Goal: Task Accomplishment & Management: Use online tool/utility

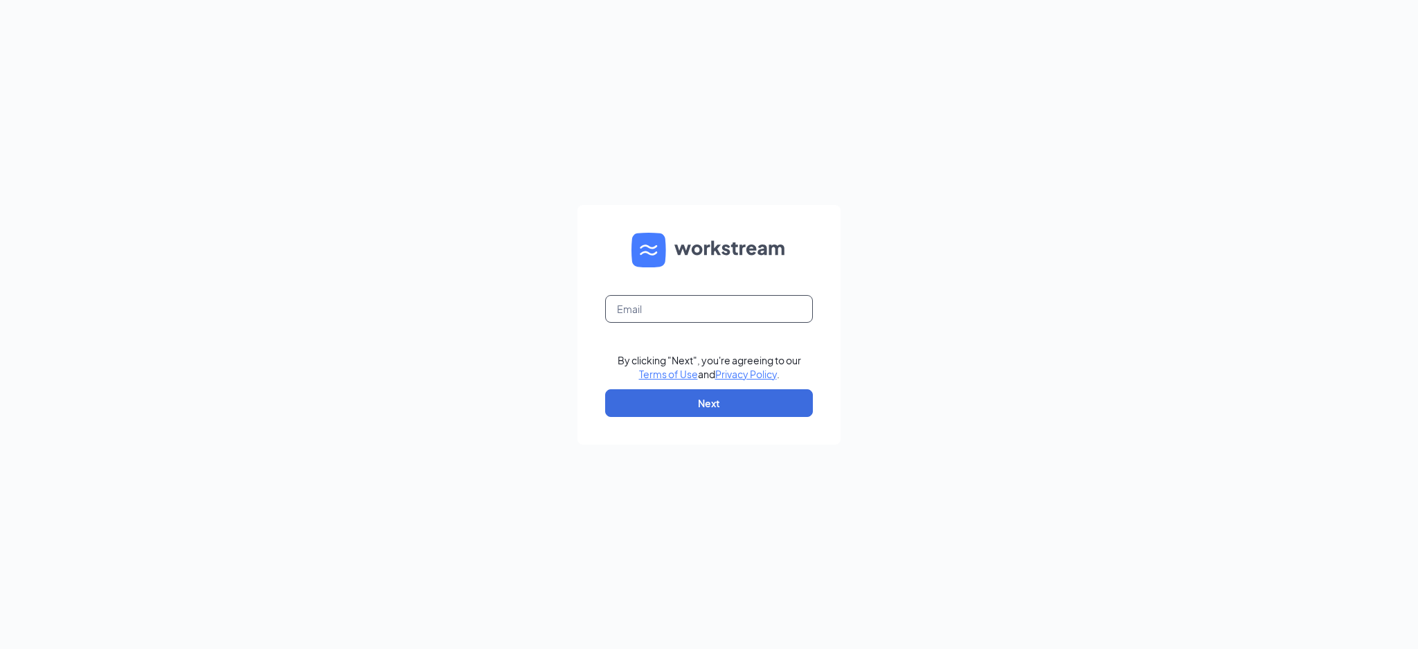
click at [650, 296] on input "text" at bounding box center [709, 309] width 208 height 28
type input "[EMAIL_ADDRESS][DOMAIN_NAME]"
click at [691, 406] on button "Next" at bounding box center [709, 403] width 208 height 28
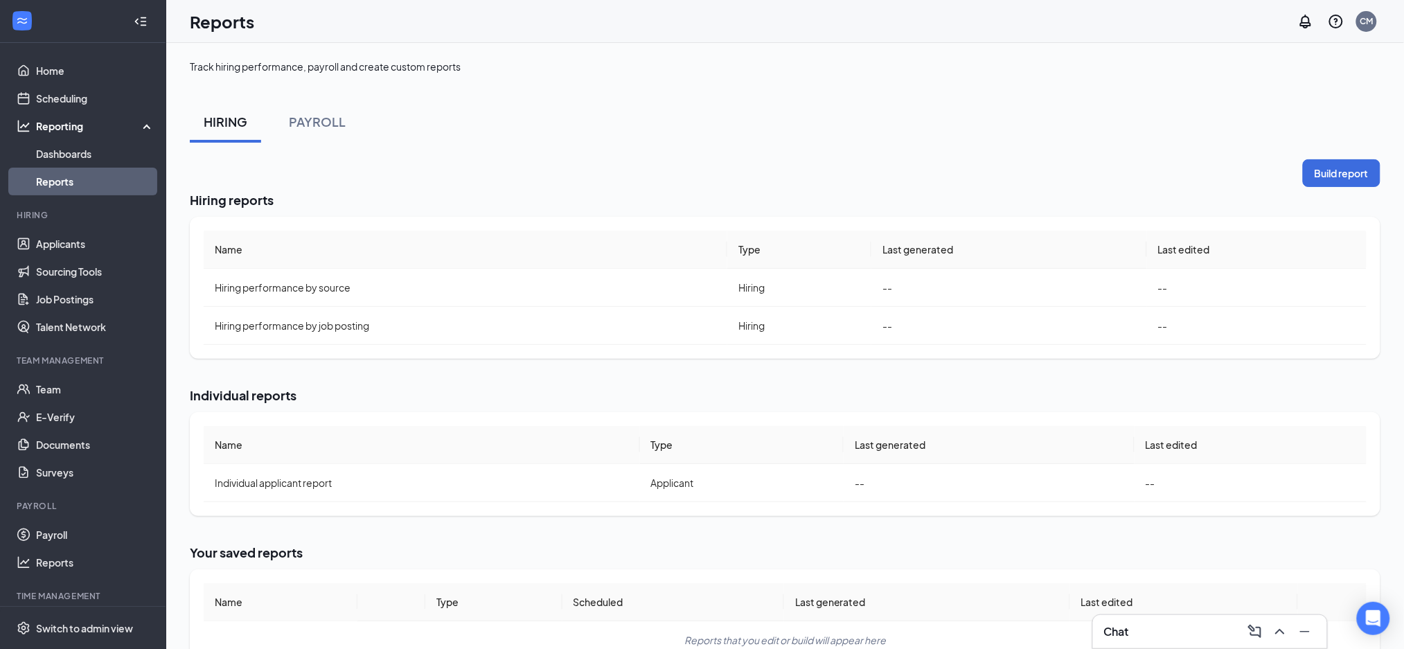
drag, startPoint x: 346, startPoint y: 127, endPoint x: 382, endPoint y: 154, distance: 45.0
click at [346, 127] on button "PAYROLL" at bounding box center [317, 122] width 84 height 42
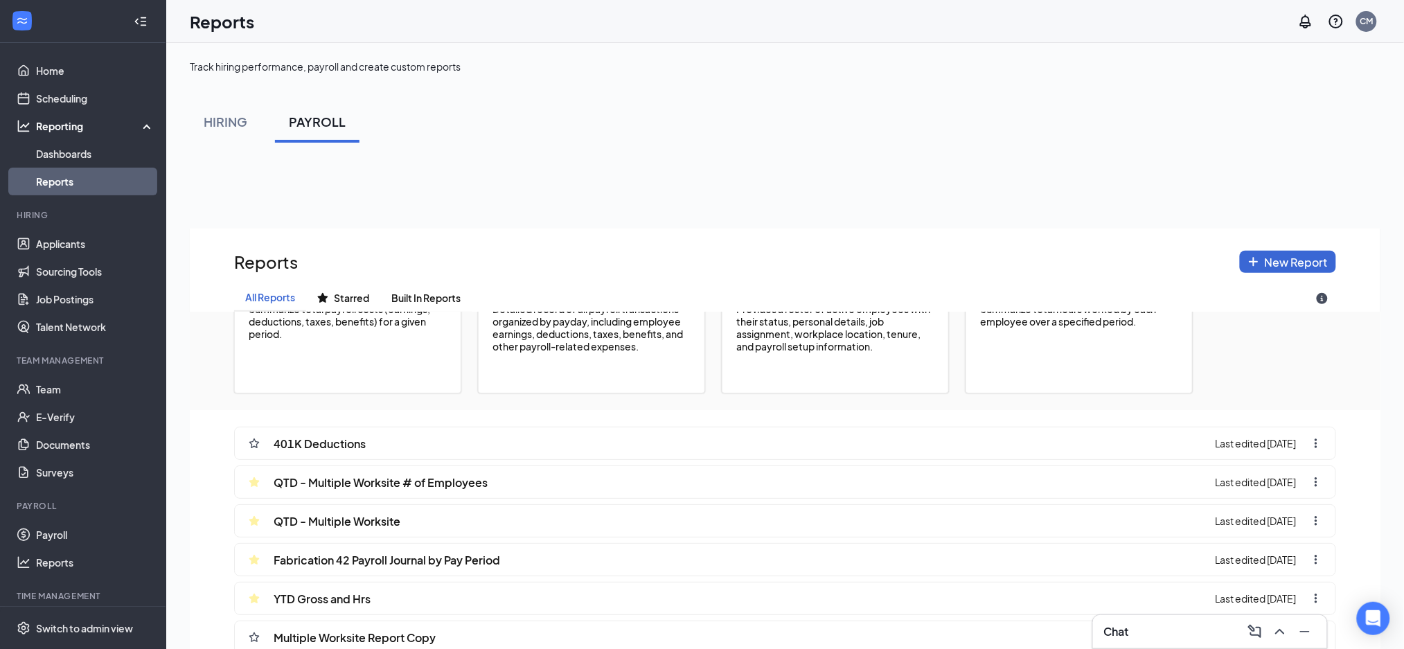
scroll to position [179, 0]
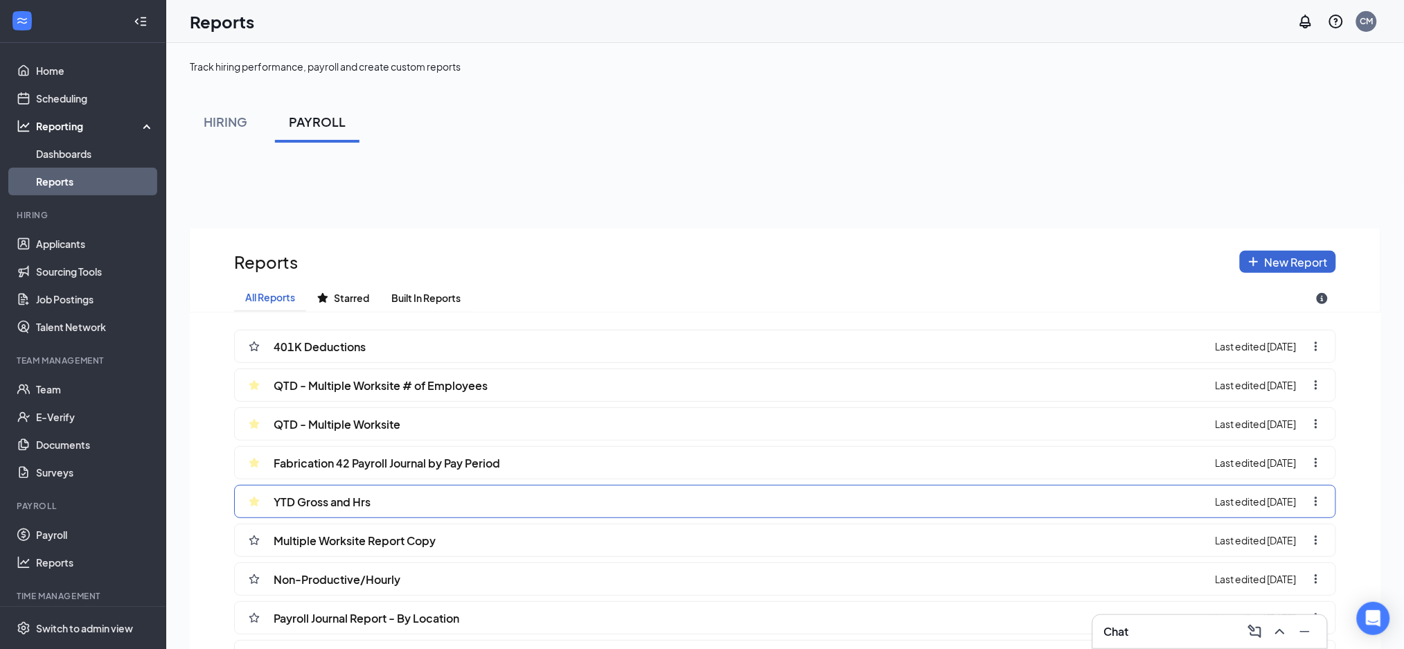
click at [1265, 505] on span "Last edited [DATE]" at bounding box center [1255, 501] width 81 height 12
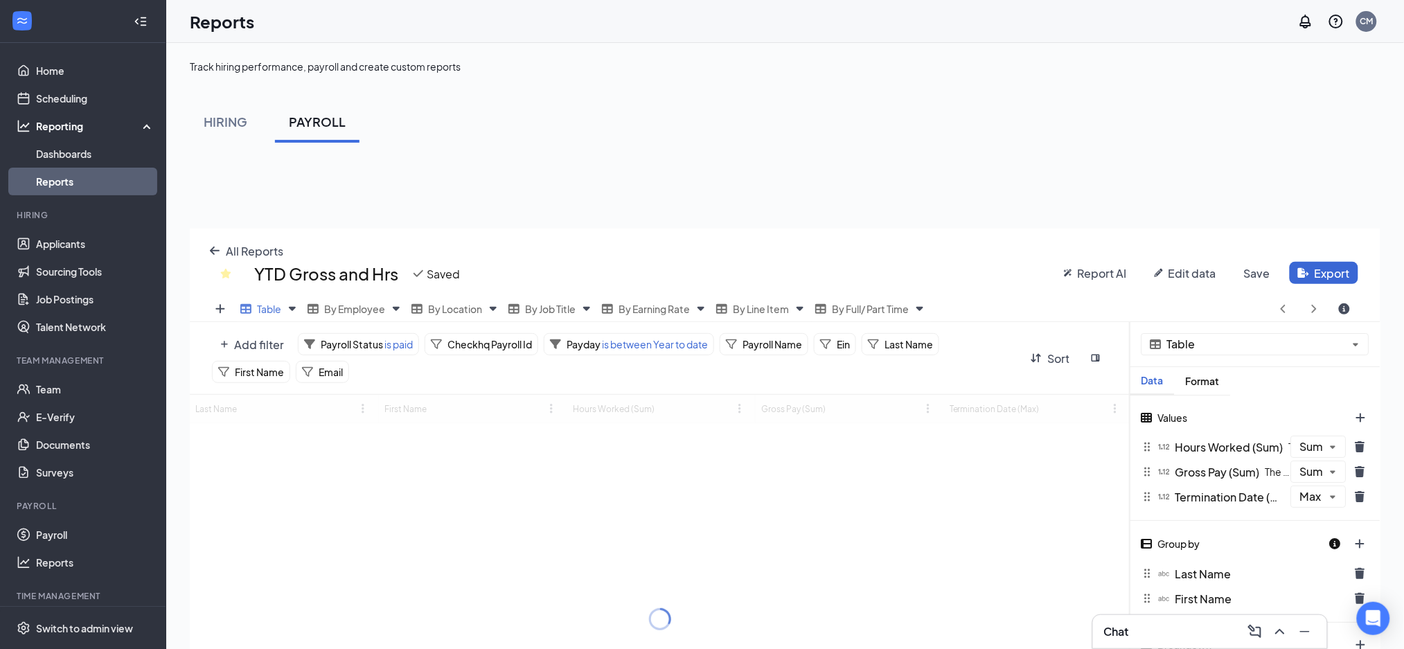
scroll to position [555, 1191]
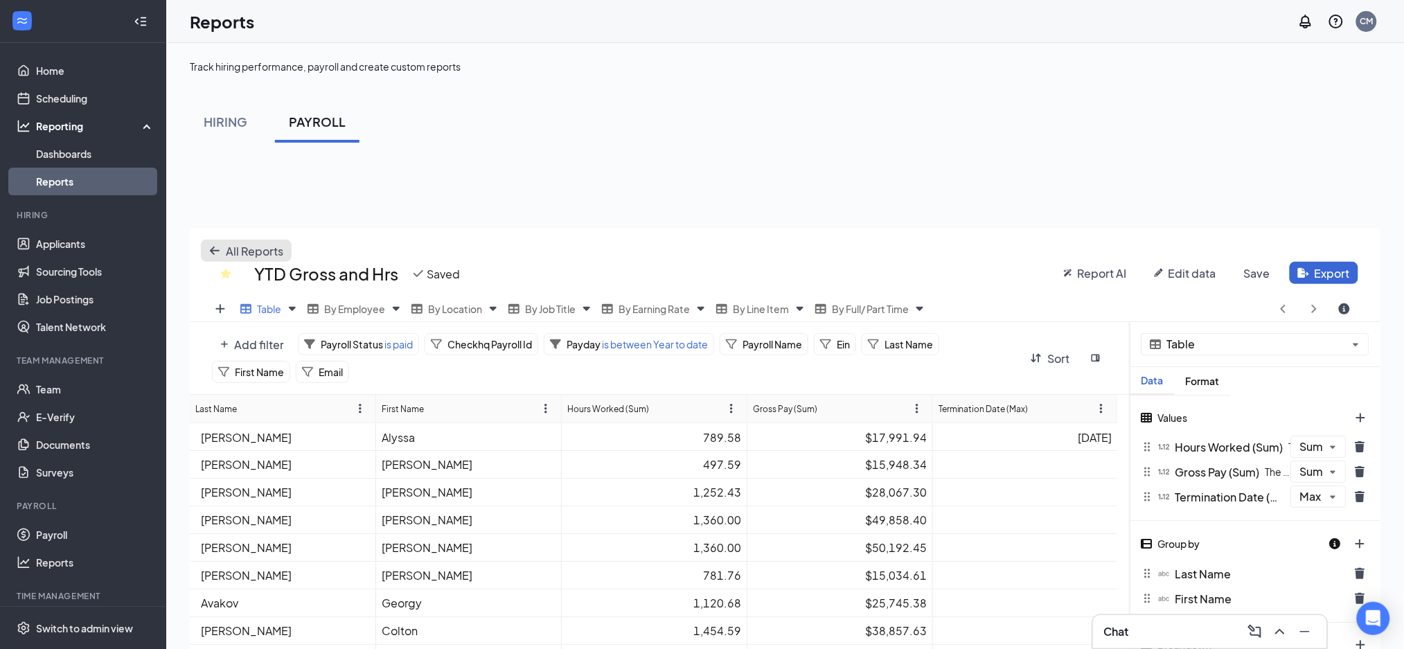
click at [234, 244] on span "All Reports" at bounding box center [254, 251] width 57 height 15
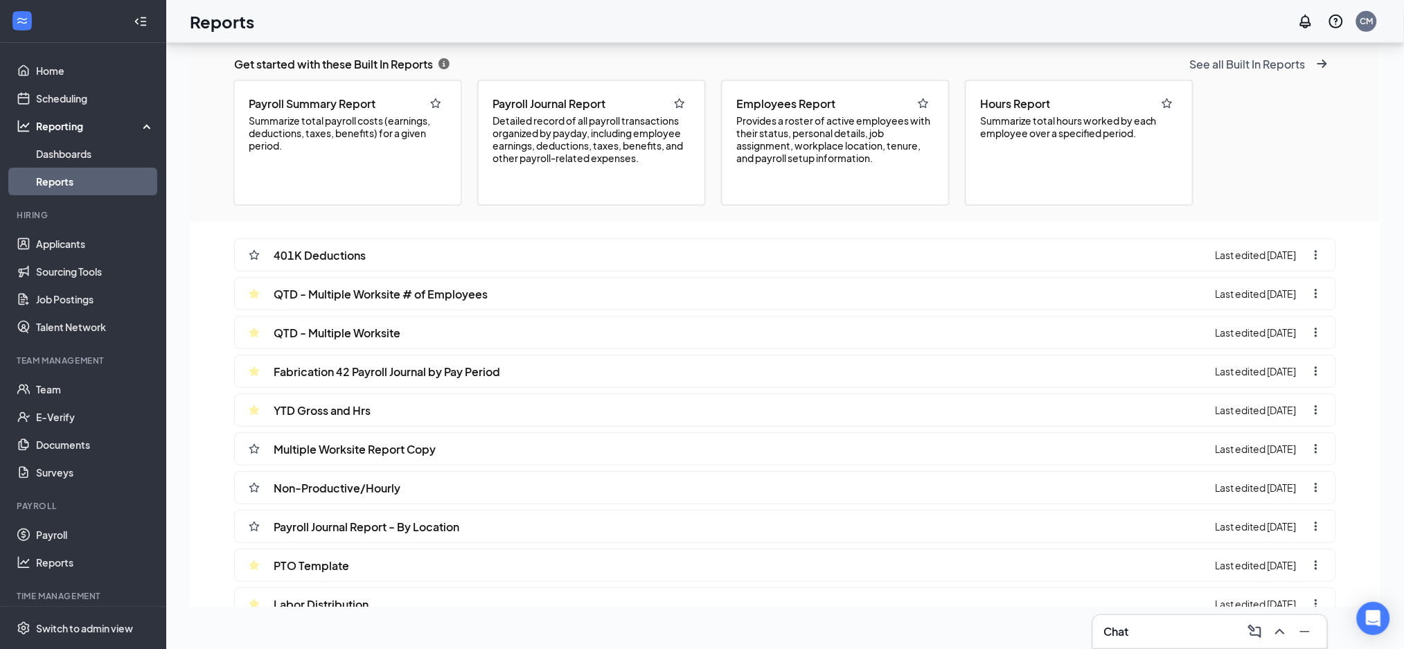
scroll to position [272, 0]
click at [1041, 132] on span "Summarize total hours worked by each employee over a specified period." at bounding box center [1079, 125] width 198 height 25
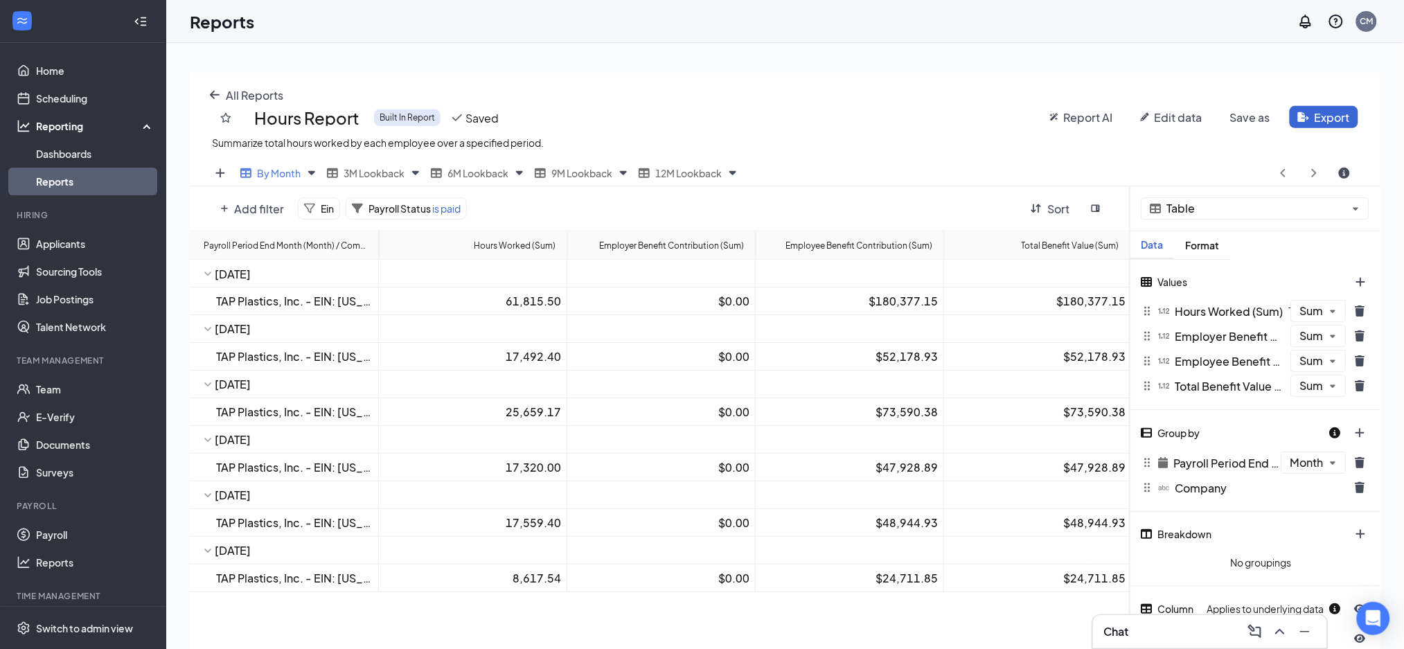
scroll to position [0, 0]
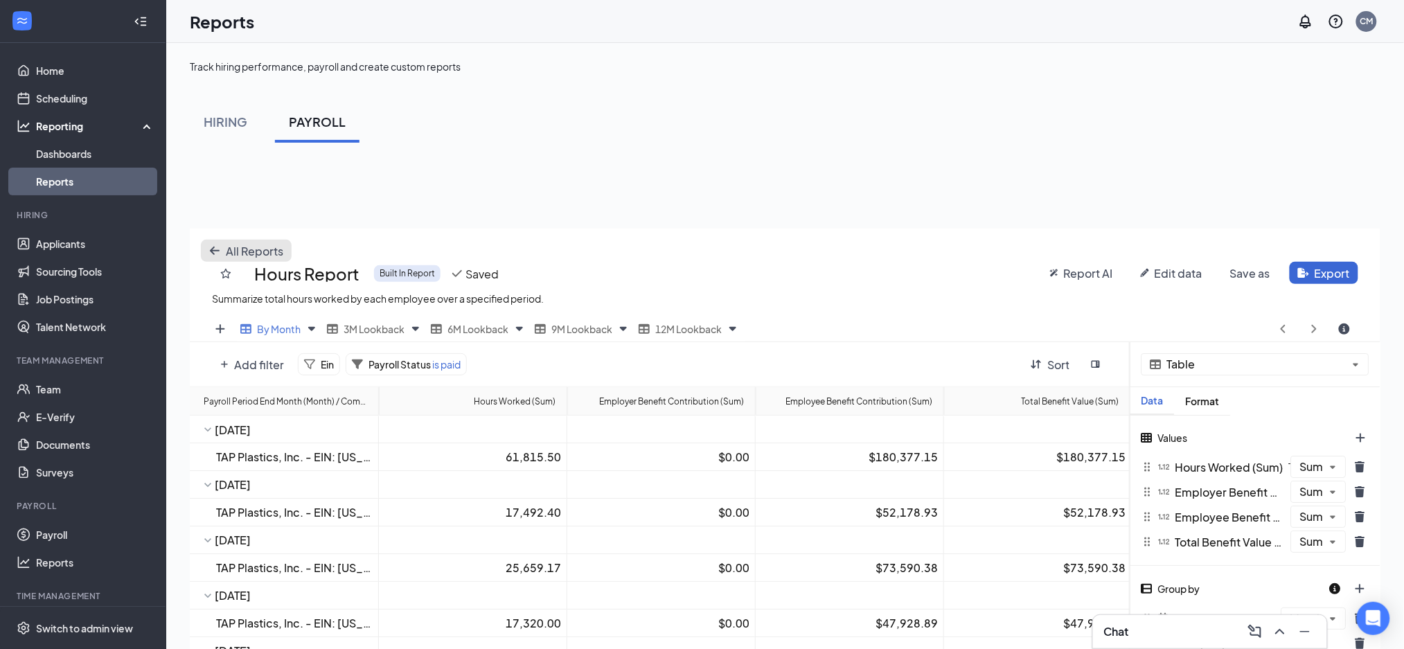
click at [222, 249] on button "All Reports" at bounding box center [246, 251] width 91 height 22
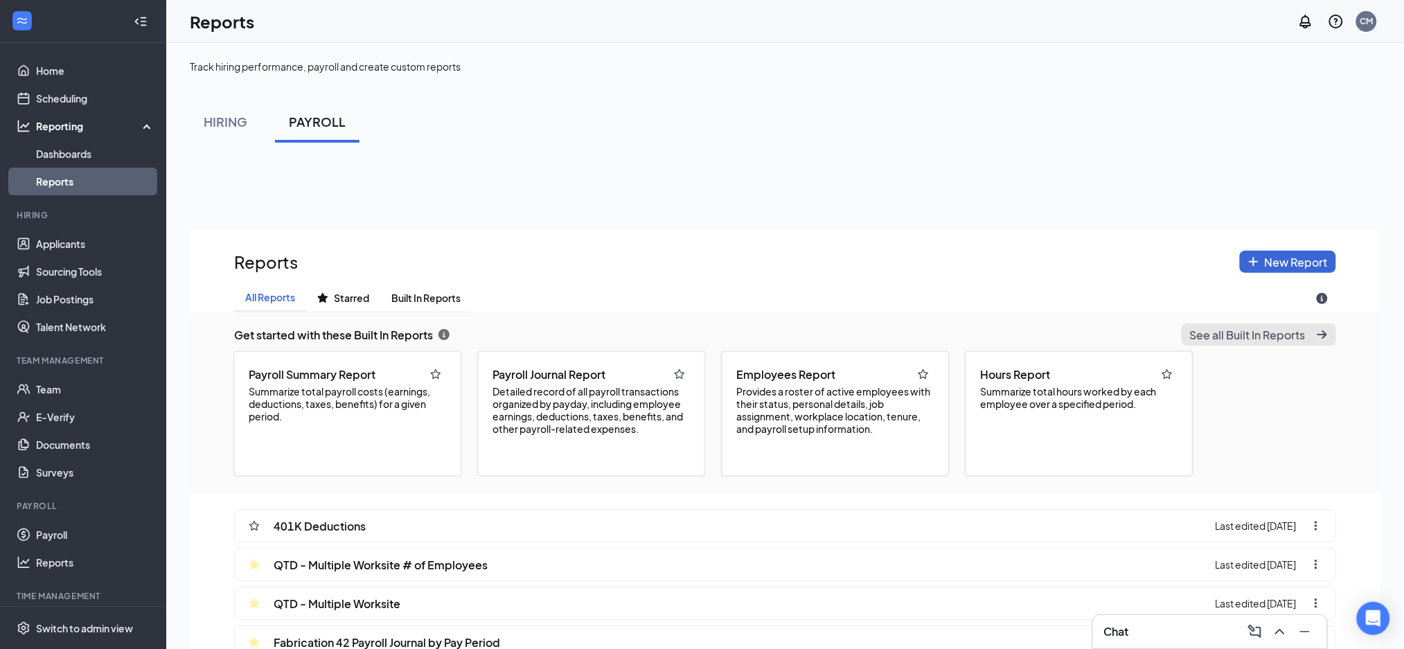
click at [1255, 339] on span "See all Built In Reports" at bounding box center [1248, 335] width 116 height 15
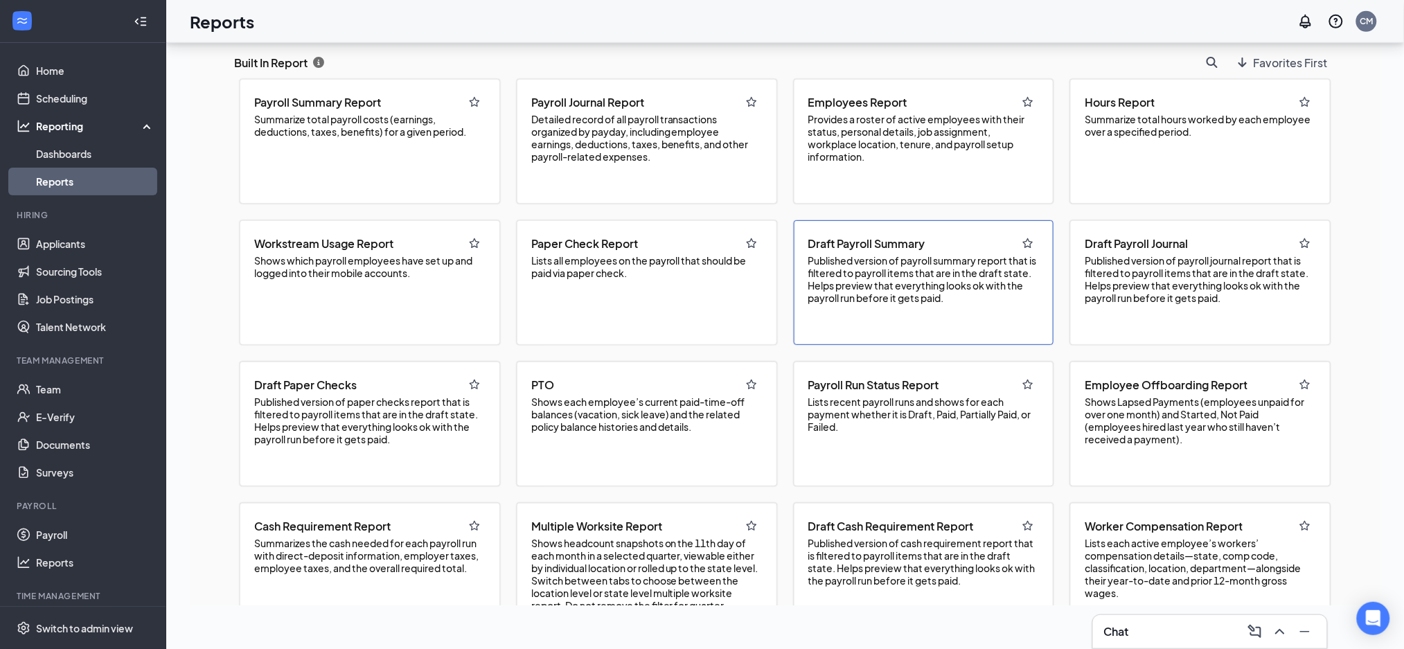
click at [937, 302] on span "Published version of payroll summary report that is filtered to payroll items t…" at bounding box center [923, 279] width 231 height 50
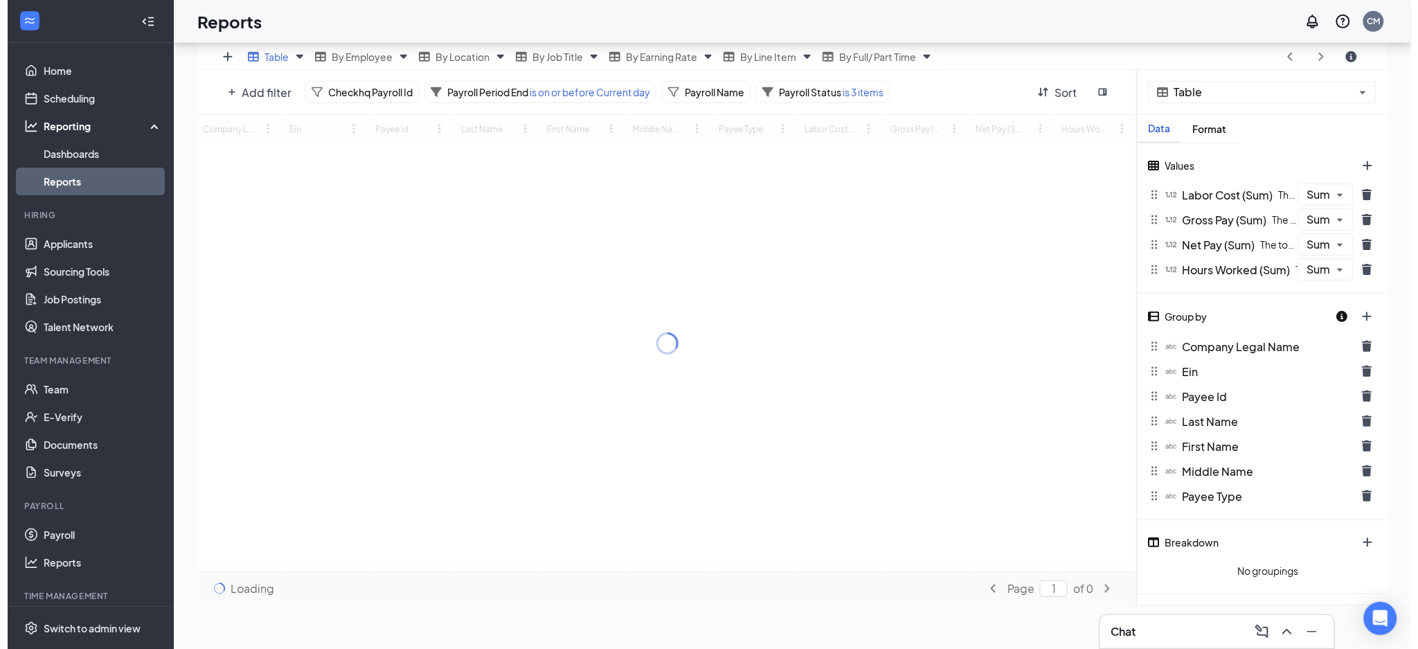
scroll to position [536, 1191]
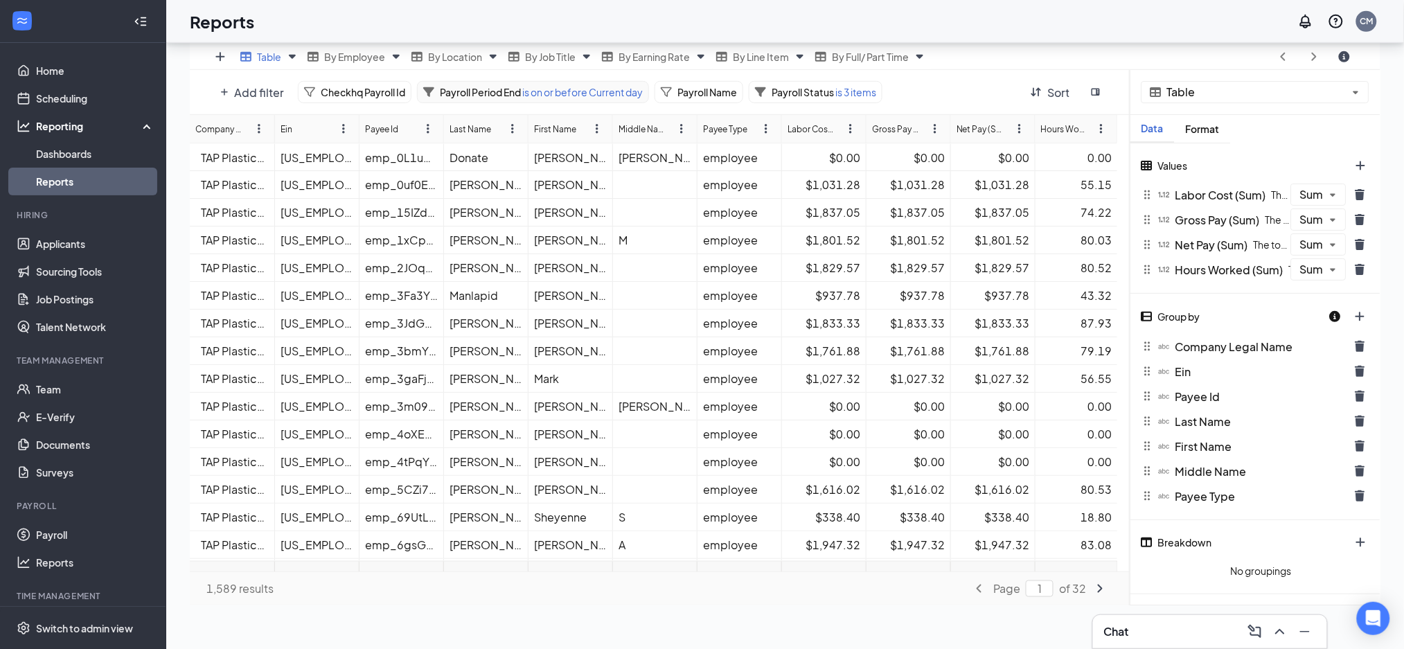
click at [610, 86] on span "is on or before Current day" at bounding box center [582, 92] width 122 height 12
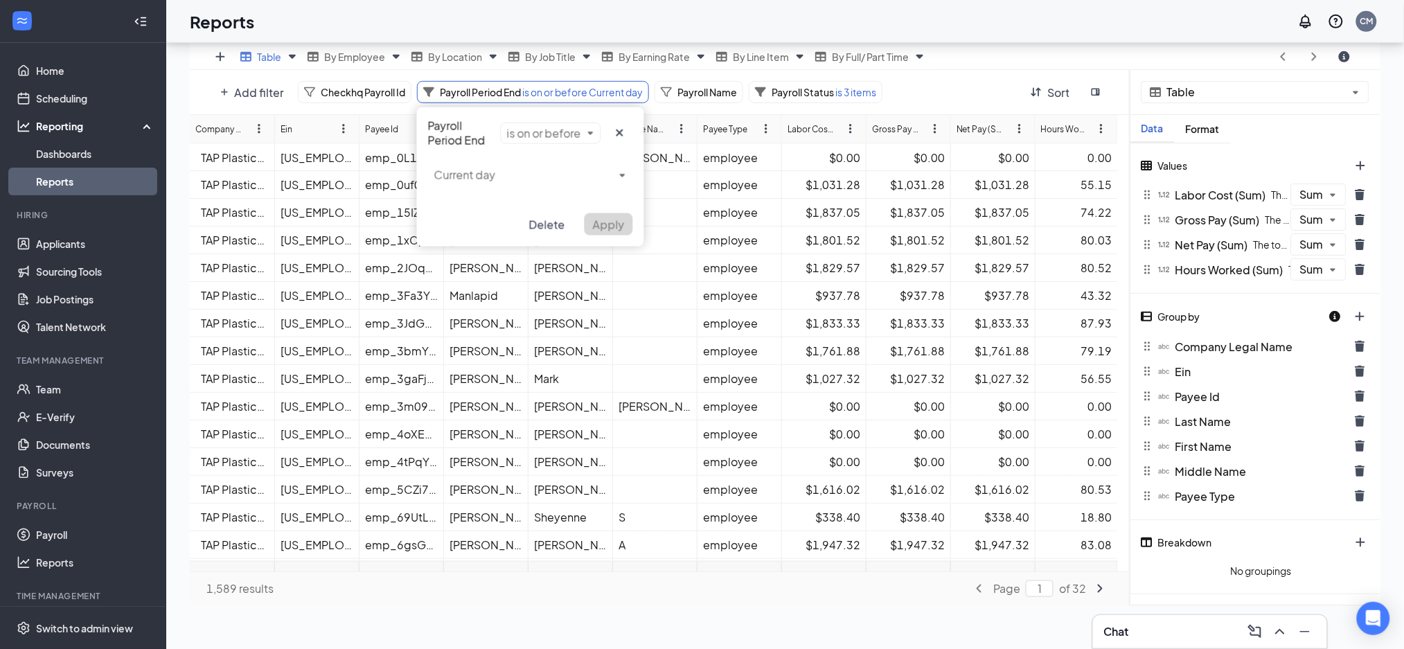
click at [582, 128] on div "Payroll Period End is on or before Current day Delete Apply" at bounding box center [530, 176] width 227 height 139
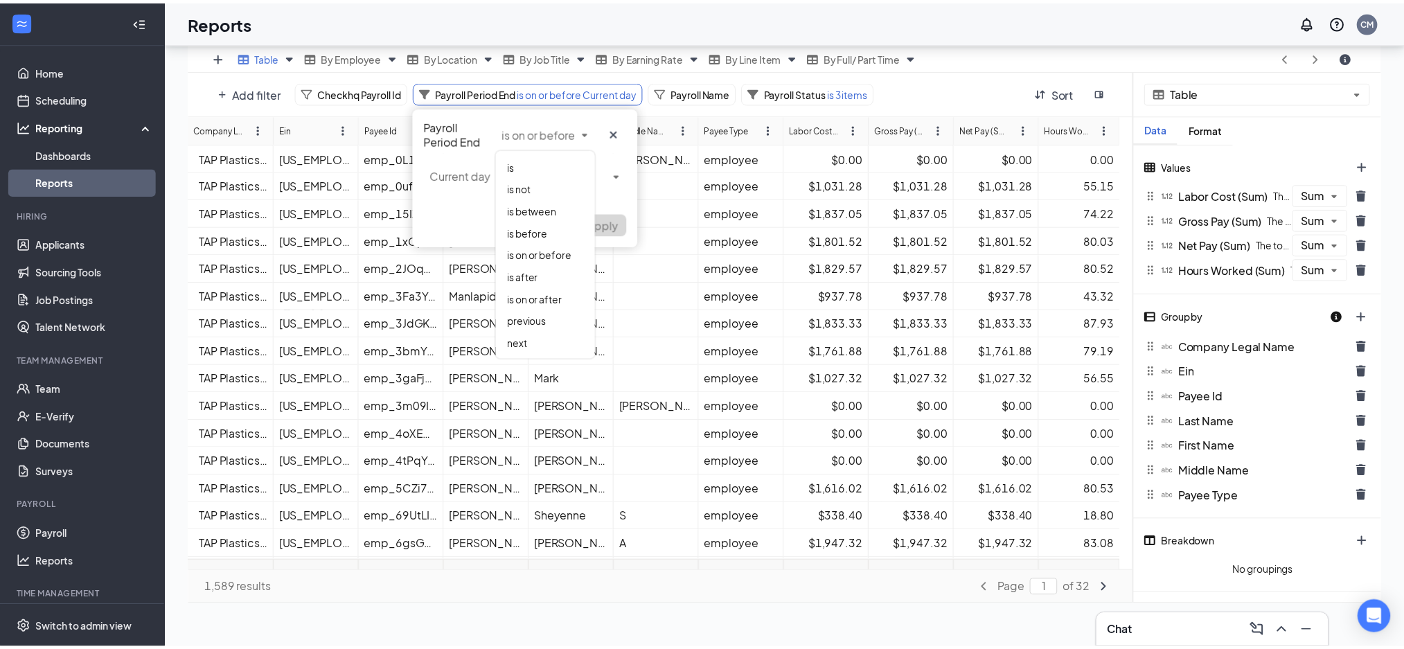
scroll to position [536, 1205]
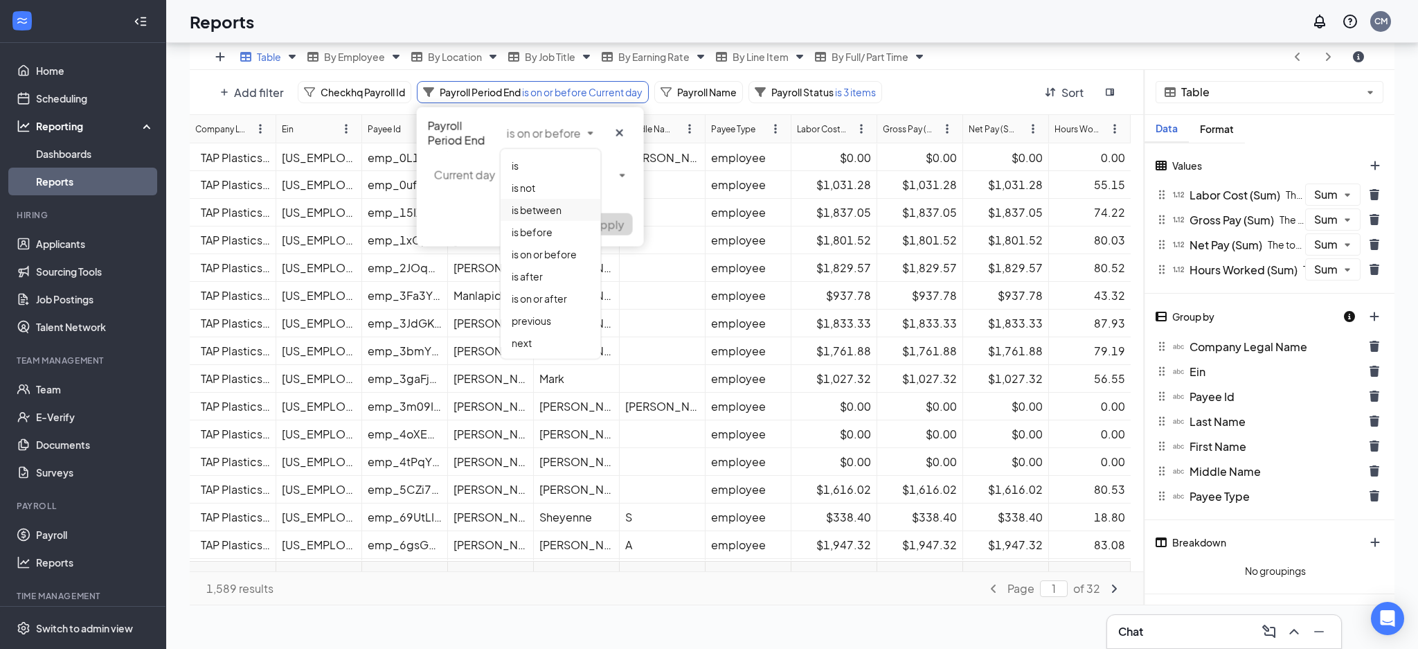
click at [556, 206] on span "is between" at bounding box center [537, 210] width 50 height 12
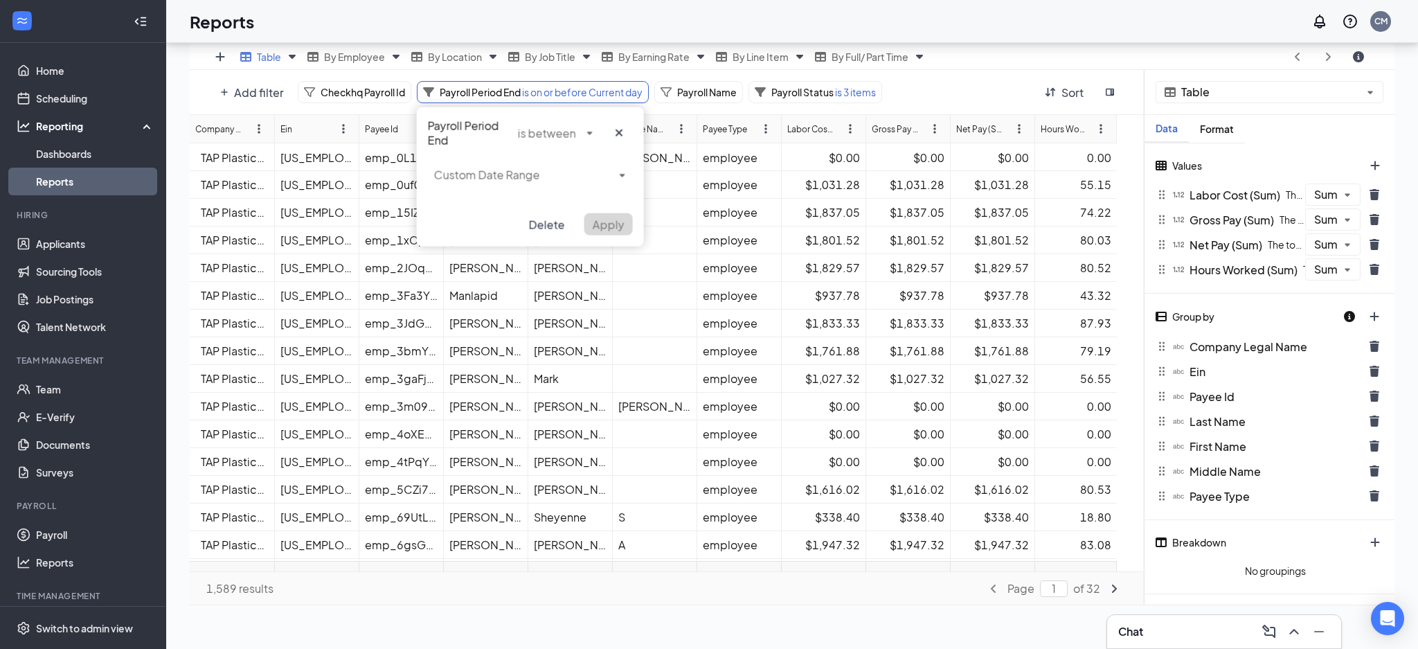
scroll to position [68710, 68056]
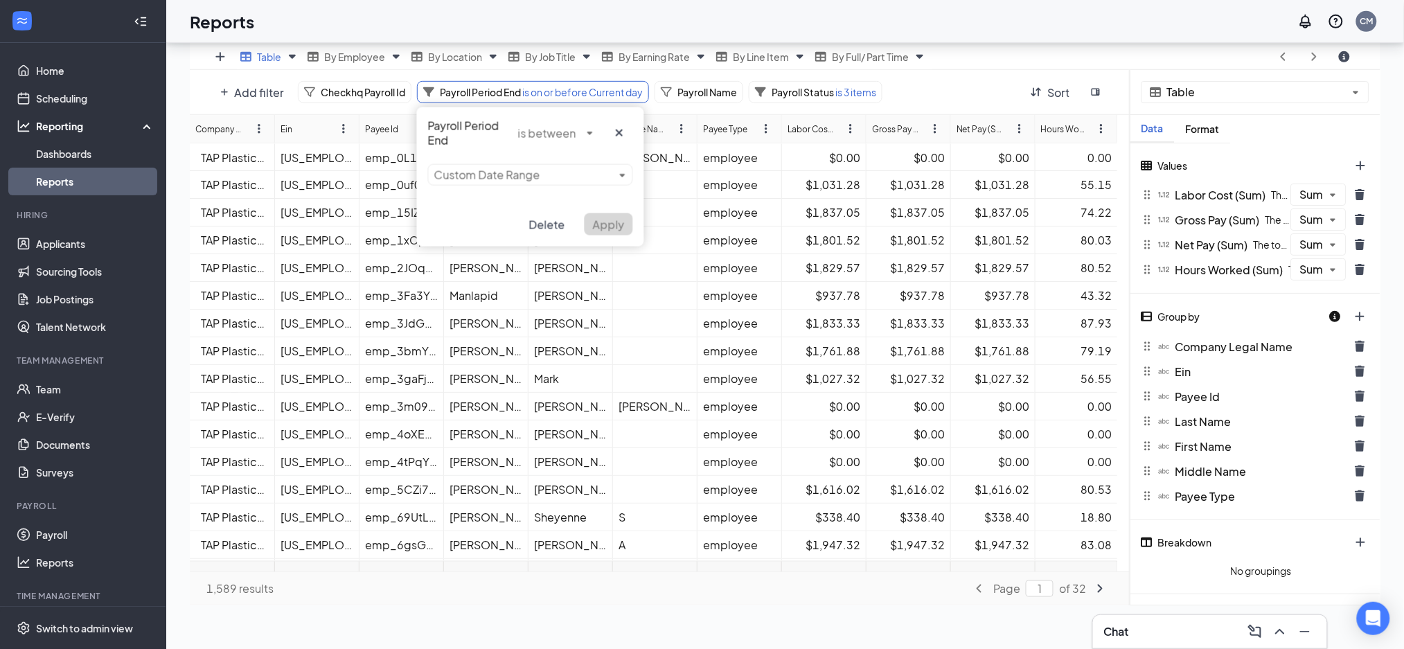
click at [506, 177] on div "Payroll Period End is between Custom Date Range Delete Apply" at bounding box center [530, 176] width 227 height 139
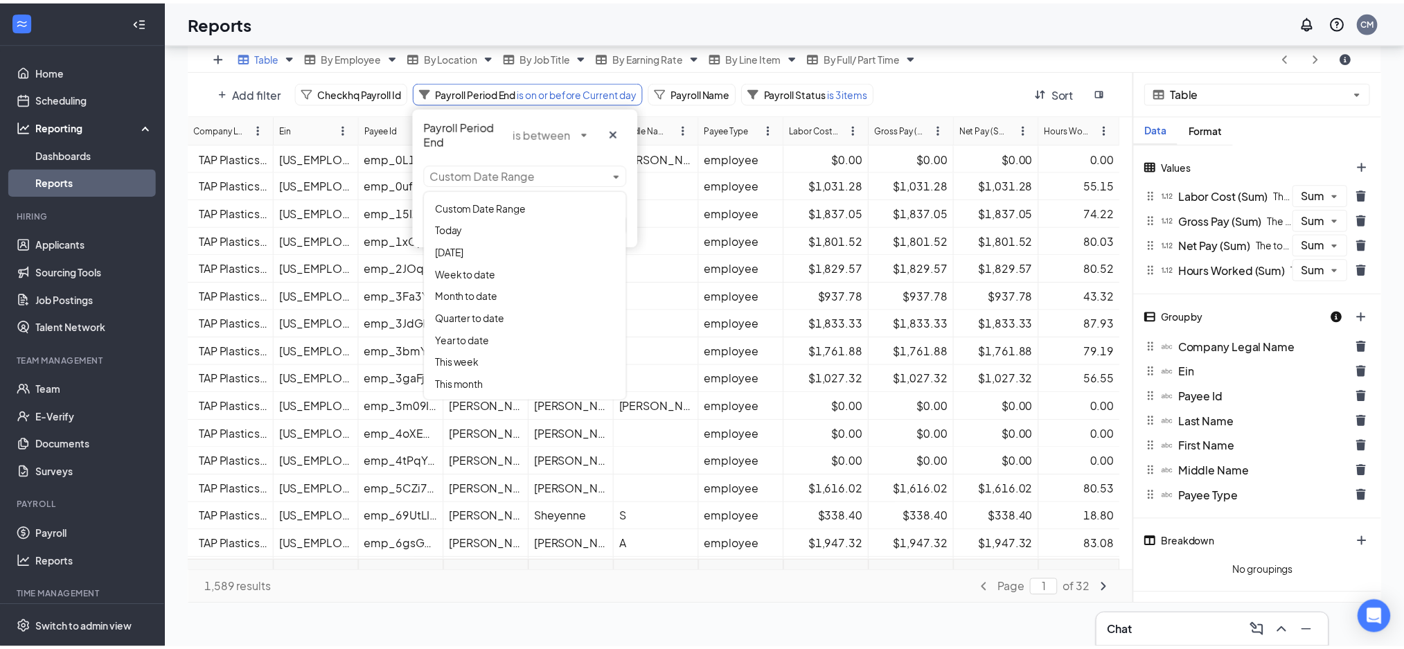
scroll to position [536, 1205]
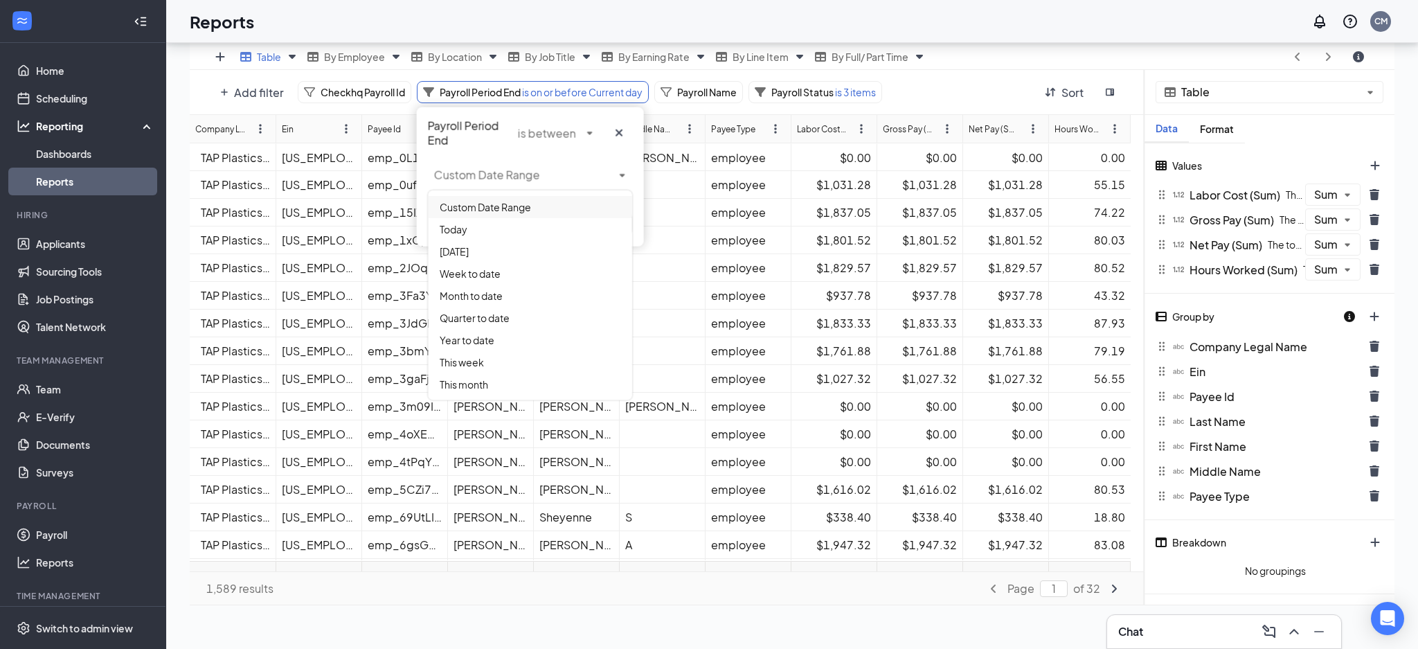
click at [492, 209] on span "Custom Date Range" at bounding box center [485, 207] width 91 height 12
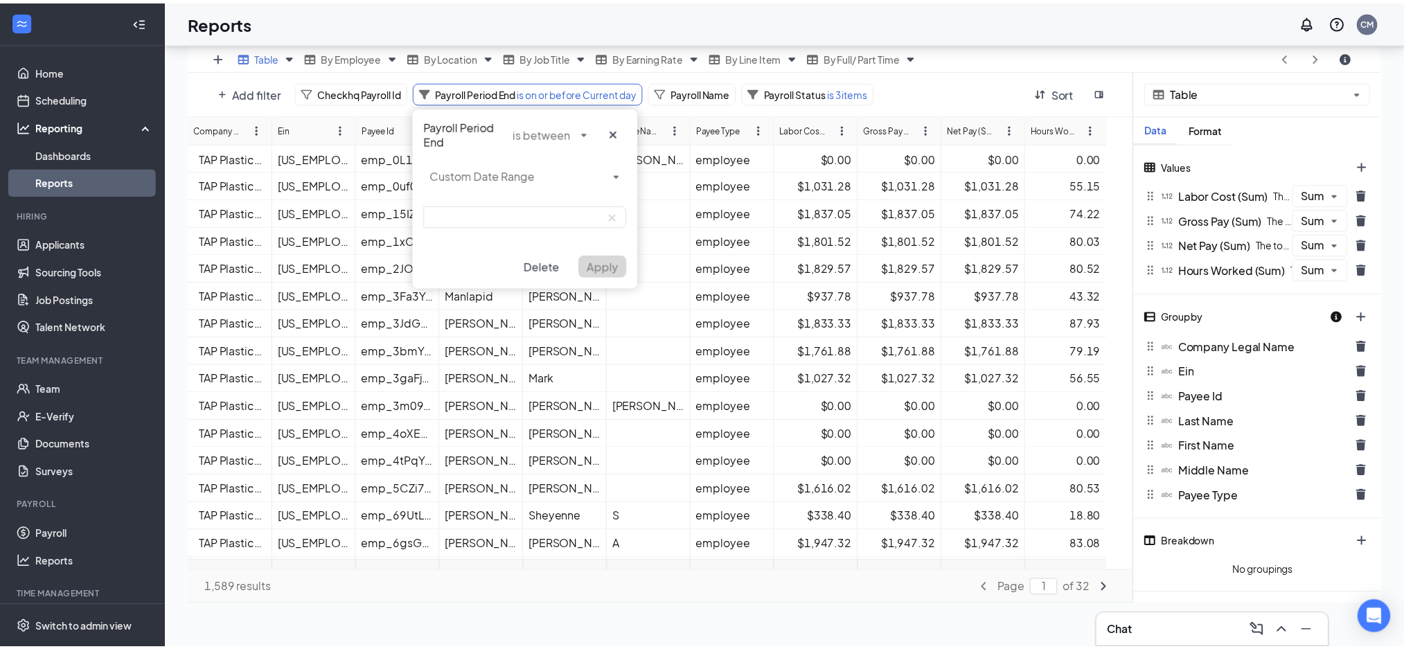
scroll to position [68710, 68056]
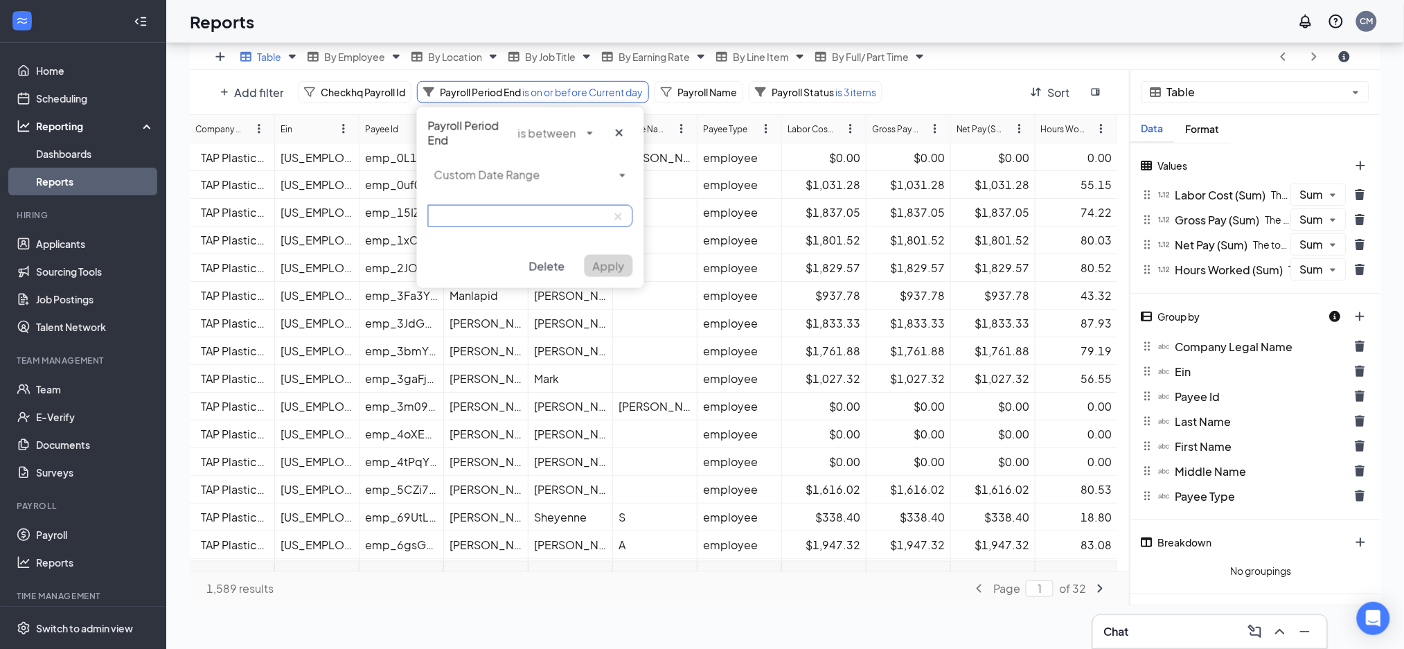
click at [494, 221] on input at bounding box center [530, 216] width 205 height 22
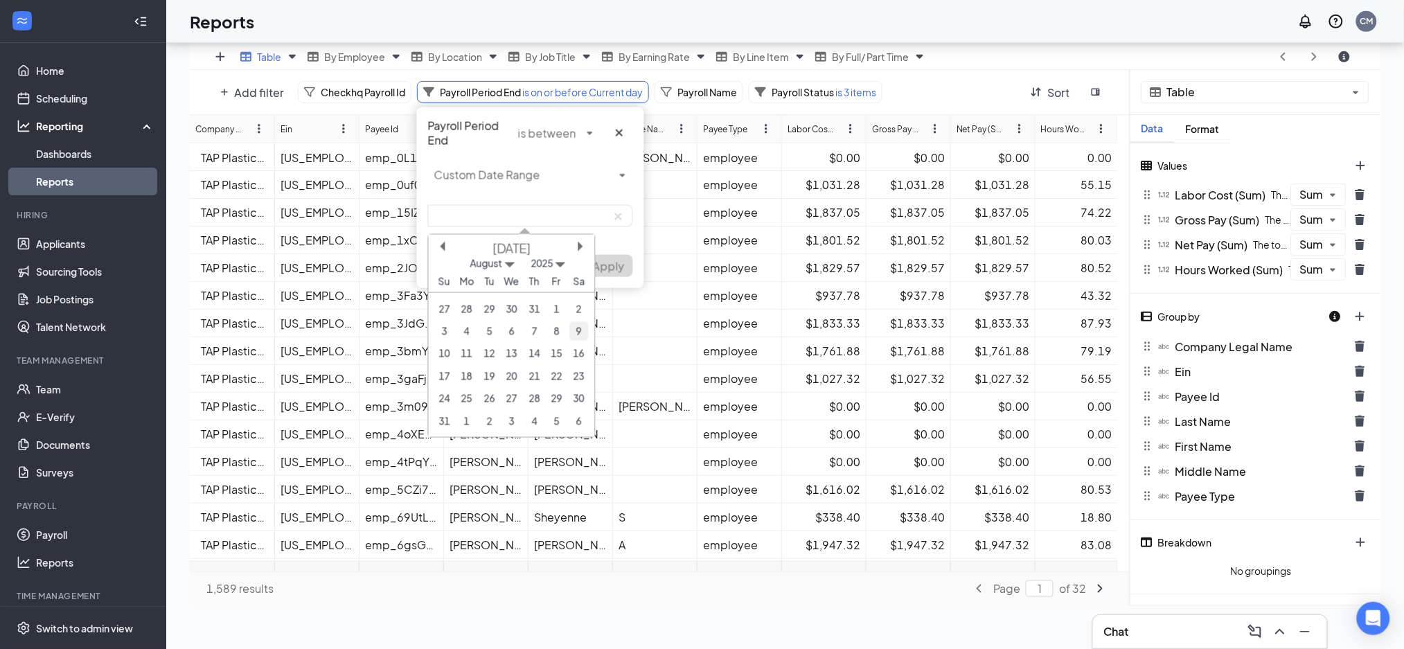
click at [582, 331] on div "9" at bounding box center [578, 331] width 19 height 19
click at [562, 377] on div "22" at bounding box center [556, 376] width 19 height 19
type input "[DATE]-[DATE]"
click at [615, 264] on span "Apply" at bounding box center [609, 265] width 32 height 15
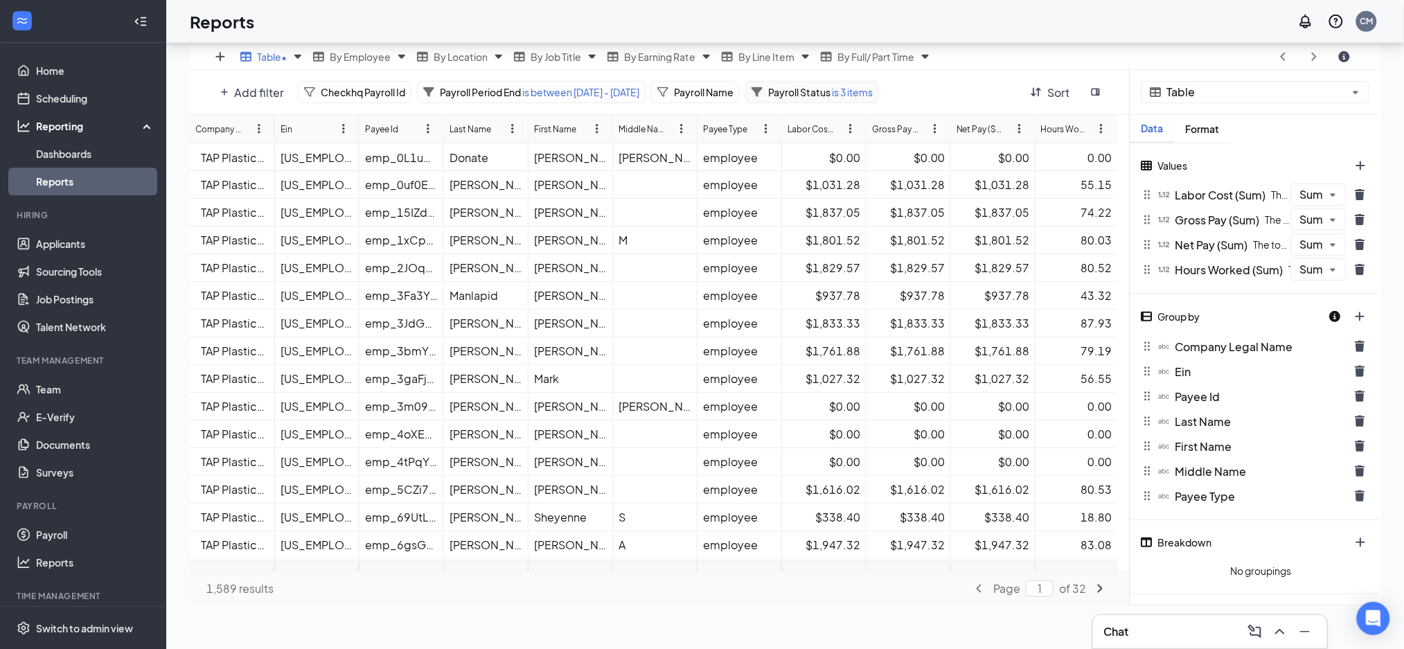
click at [830, 89] on span "Payroll Status" at bounding box center [799, 92] width 62 height 12
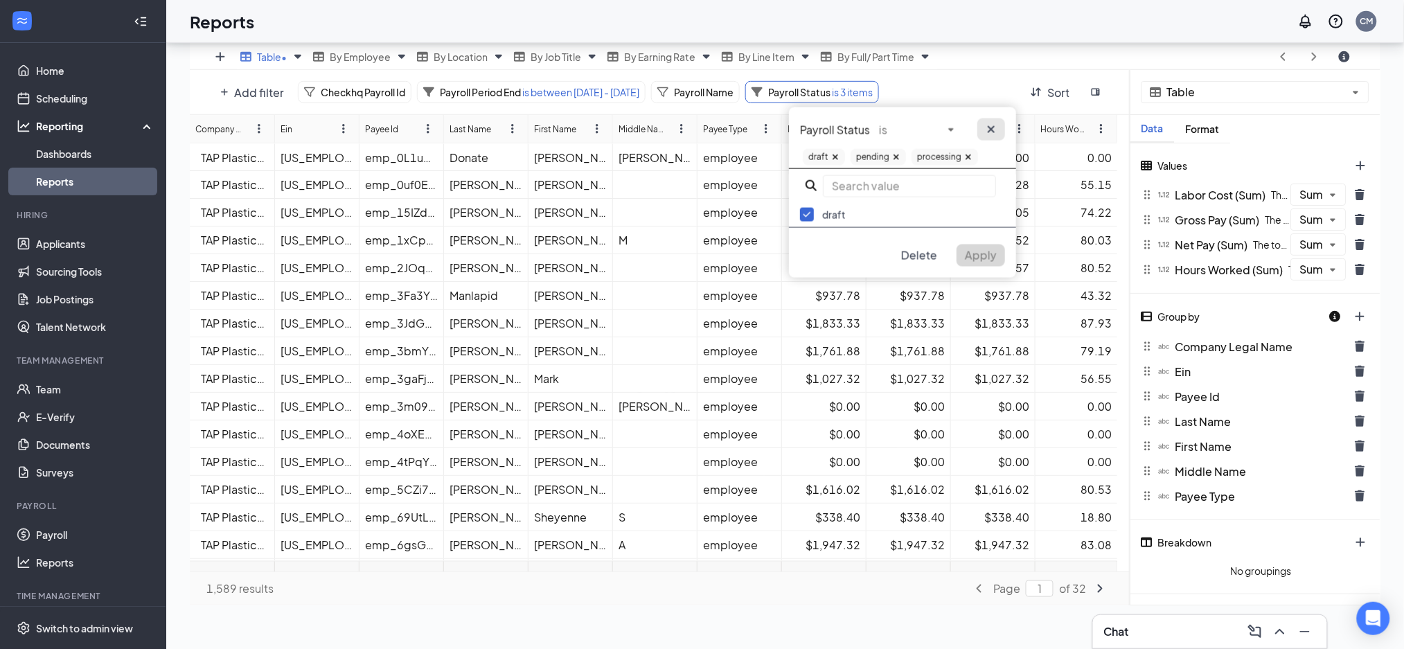
click at [992, 129] on icon "cross icon" at bounding box center [990, 129] width 7 height 7
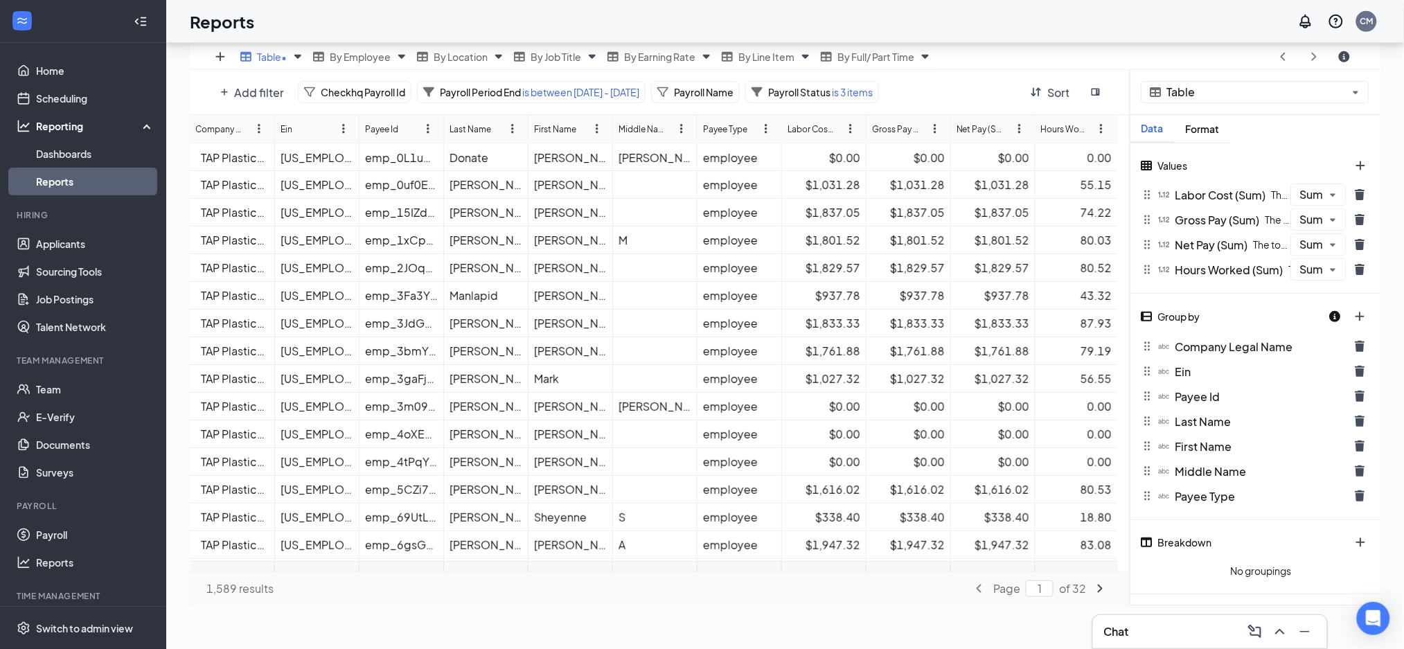
scroll to position [0, 0]
click at [1358, 348] on icon "trash icon" at bounding box center [1360, 346] width 10 height 11
click at [1358, 366] on icon "trash icon" at bounding box center [1360, 371] width 10 height 11
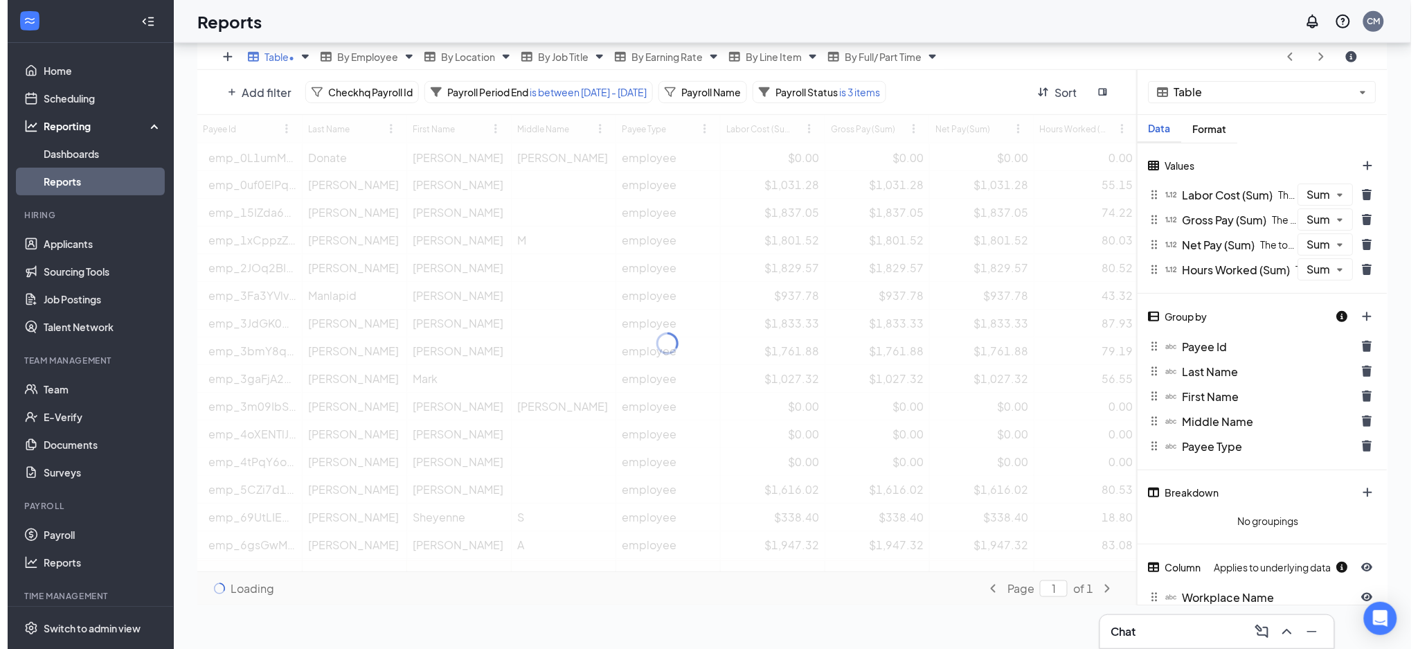
scroll to position [68710, 68056]
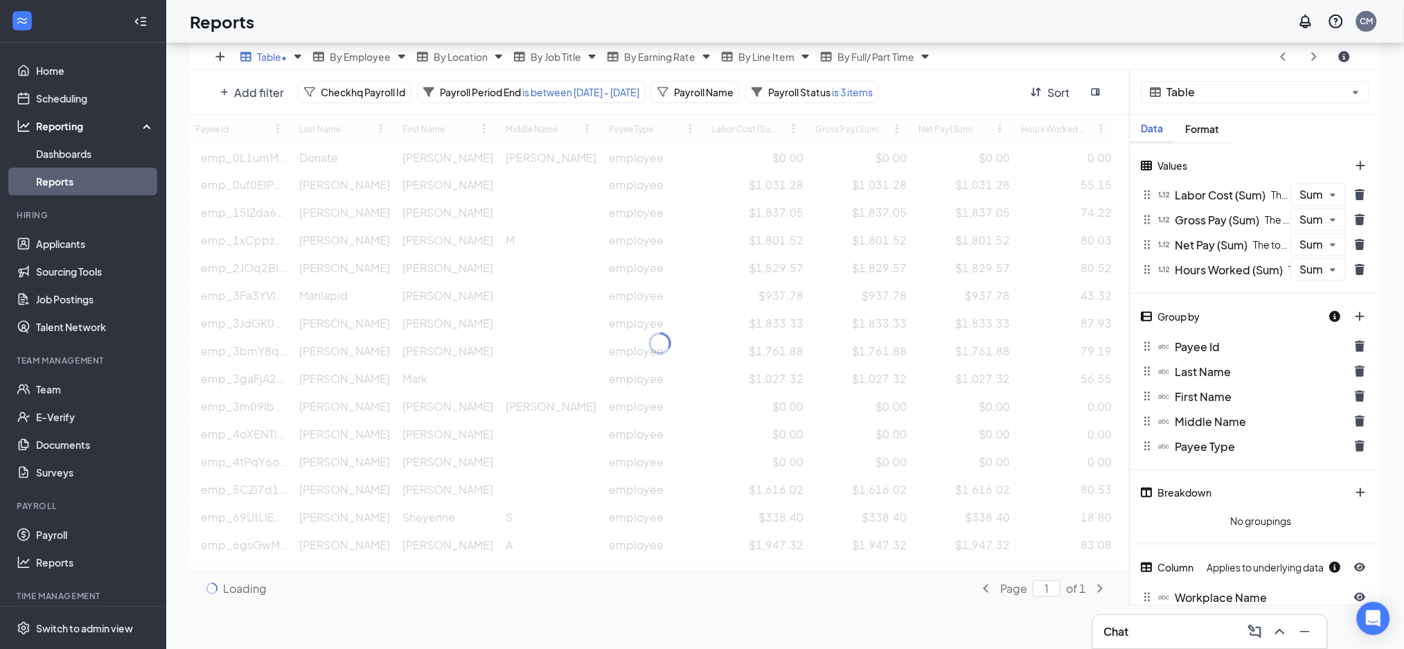
click at [1358, 348] on icon "trash icon" at bounding box center [1360, 346] width 10 height 11
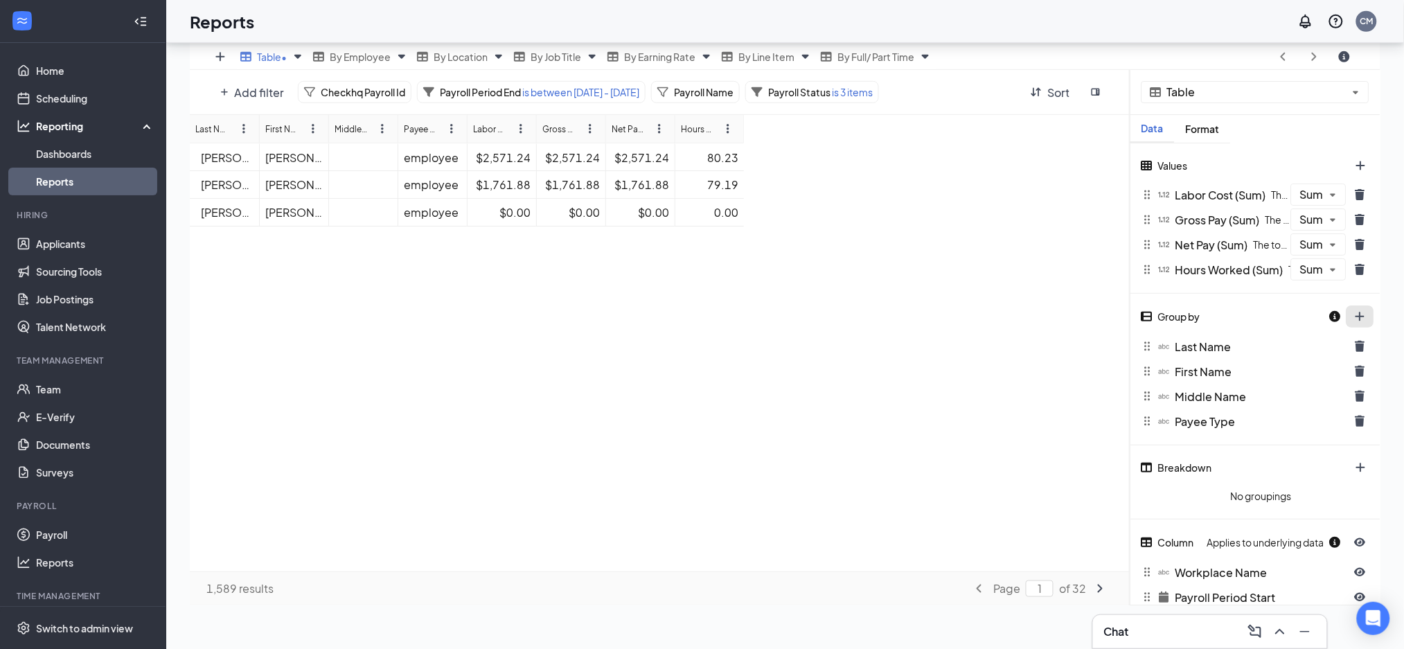
click at [1366, 316] on button "plus icon" at bounding box center [1360, 316] width 28 height 22
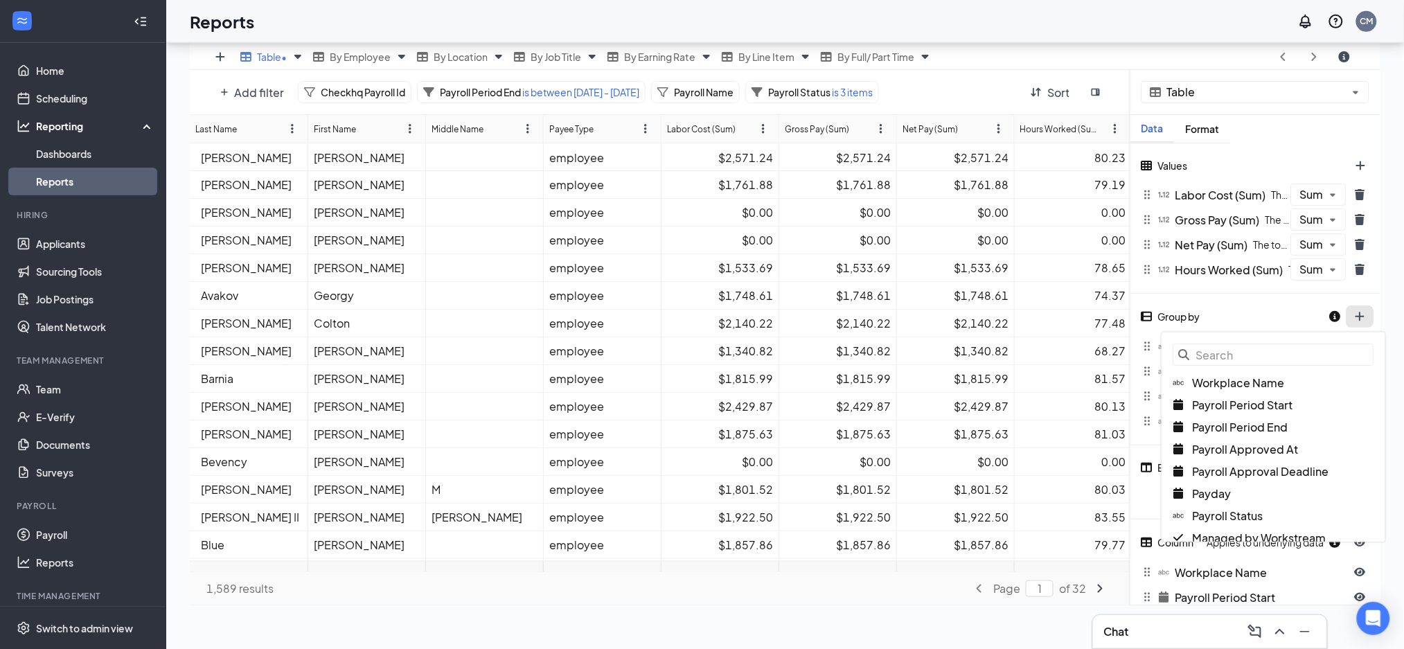
scroll to position [68710, 68042]
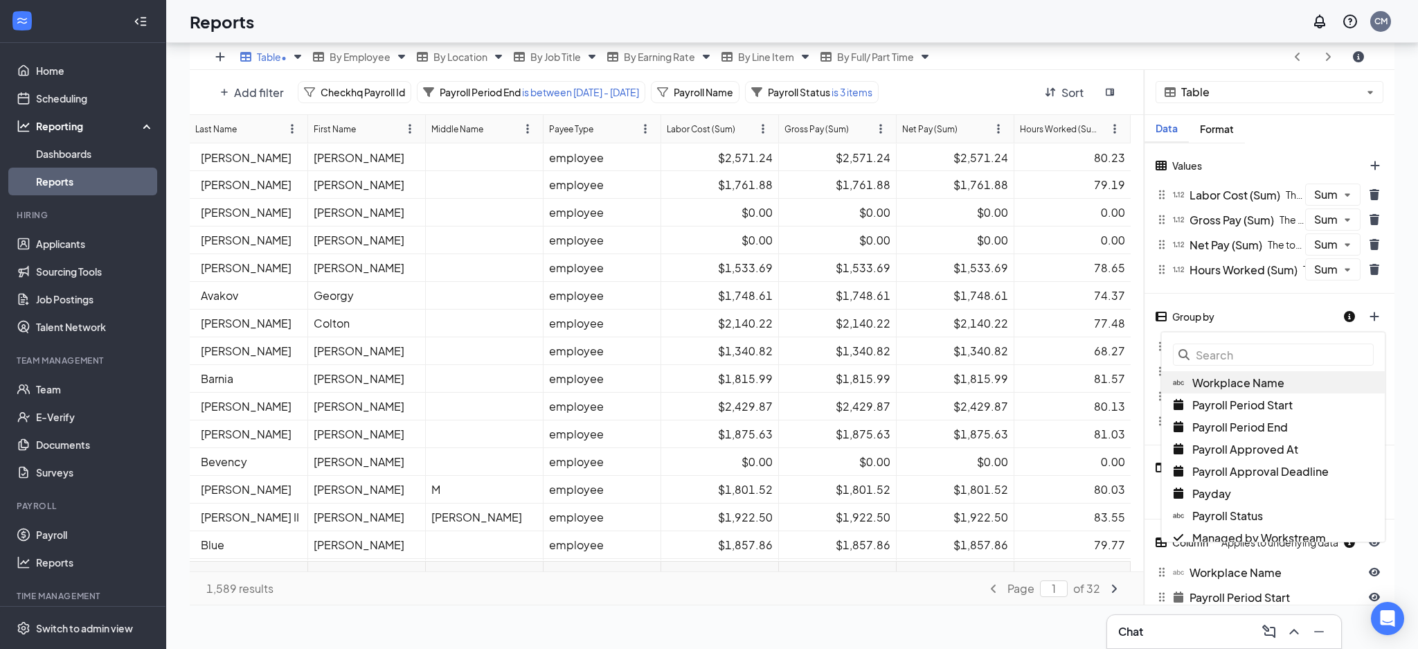
click at [1228, 383] on span "Workplace Name" at bounding box center [1238, 382] width 92 height 15
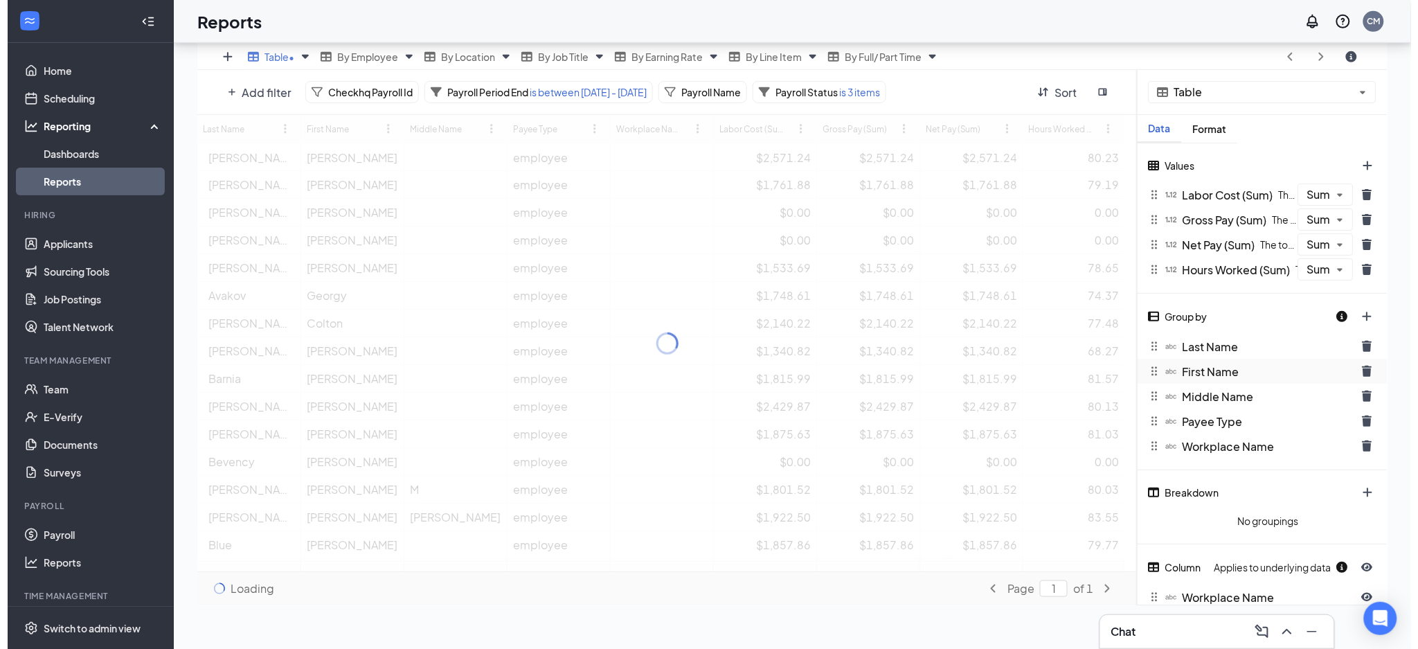
scroll to position [68710, 68056]
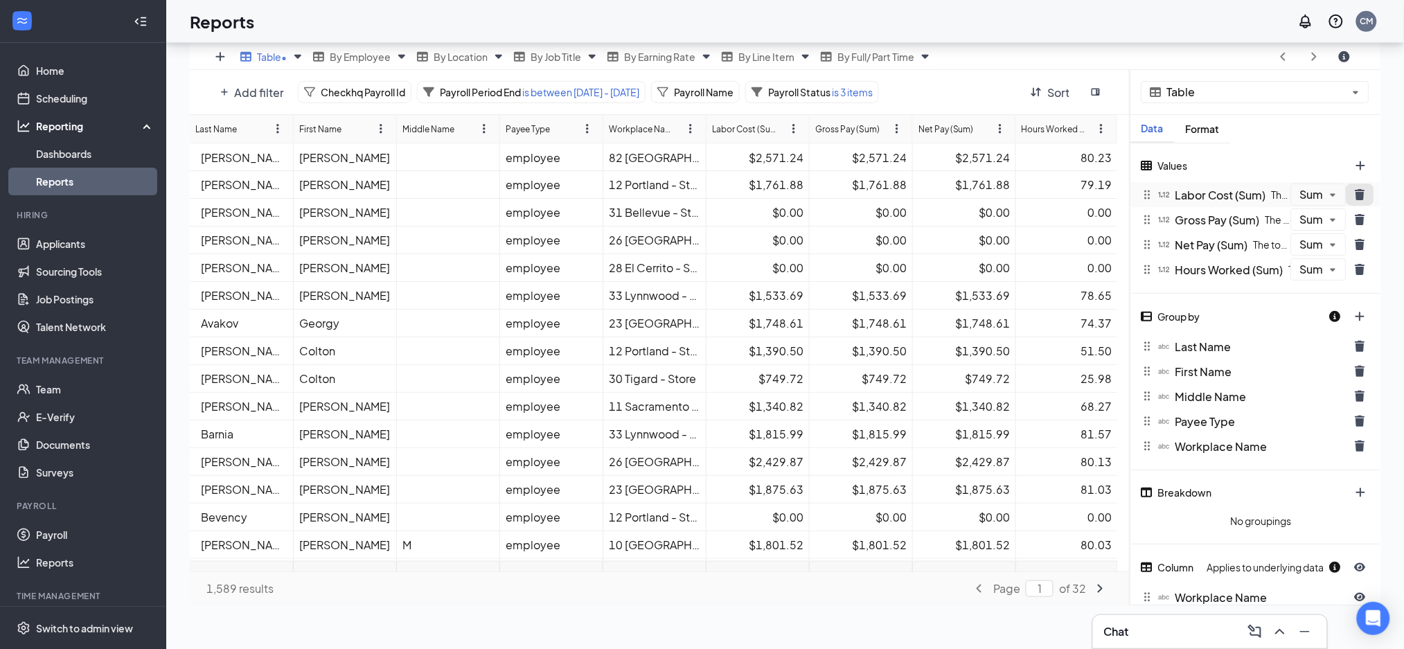
click at [1352, 186] on button "trash icon" at bounding box center [1360, 195] width 28 height 22
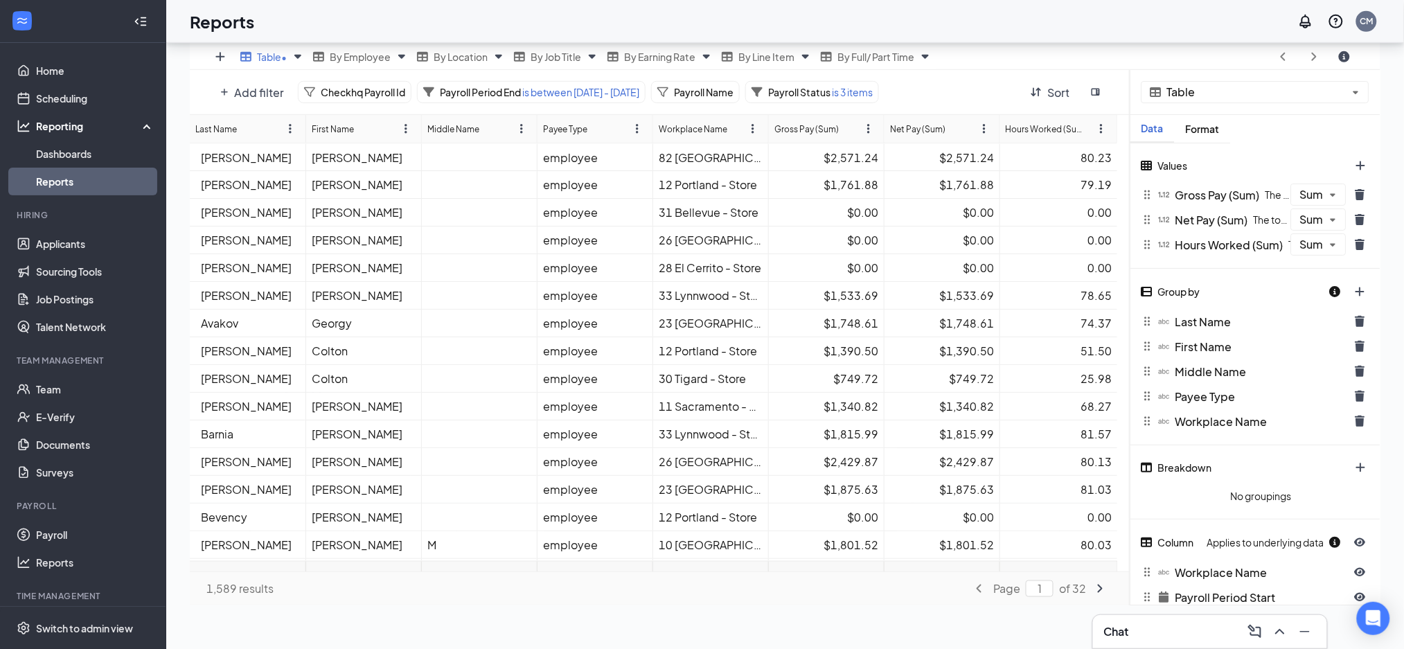
click at [1356, 285] on div at bounding box center [1352, 292] width 46 height 24
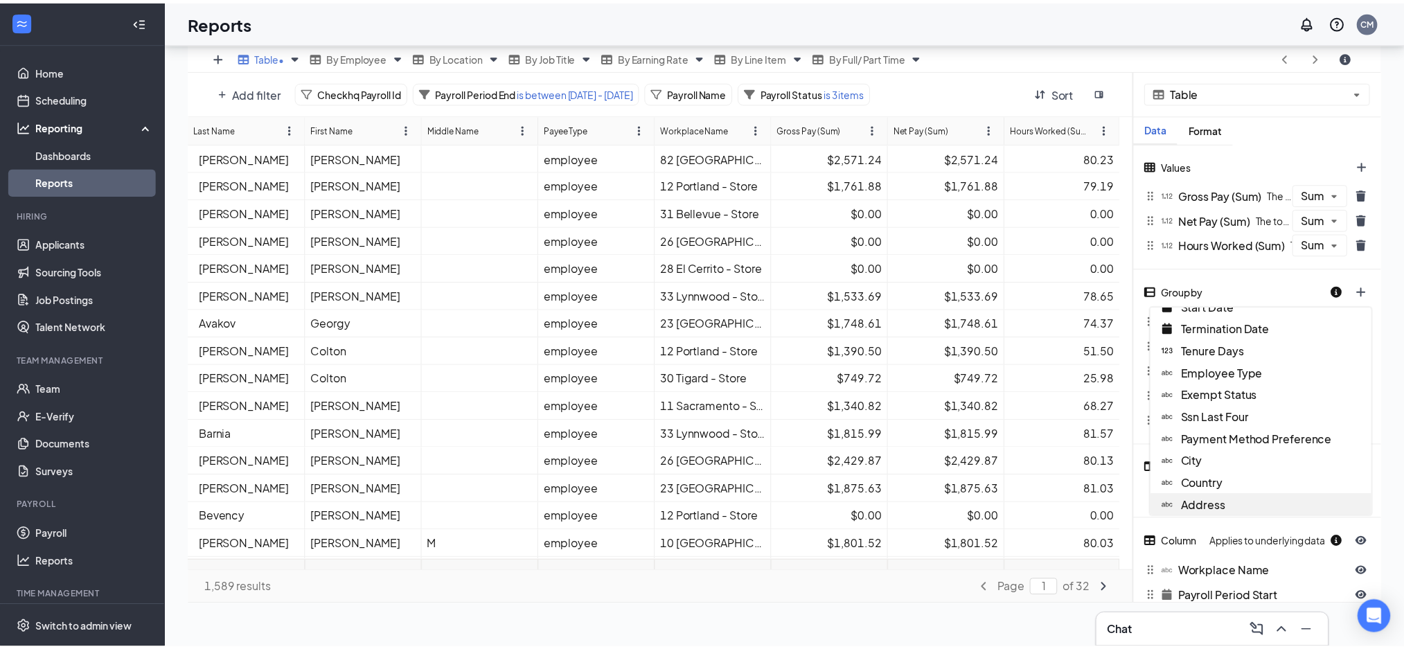
scroll to position [722, 0]
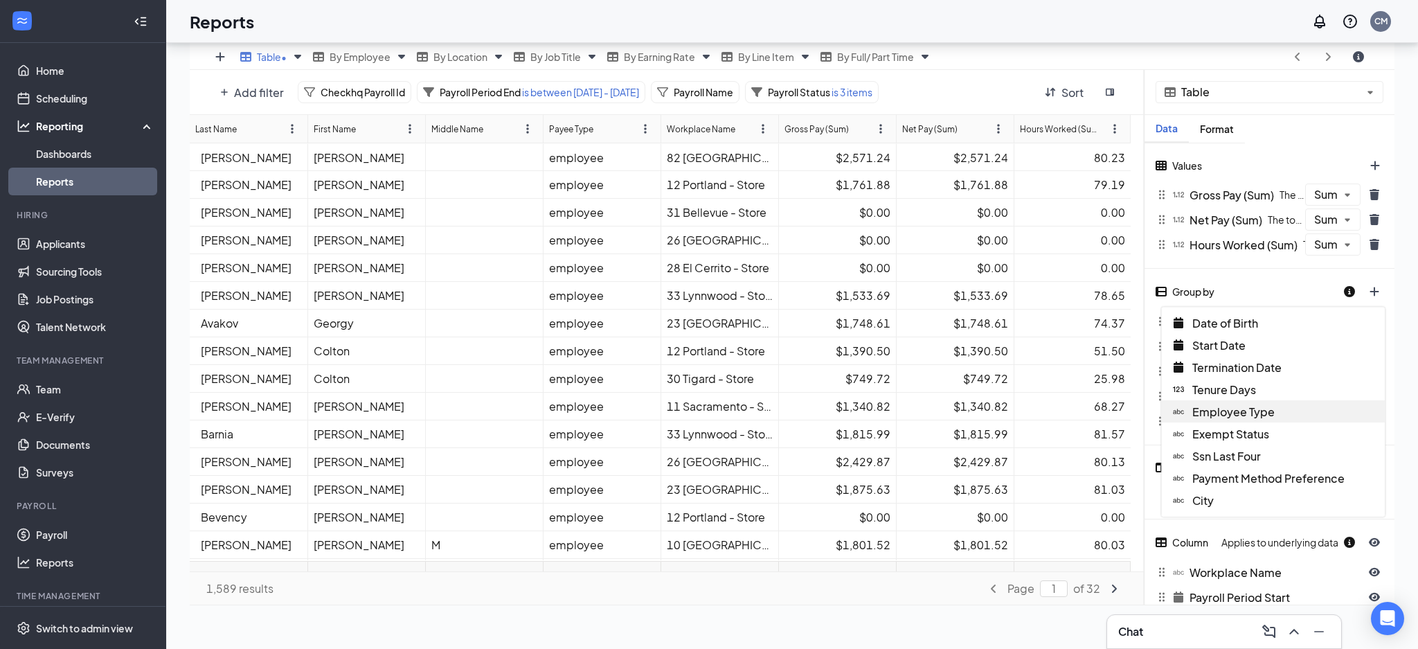
click at [1279, 408] on div "Employee Type" at bounding box center [1273, 411] width 223 height 22
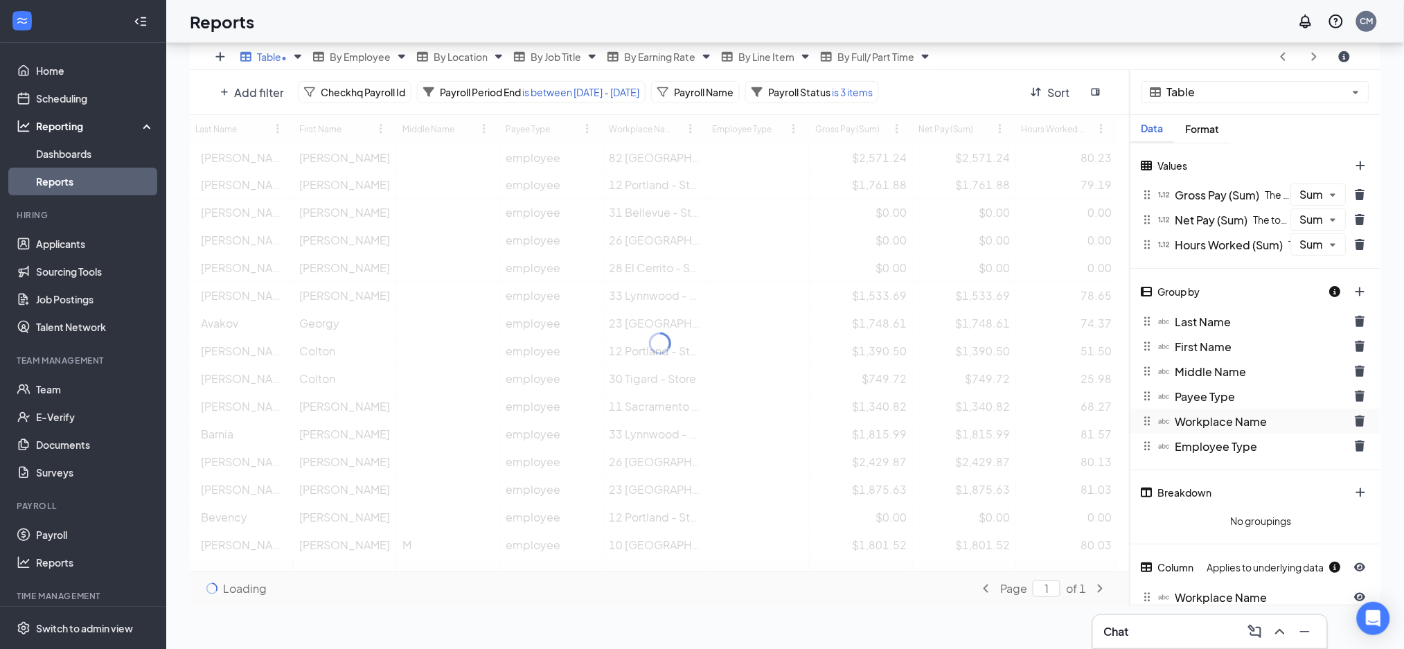
scroll to position [68710, 68056]
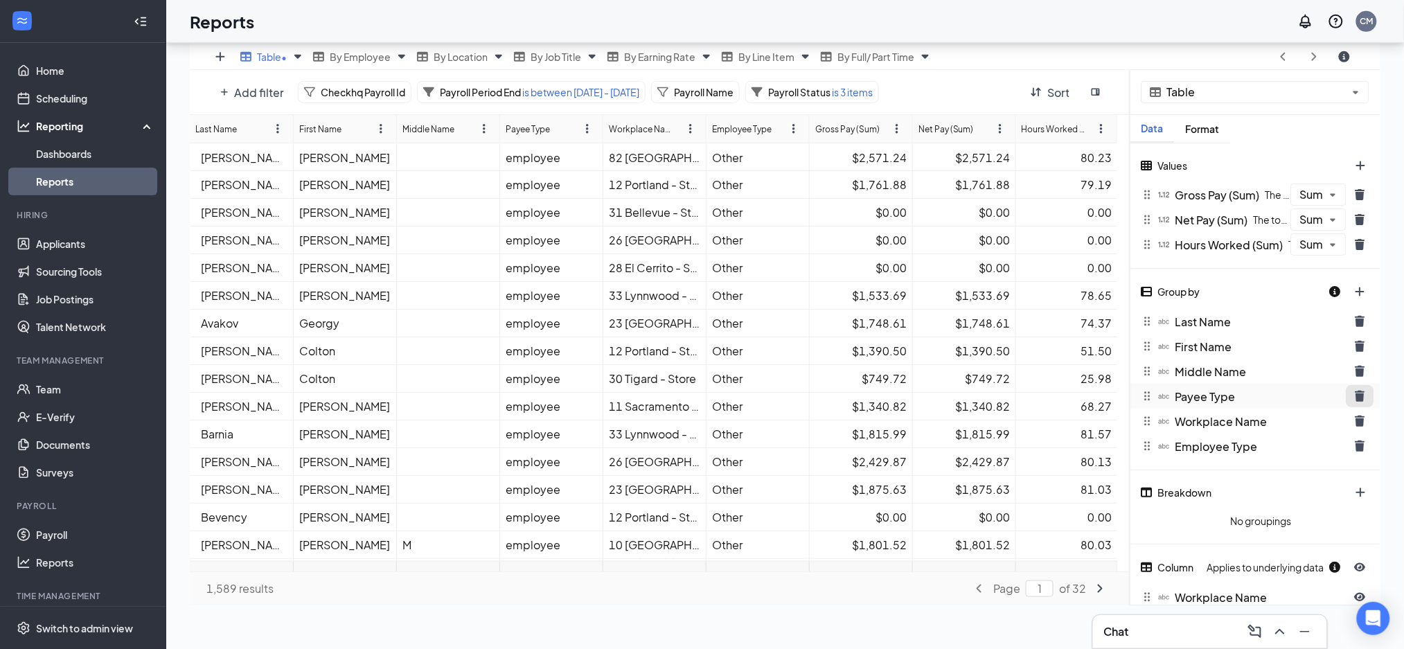
click at [1354, 394] on button "trash icon" at bounding box center [1360, 396] width 28 height 22
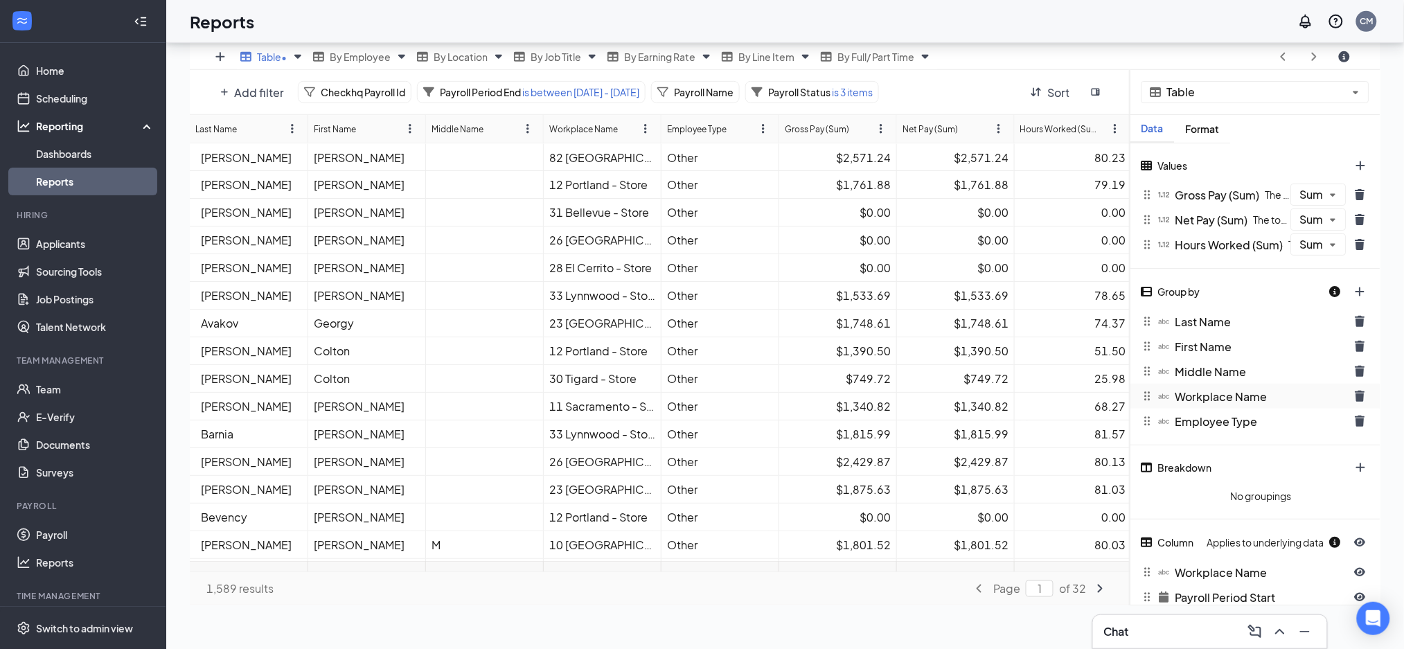
click at [1355, 419] on icon "trash icon" at bounding box center [1359, 420] width 11 height 11
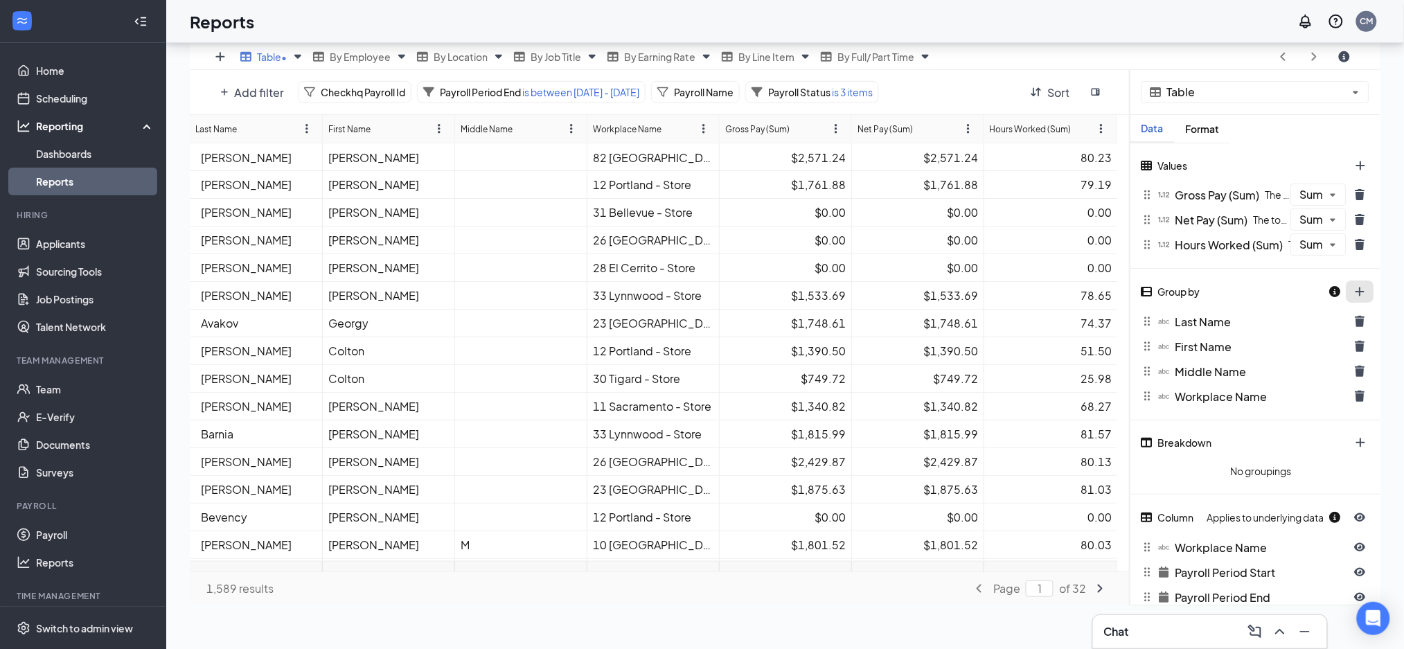
click at [1360, 294] on button "plus icon" at bounding box center [1360, 291] width 28 height 22
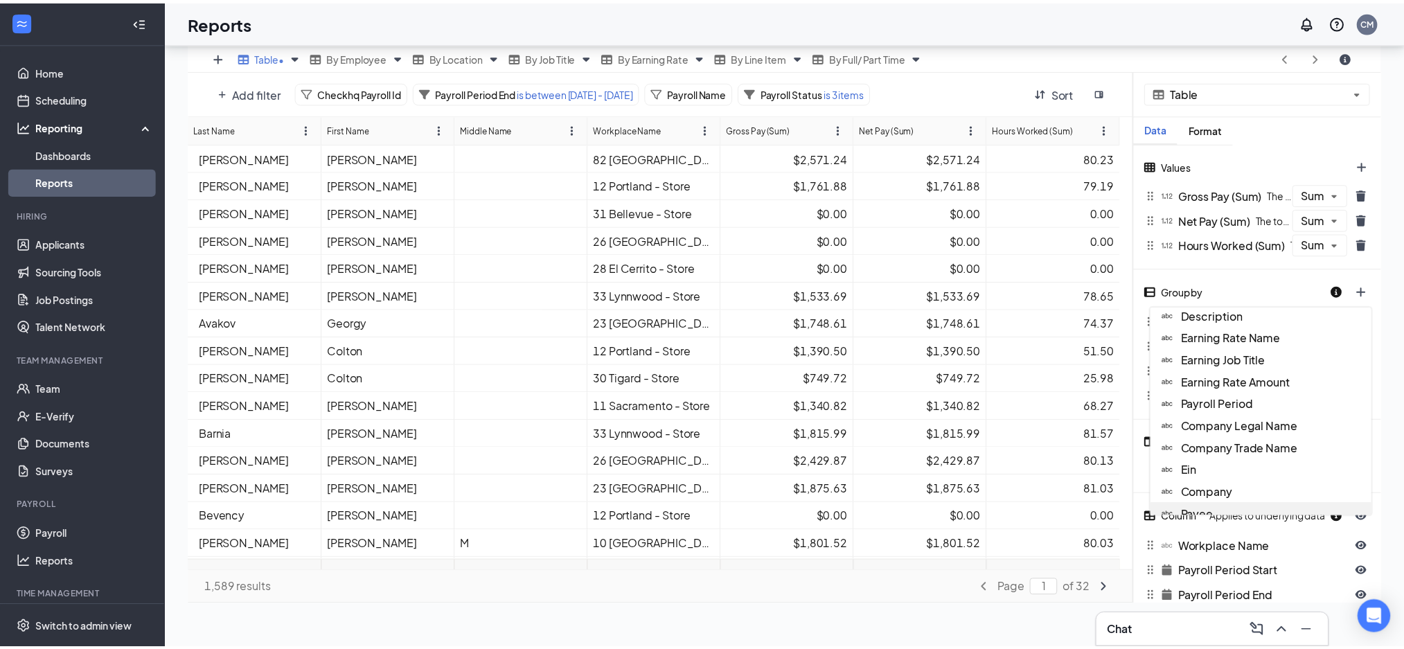
scroll to position [461, 0]
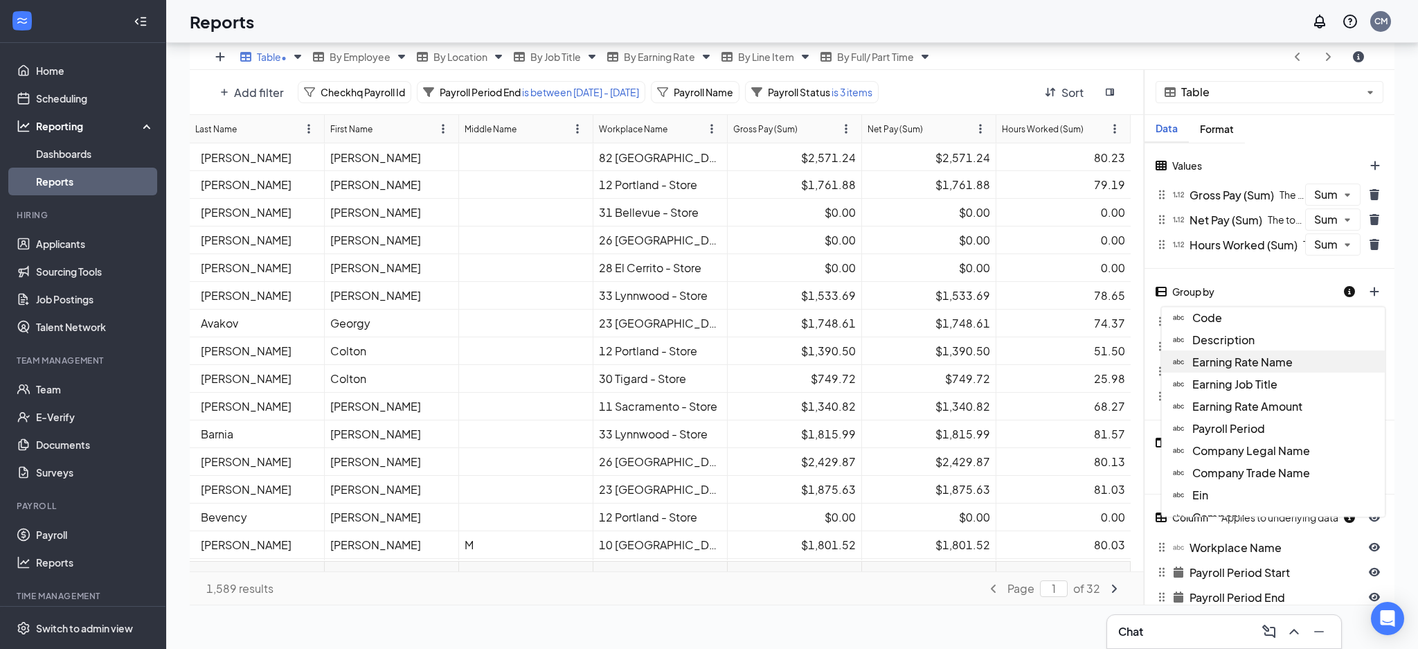
click at [1259, 360] on span "Earning Rate Name" at bounding box center [1242, 361] width 100 height 15
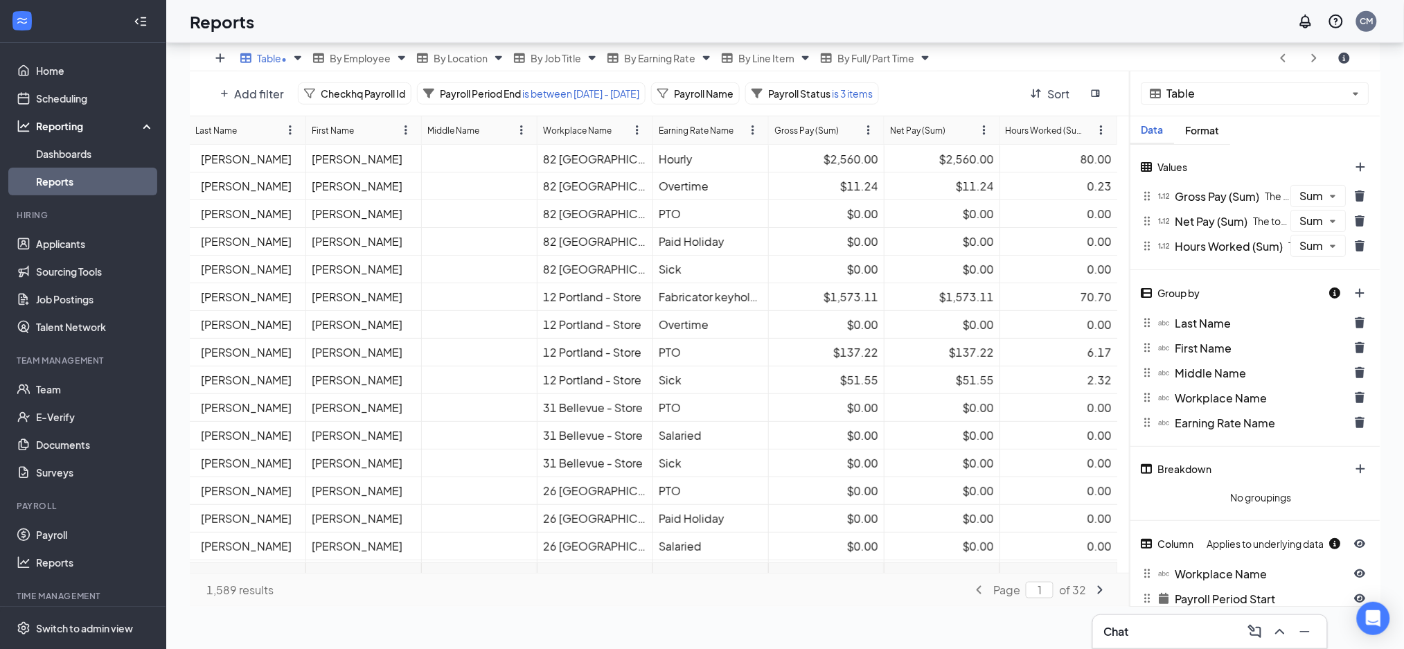
scroll to position [272, 0]
drag, startPoint x: 1360, startPoint y: 417, endPoint x: 1390, endPoint y: 307, distance: 113.4
click at [1359, 417] on icon "trash icon" at bounding box center [1360, 420] width 10 height 11
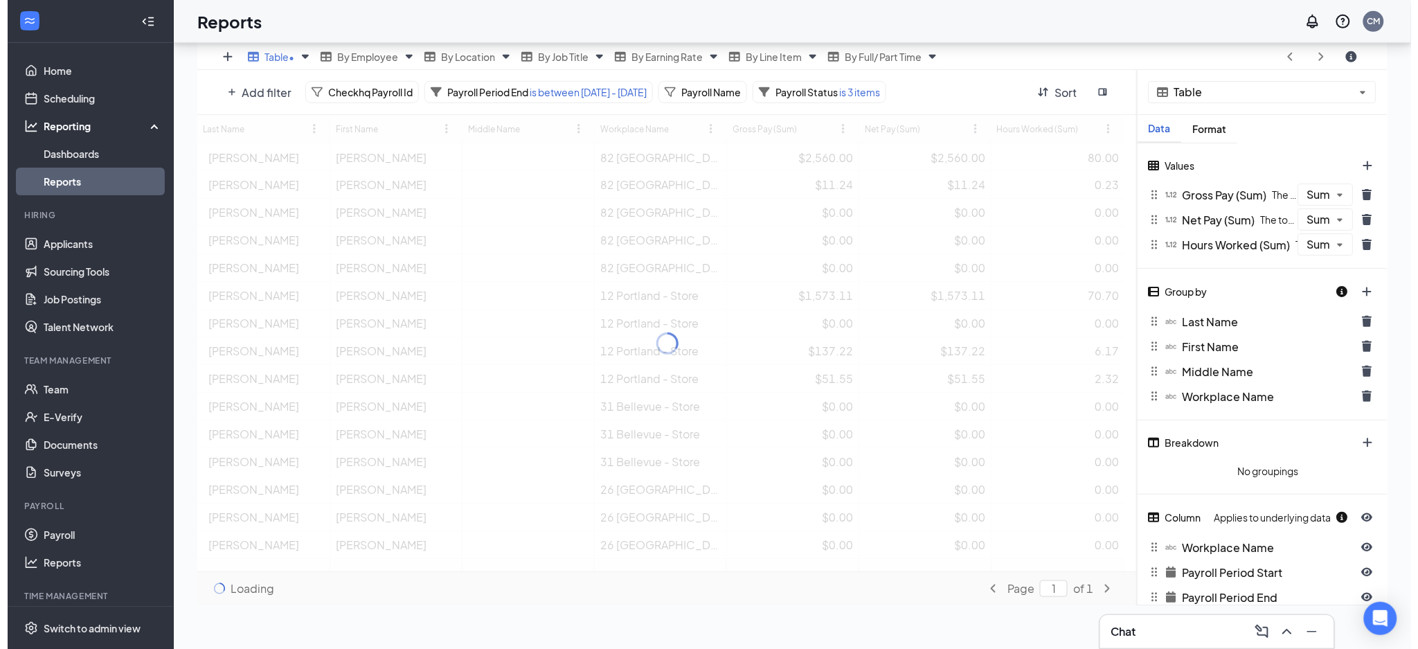
scroll to position [68710, 68056]
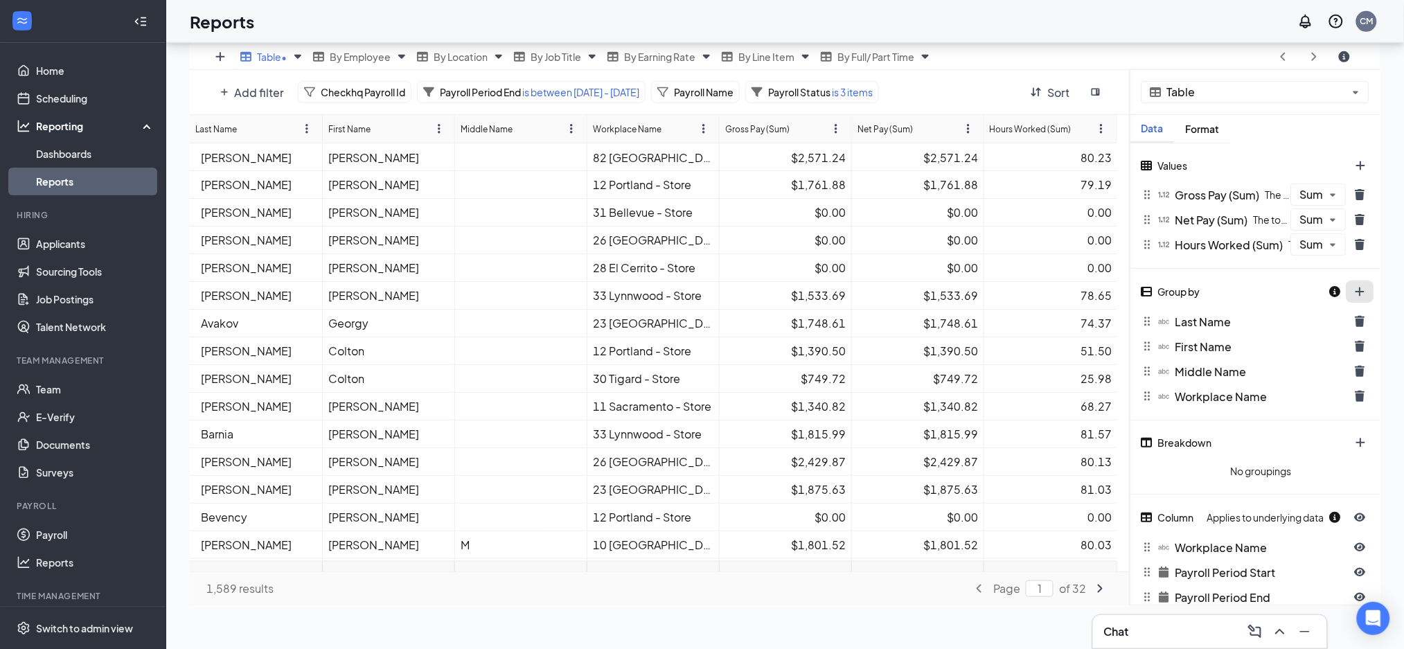
click at [1364, 289] on button "plus icon" at bounding box center [1360, 291] width 28 height 22
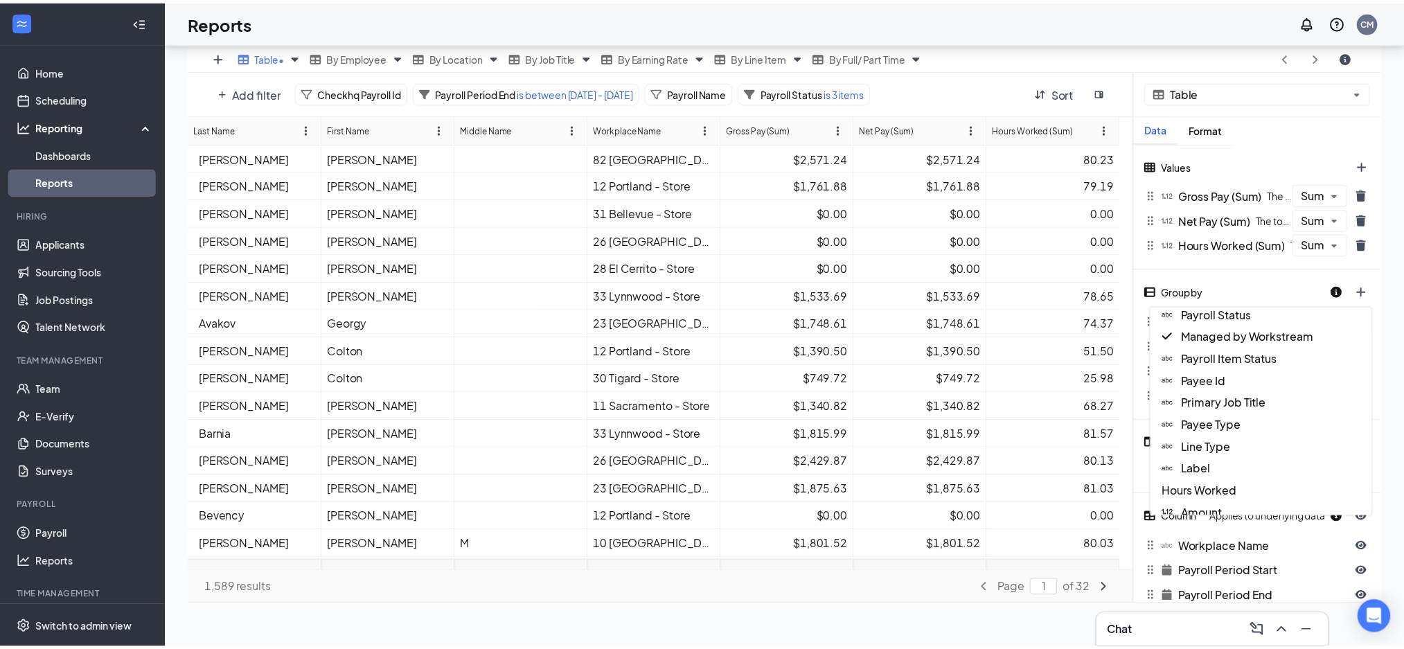
scroll to position [184, 0]
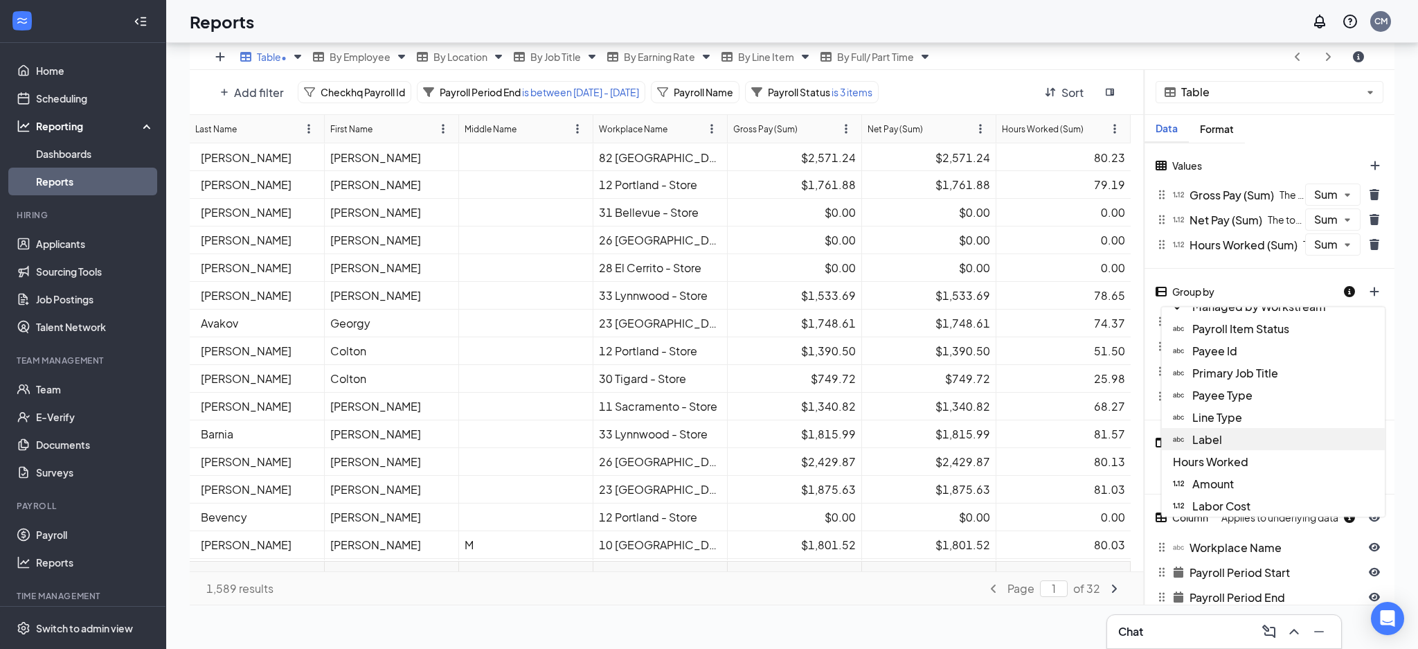
click at [1222, 436] on div "Label" at bounding box center [1273, 439] width 223 height 22
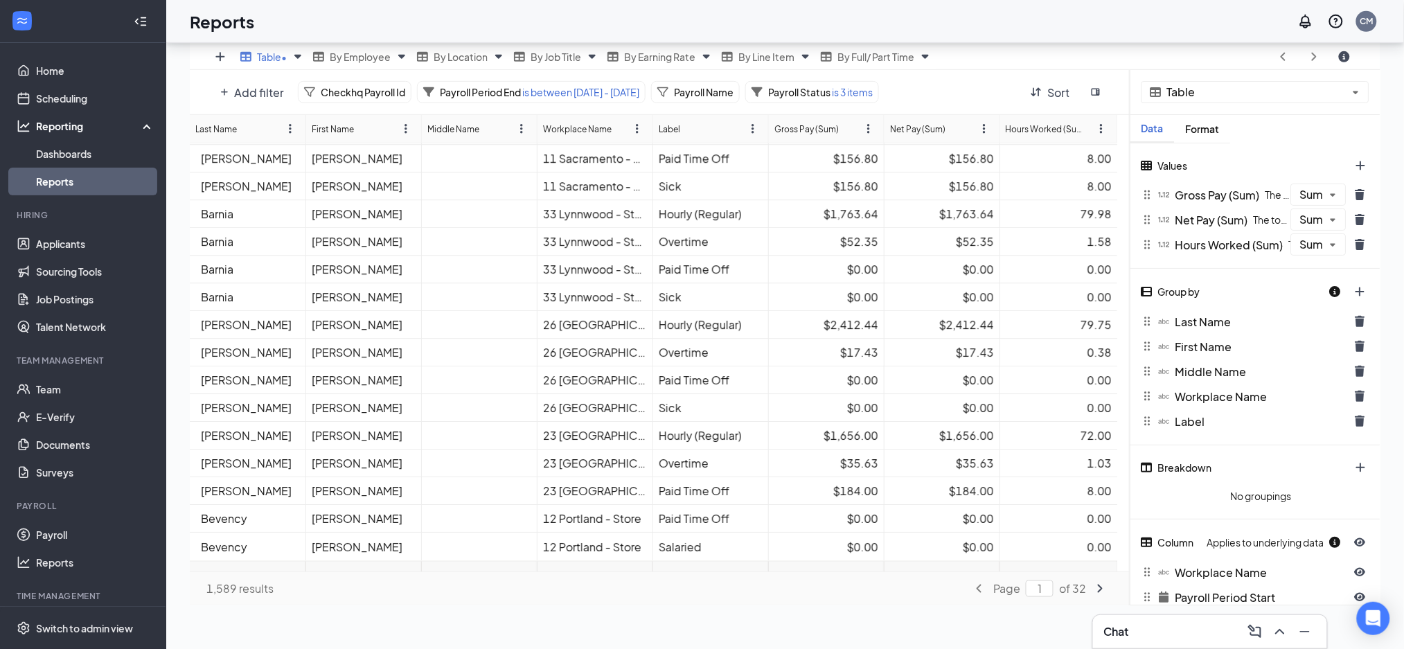
scroll to position [967, 0]
click at [1357, 424] on icon "trash icon" at bounding box center [1360, 420] width 10 height 11
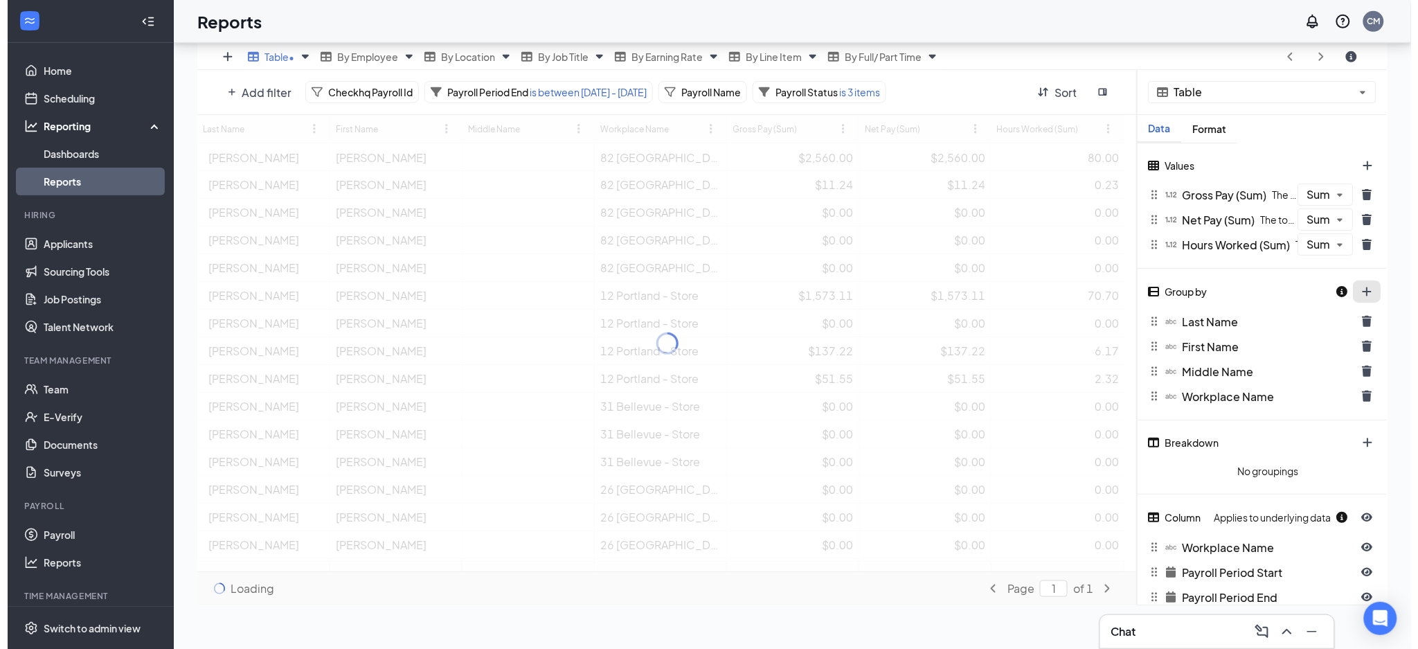
scroll to position [68710, 68056]
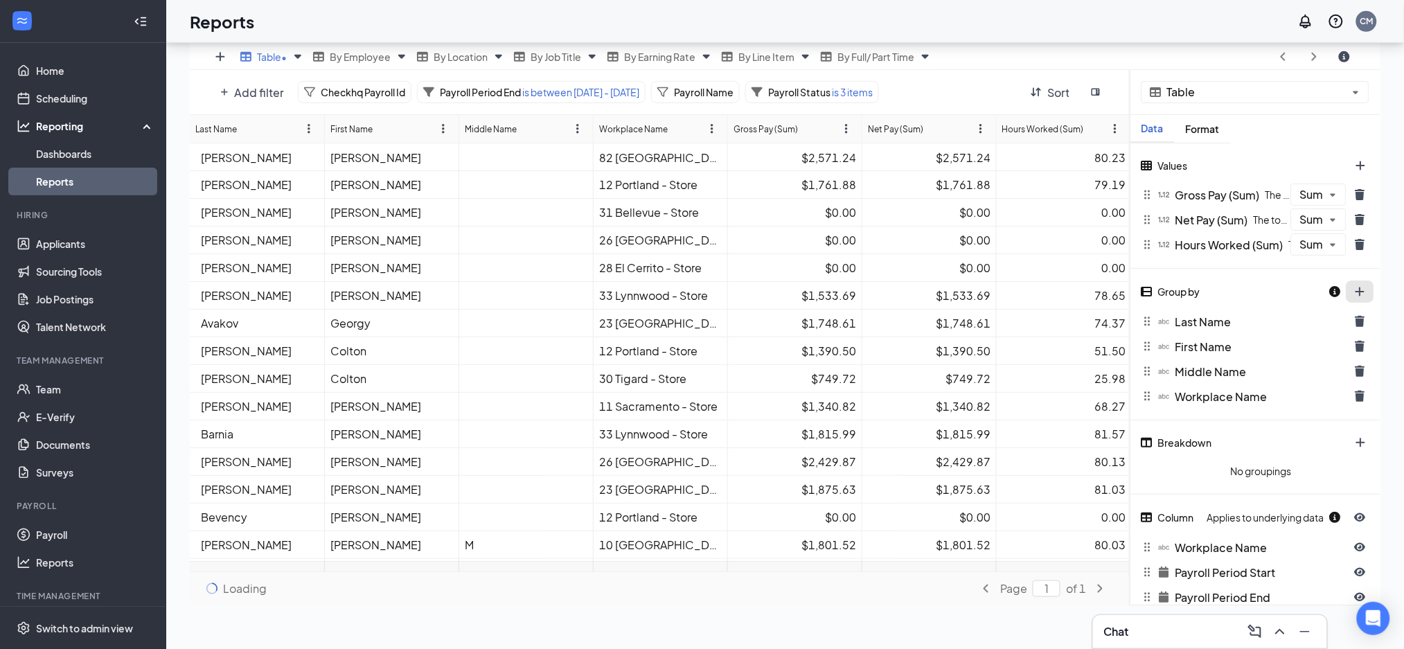
click at [1358, 286] on div at bounding box center [1352, 292] width 46 height 24
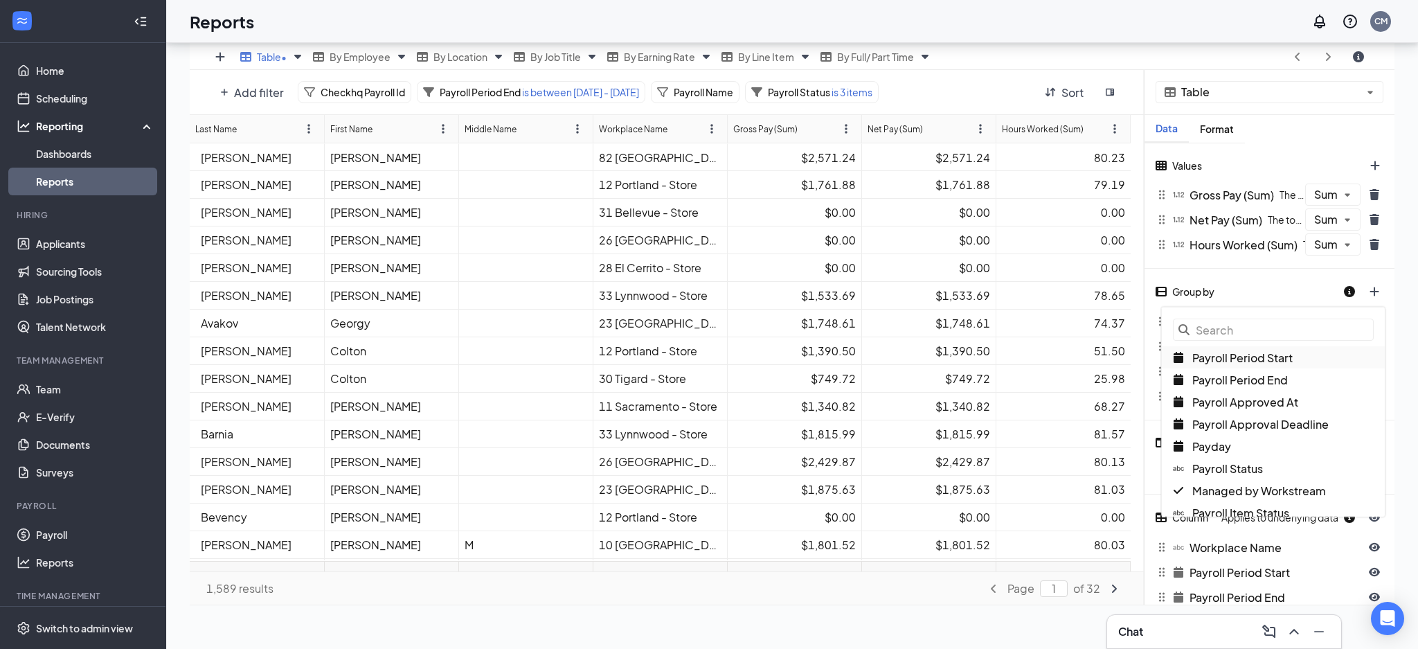
scroll to position [677, 0]
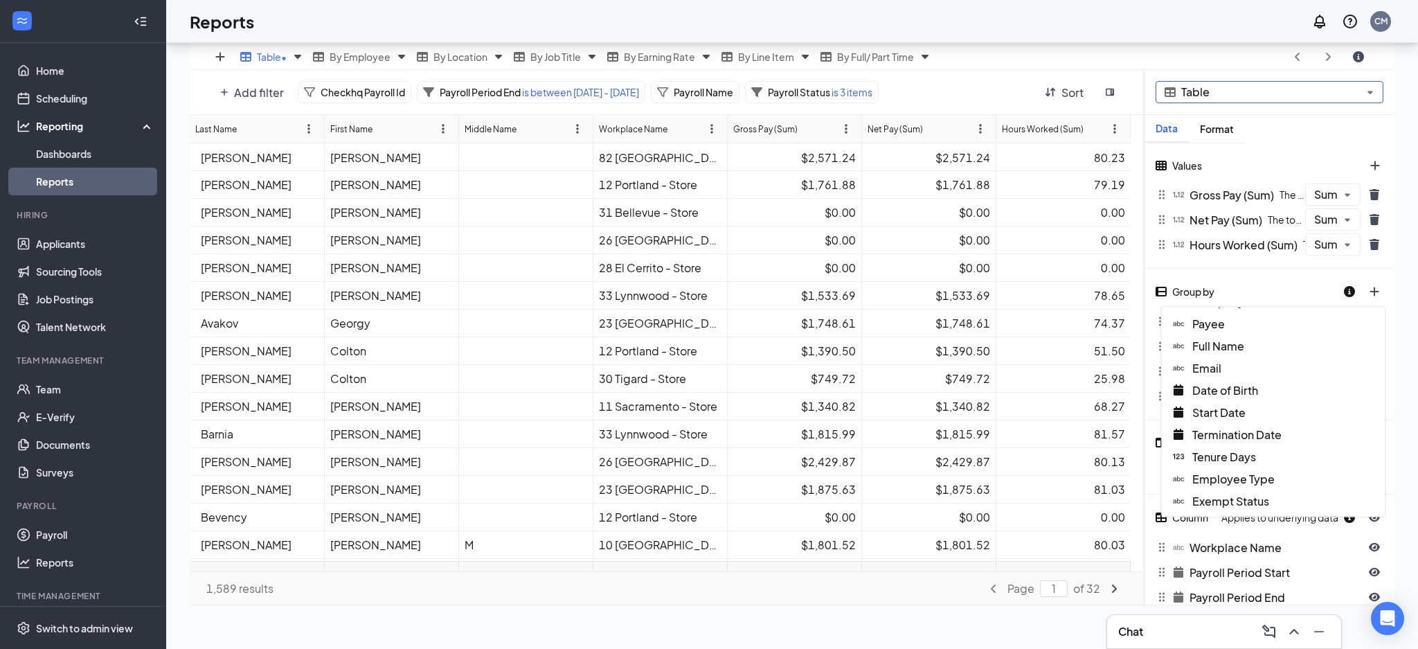
drag, startPoint x: 1230, startPoint y: 295, endPoint x: 1262, endPoint y: 363, distance: 75.0
click at [1231, 294] on div "Group by Payroll Period Start Payroll Period End Payroll Approved At Payroll Ap…" at bounding box center [1270, 294] width 250 height 29
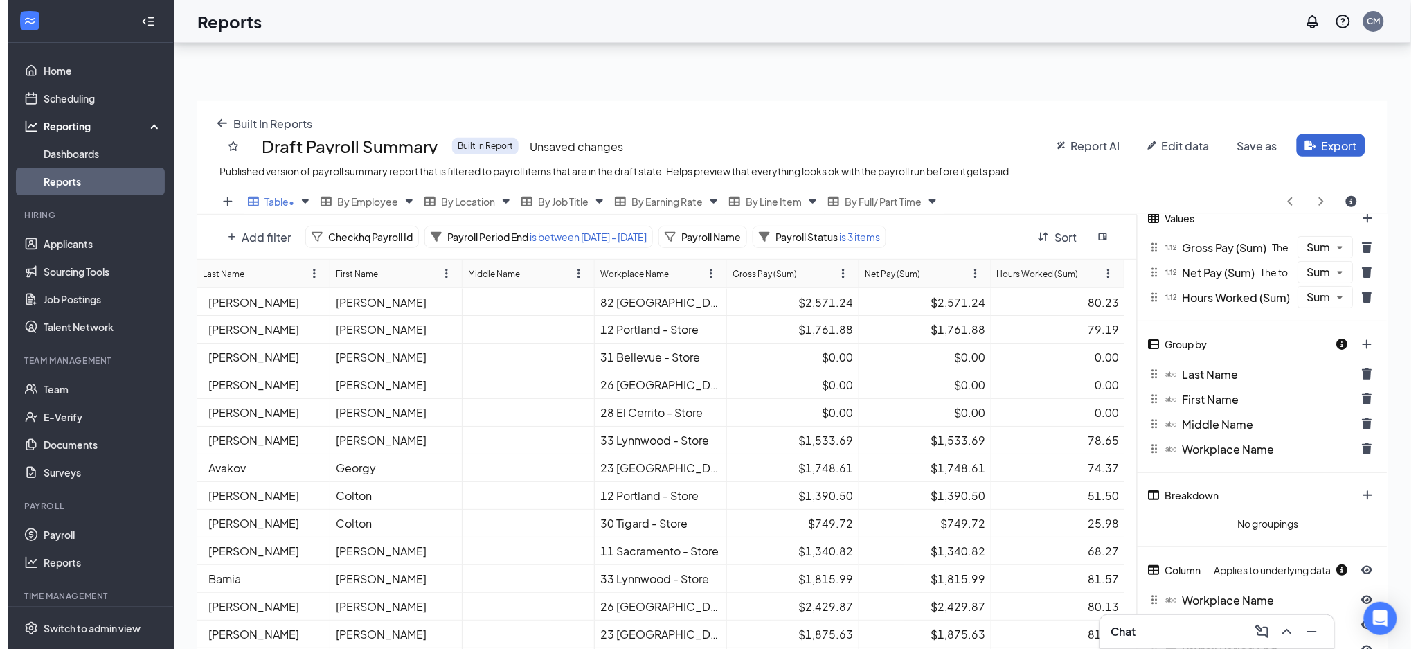
scroll to position [143, 0]
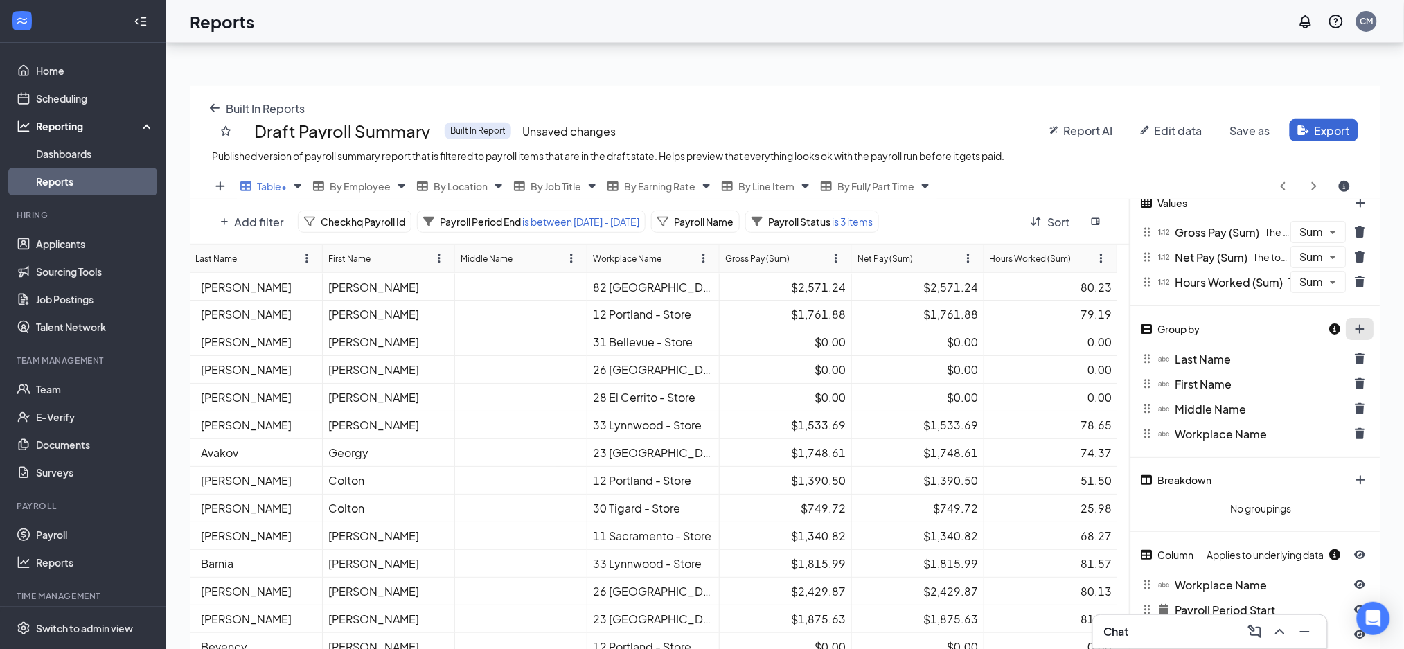
click at [1363, 330] on button "plus icon" at bounding box center [1360, 329] width 28 height 22
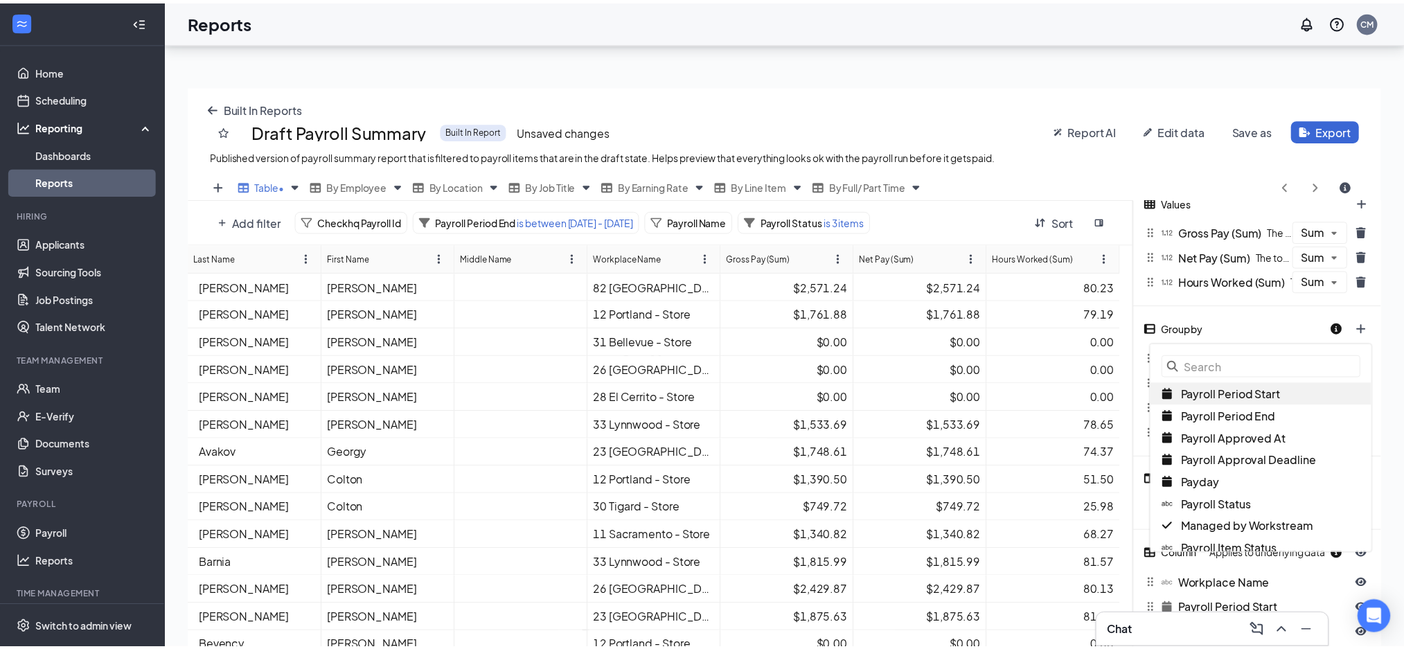
scroll to position [536, 1205]
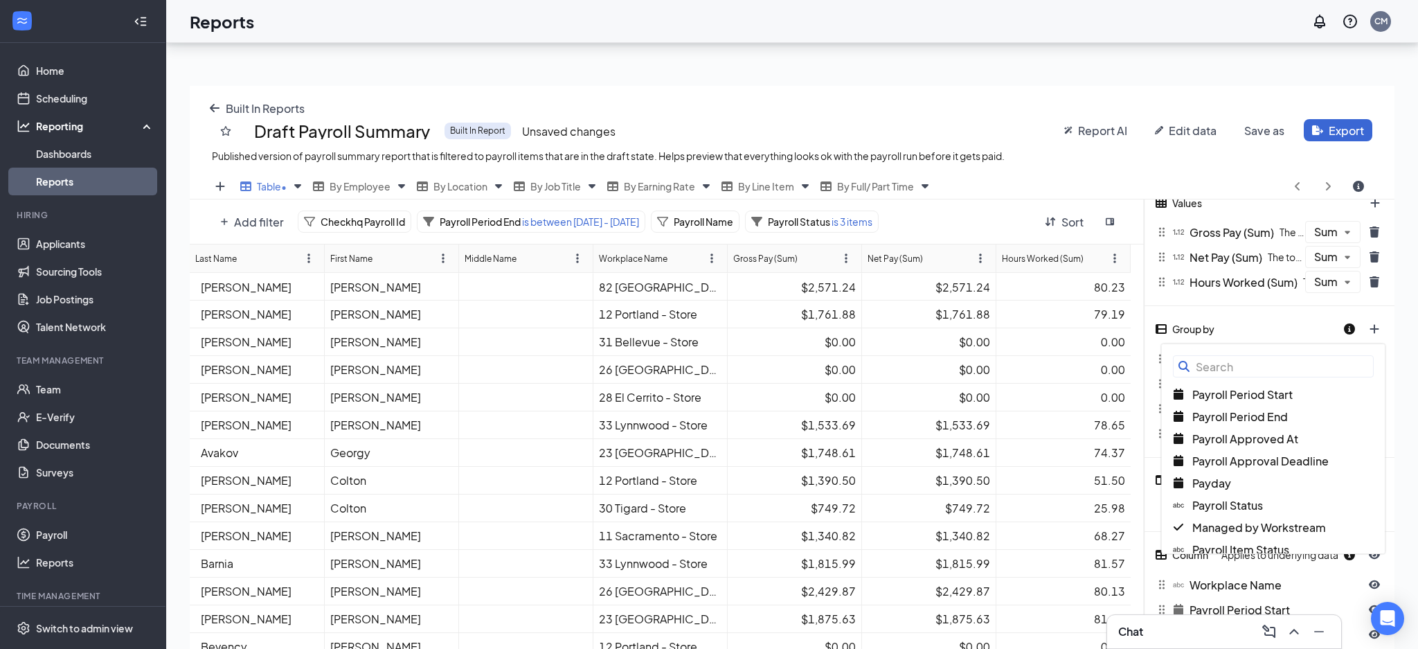
click at [1233, 366] on input "text" at bounding box center [1273, 366] width 201 height 22
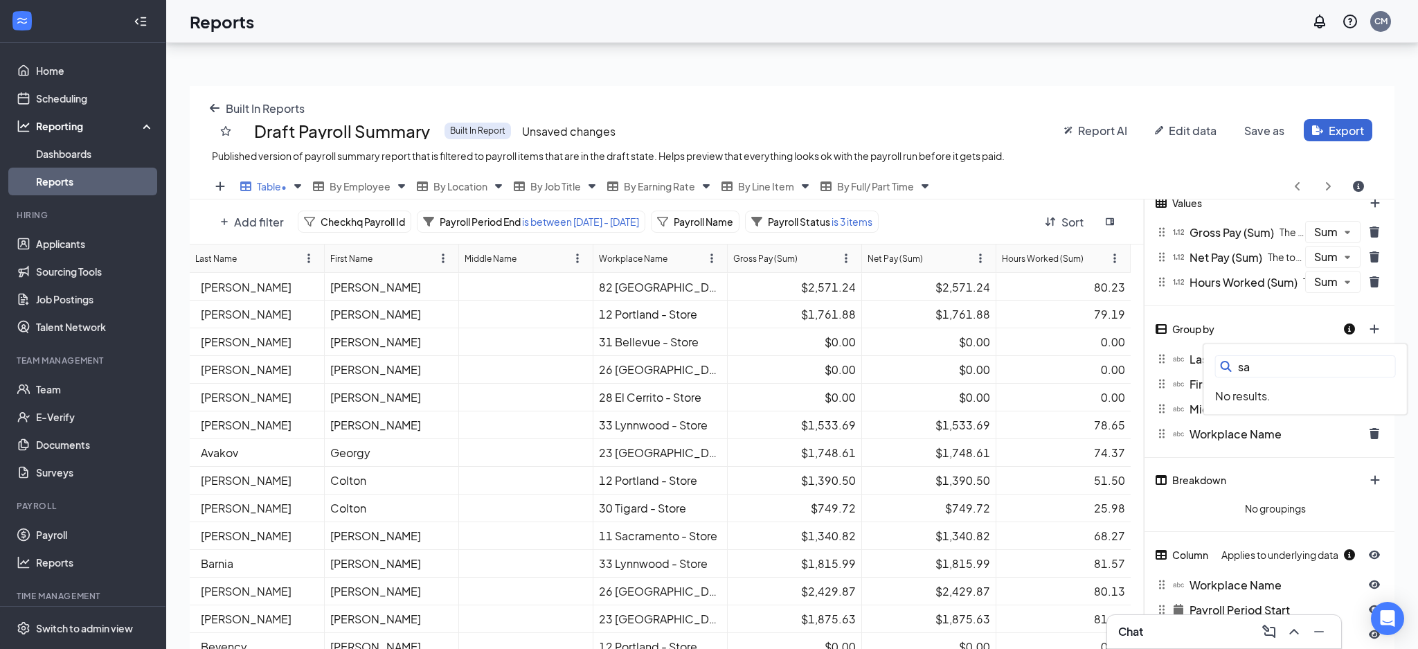
type input "s"
type input "em"
click at [1292, 460] on span "Exempt Status" at bounding box center [1273, 461] width 77 height 15
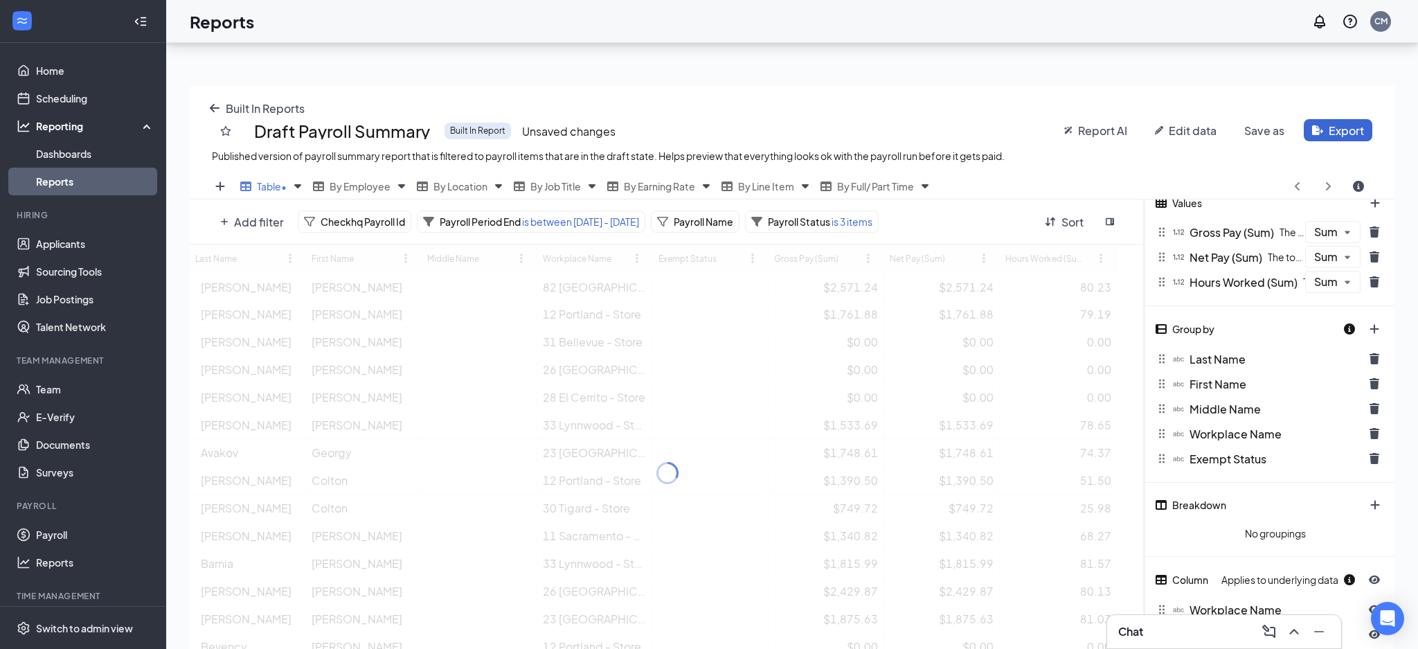
scroll to position [68710, 68056]
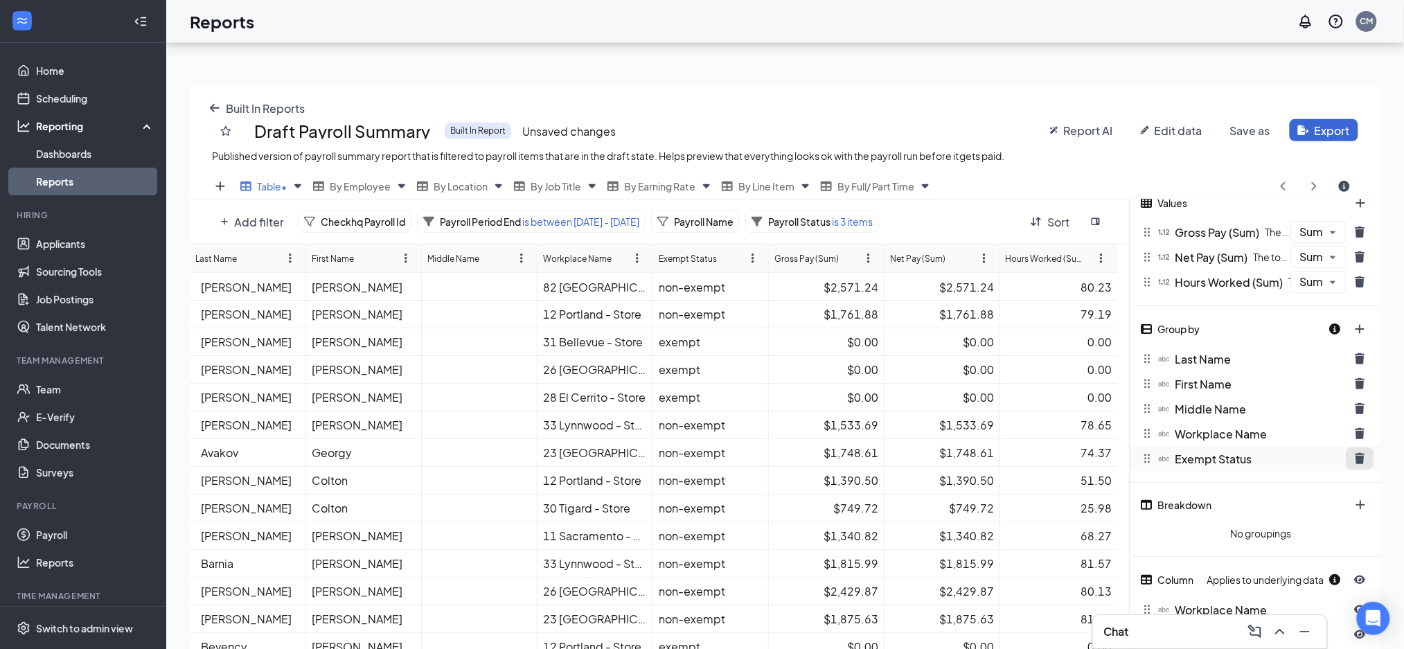
click at [1359, 458] on icon "trash icon" at bounding box center [1360, 458] width 10 height 11
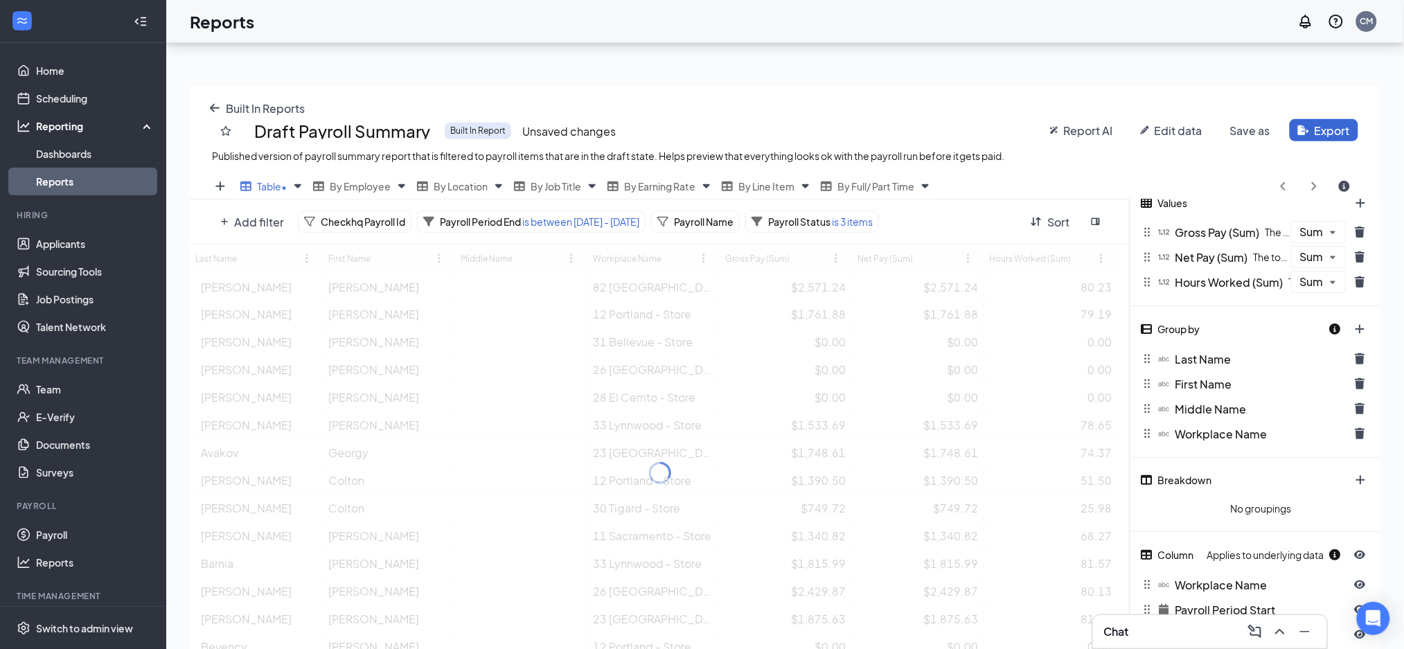
click at [1357, 321] on div at bounding box center [1352, 329] width 46 height 24
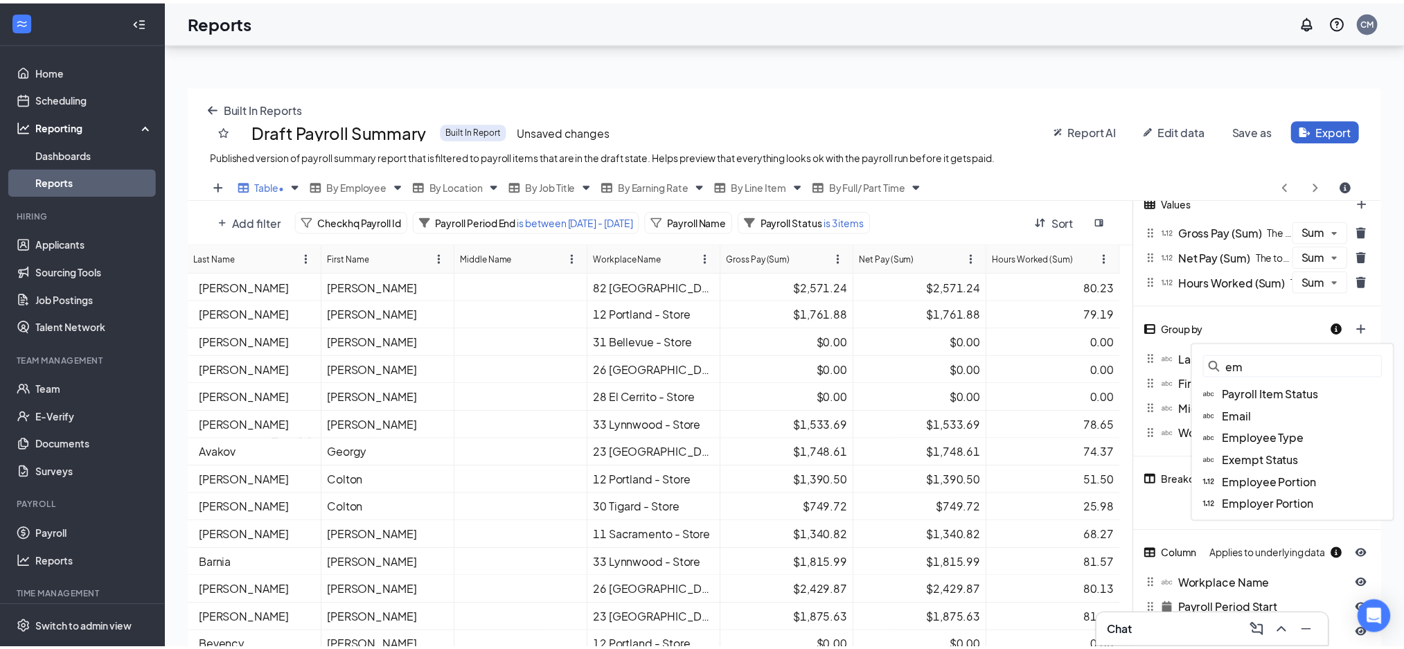
scroll to position [68710, 68042]
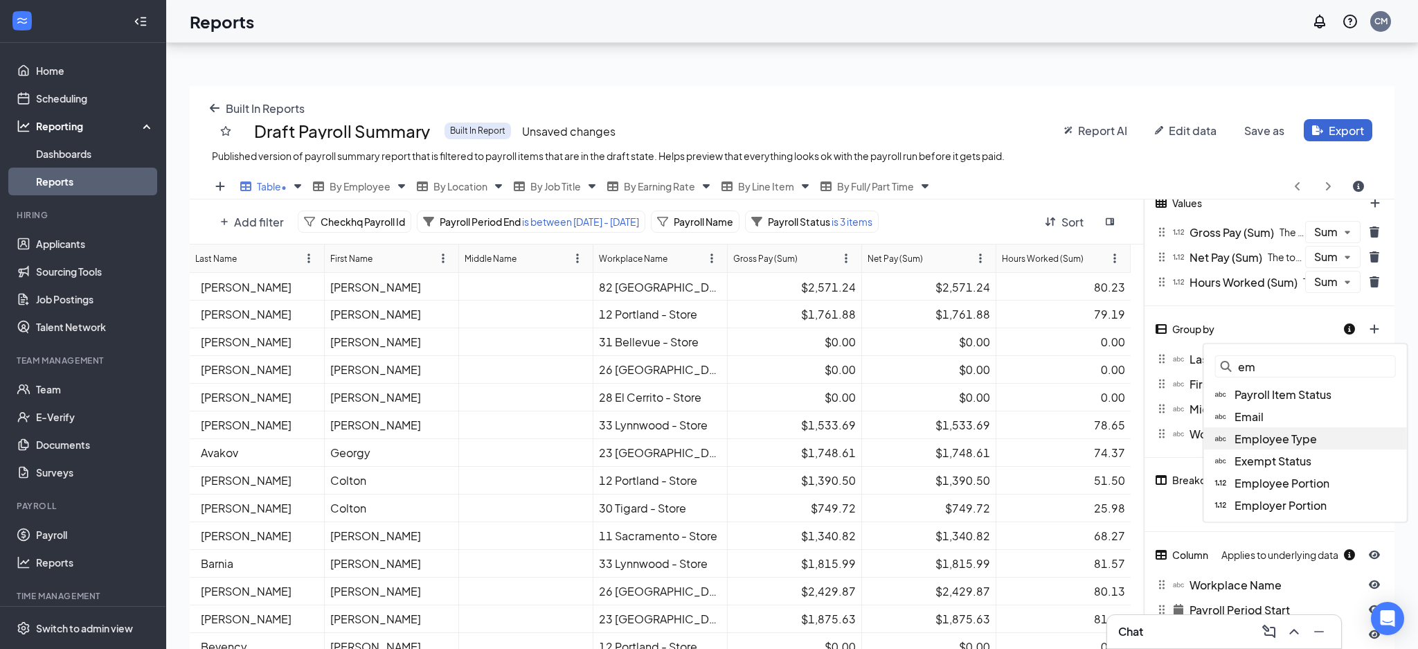
click at [1265, 440] on span "Employee Type" at bounding box center [1276, 438] width 82 height 15
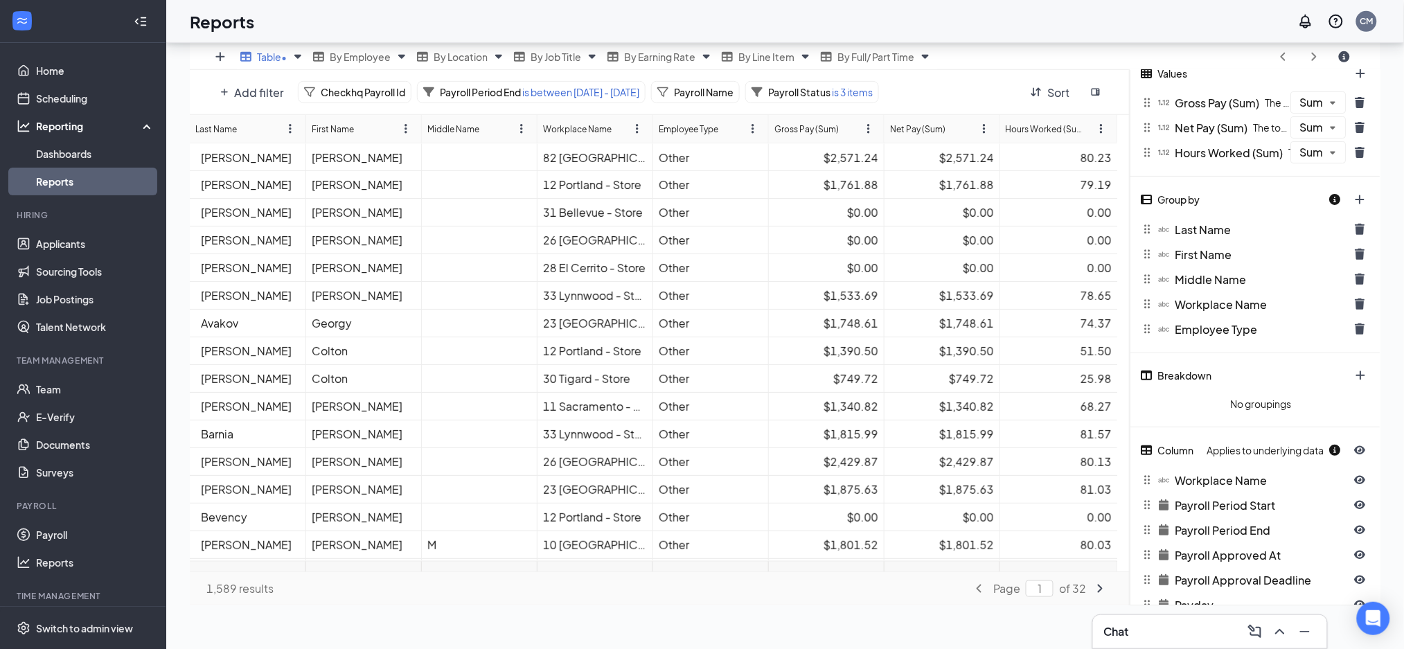
scroll to position [0, 0]
click at [1366, 326] on button "trash icon" at bounding box center [1360, 329] width 28 height 22
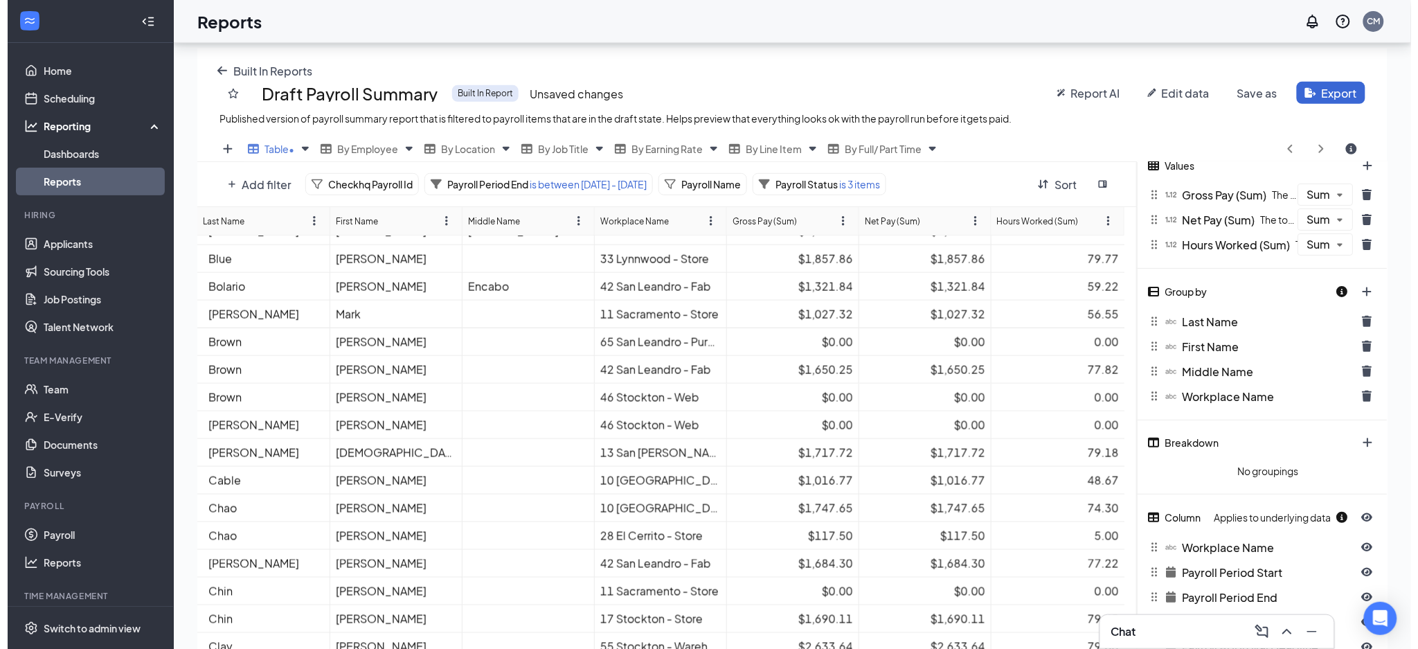
scroll to position [461, 0]
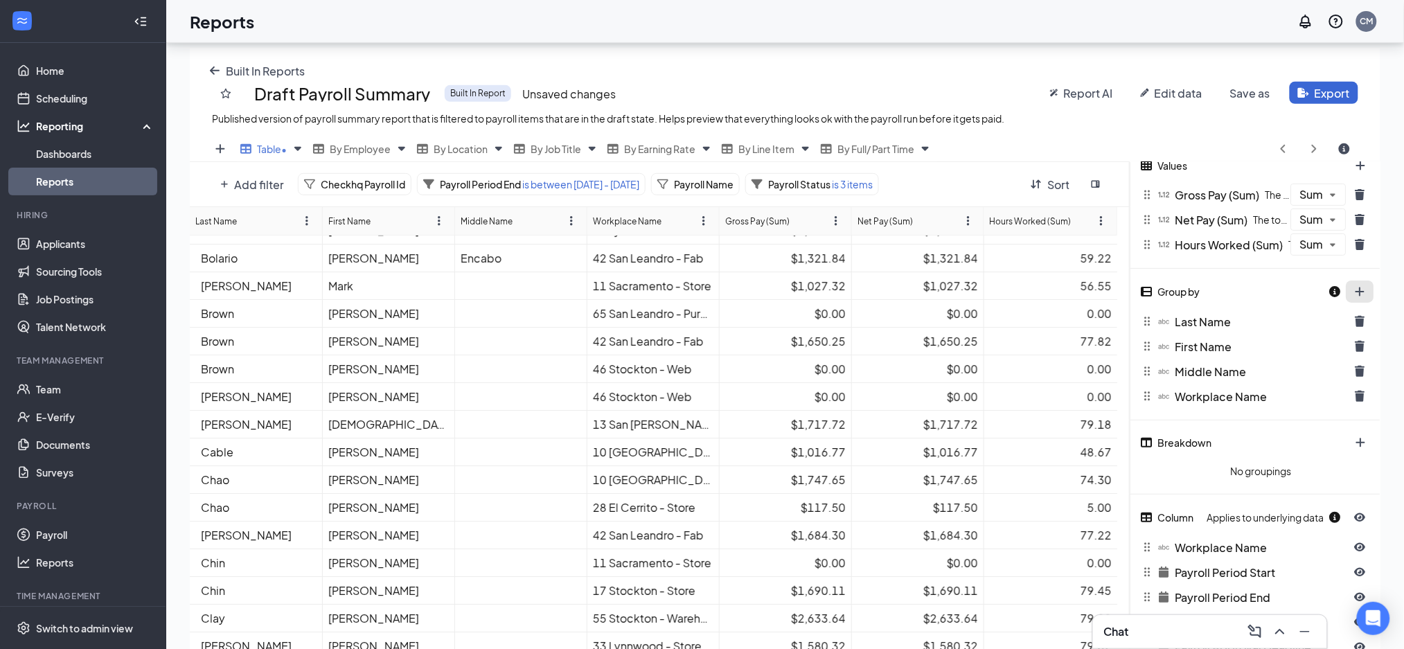
click at [1357, 289] on div at bounding box center [1352, 292] width 46 height 24
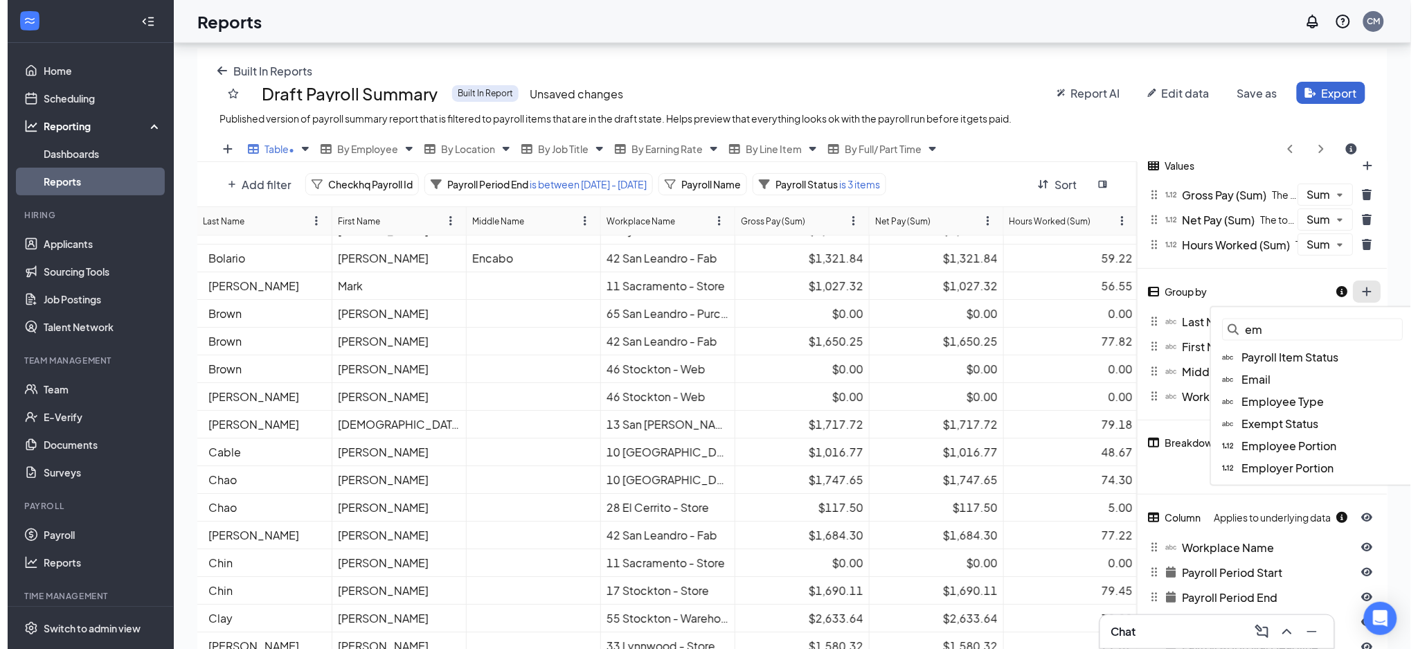
scroll to position [536, 1205]
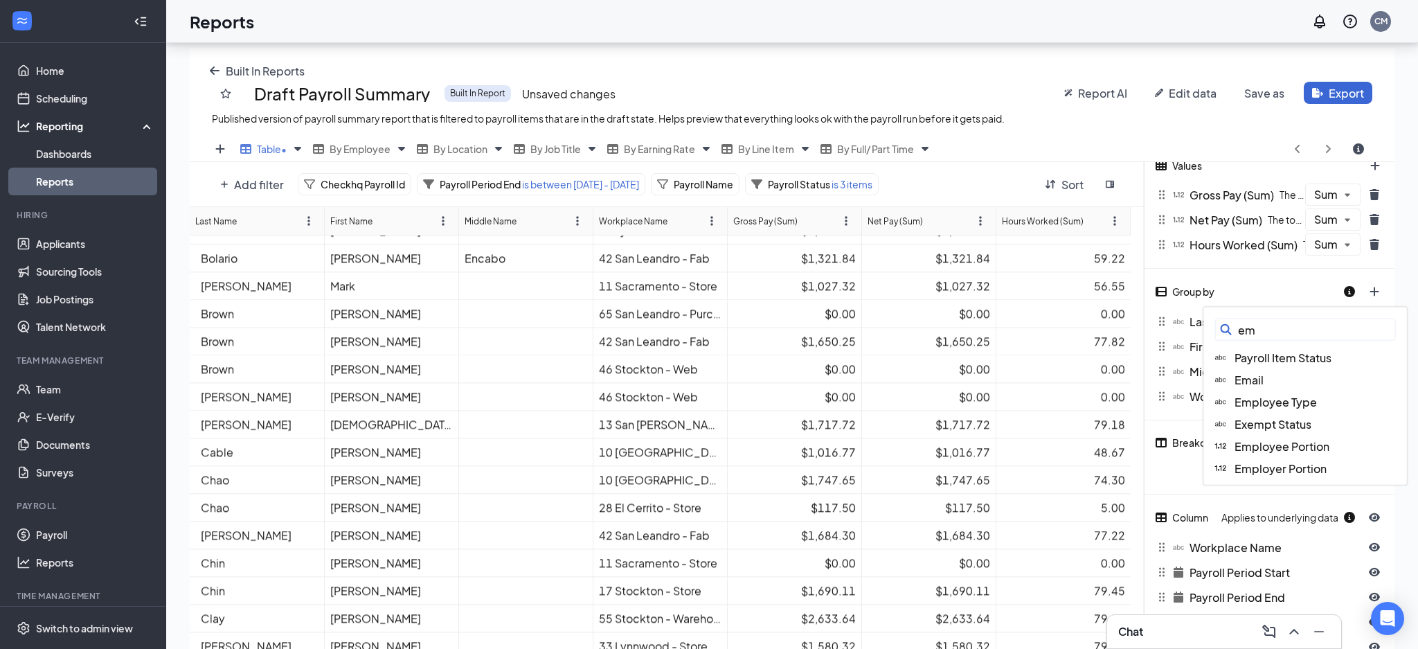
drag, startPoint x: 1274, startPoint y: 328, endPoint x: 1209, endPoint y: 330, distance: 65.1
click at [1209, 330] on div "em" at bounding box center [1305, 329] width 203 height 33
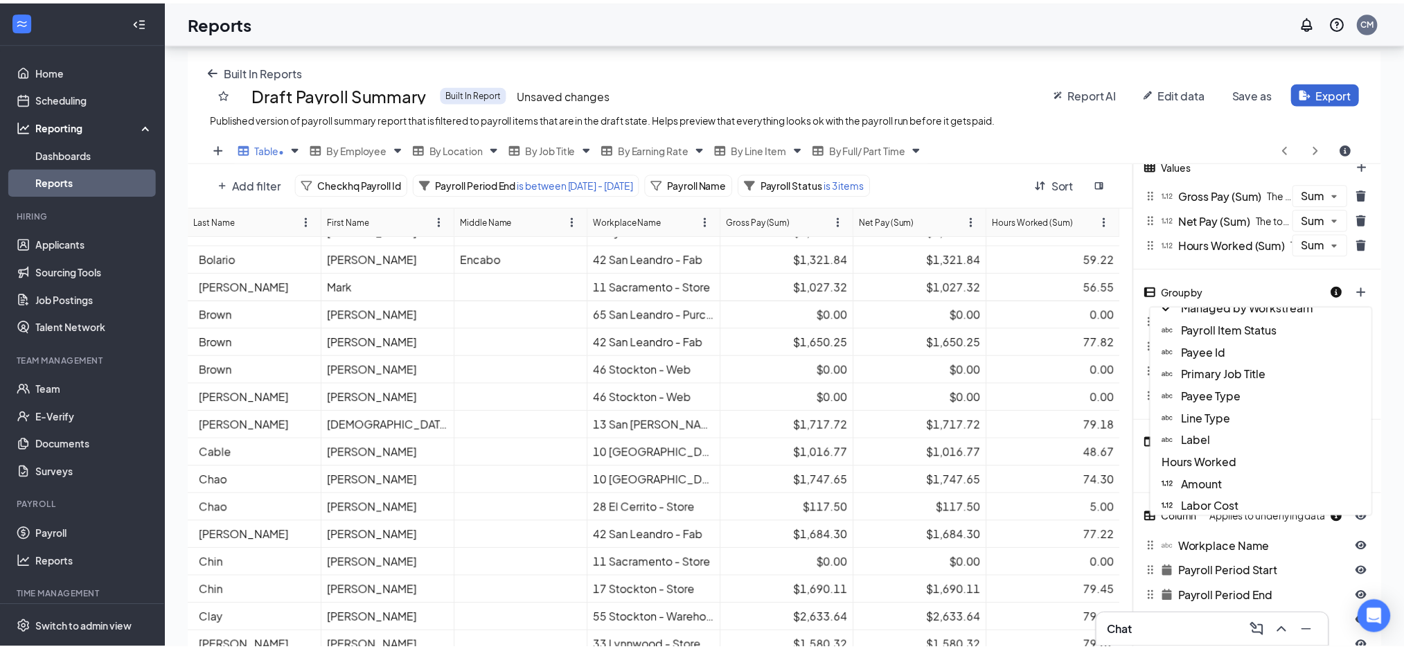
scroll to position [184, 0]
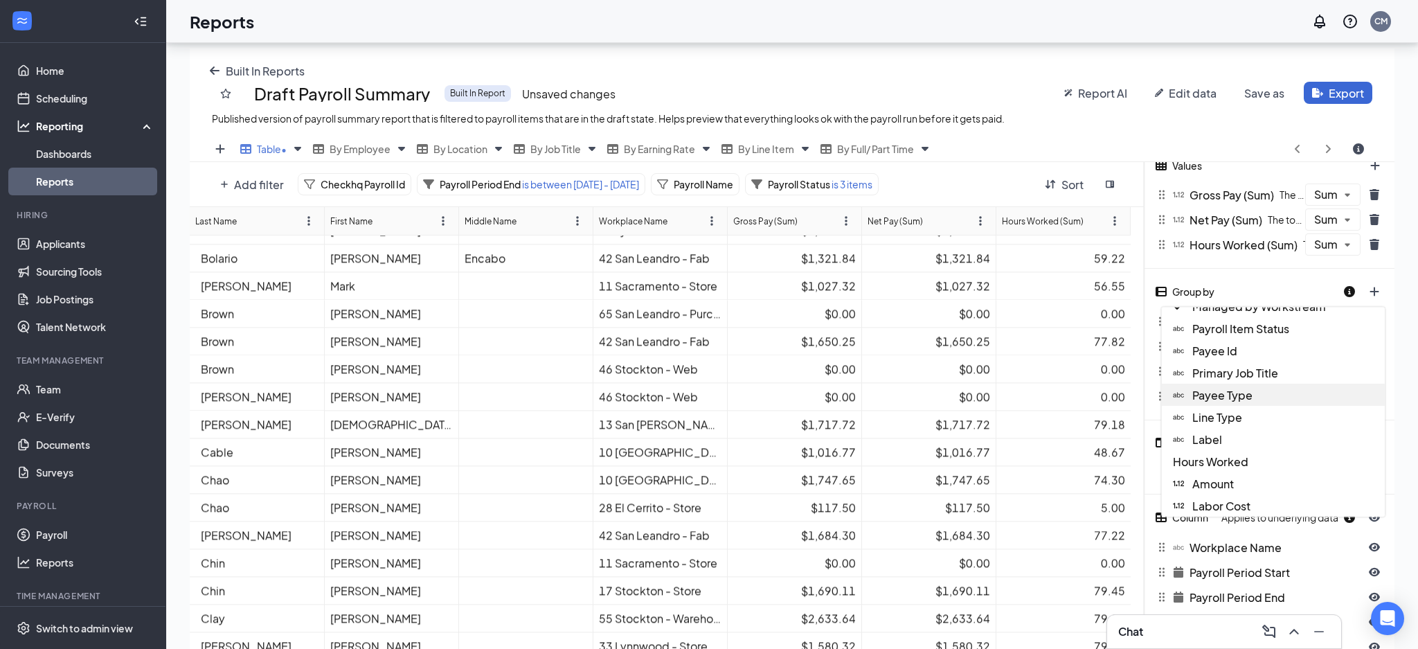
click at [1235, 396] on span "Payee Type" at bounding box center [1222, 394] width 60 height 15
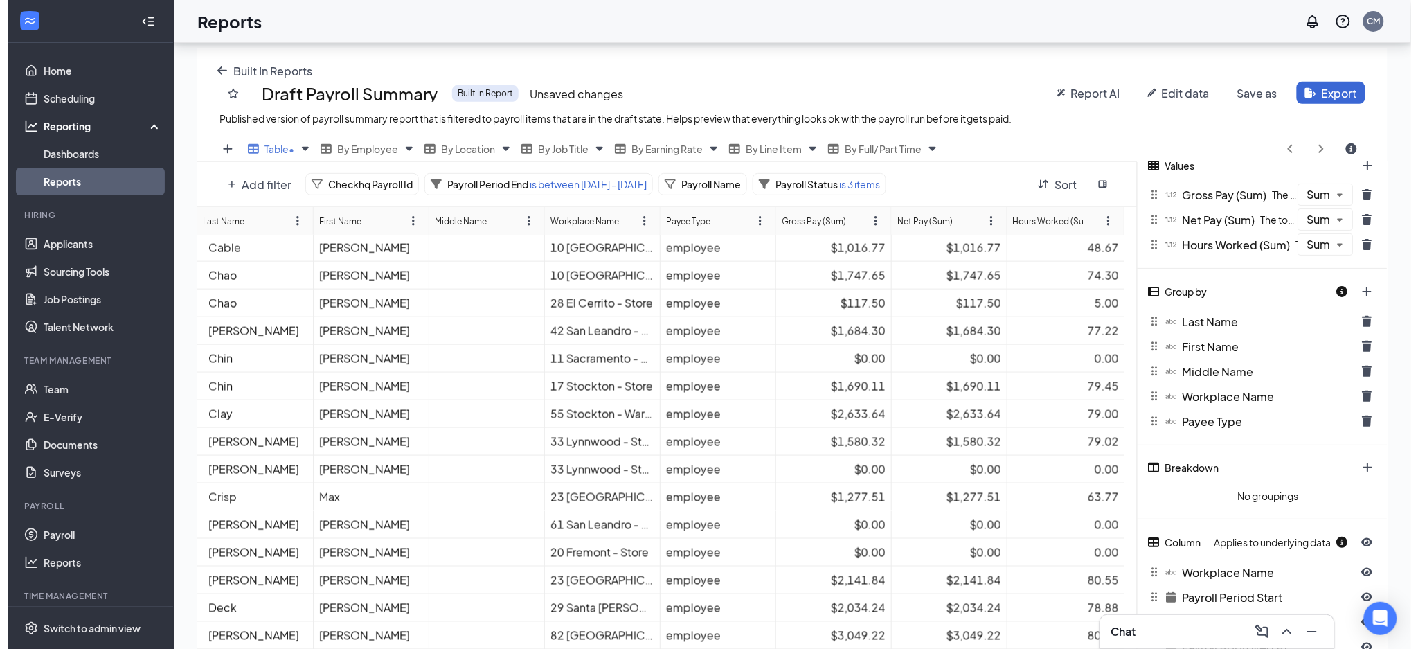
scroll to position [967, 0]
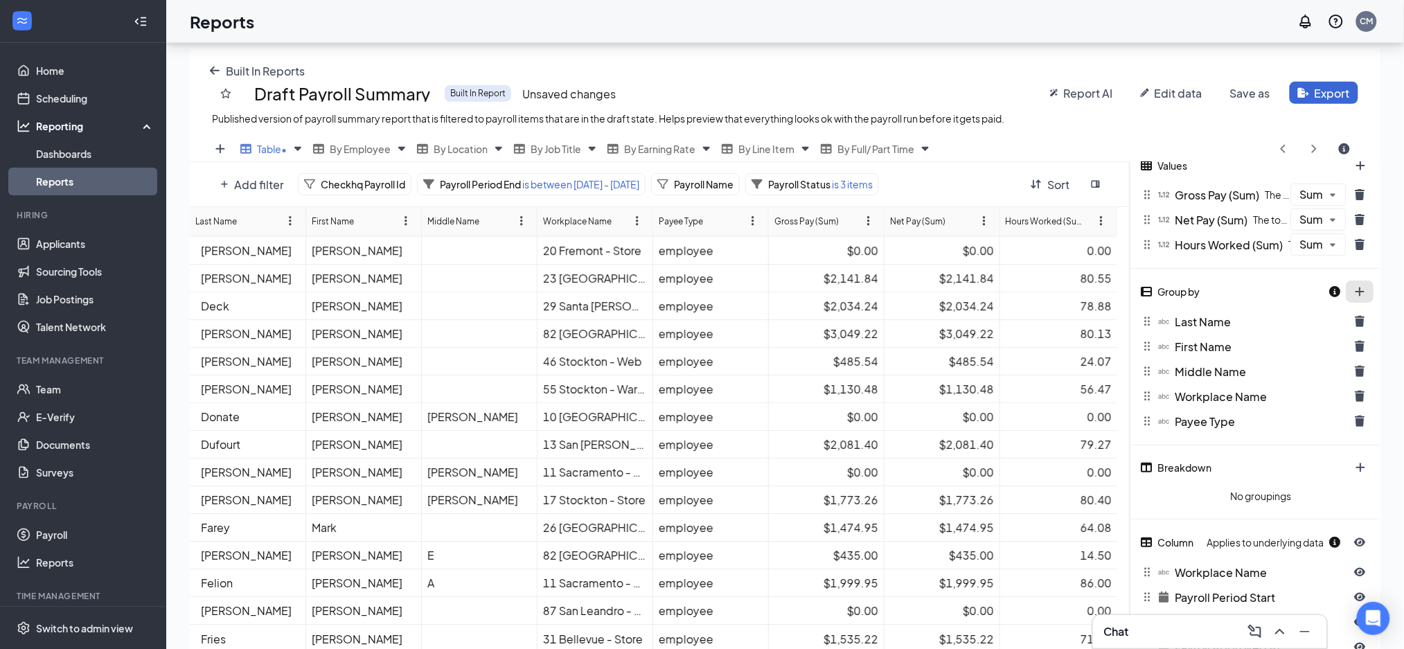
click at [1359, 283] on div at bounding box center [1352, 292] width 46 height 24
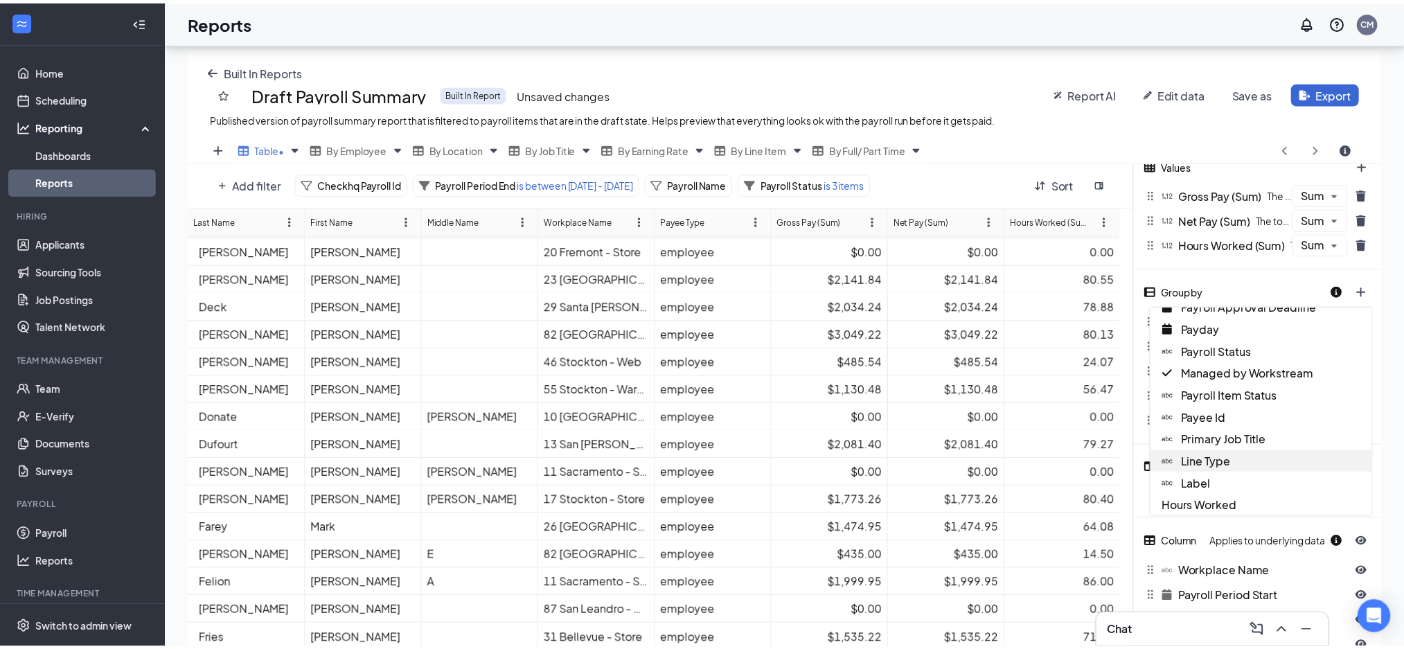
scroll to position [184, 0]
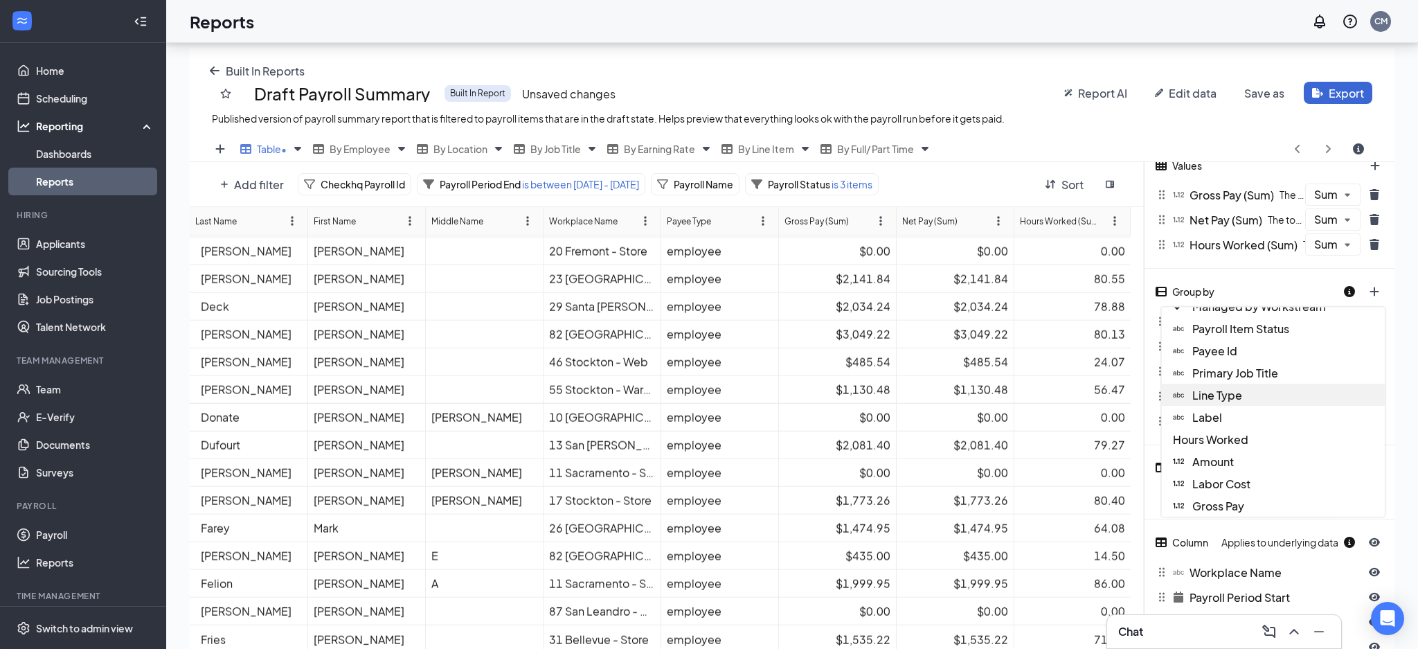
click at [1289, 397] on div "Line Type" at bounding box center [1273, 395] width 223 height 22
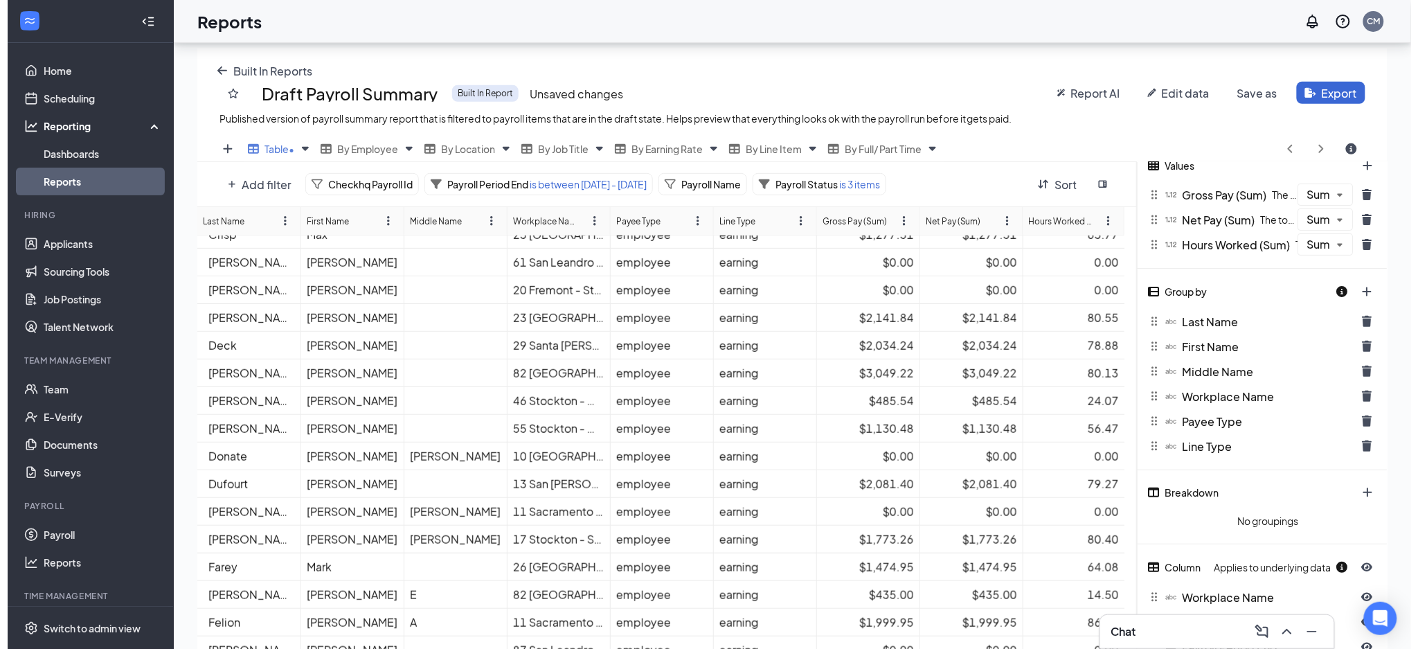
scroll to position [967, 0]
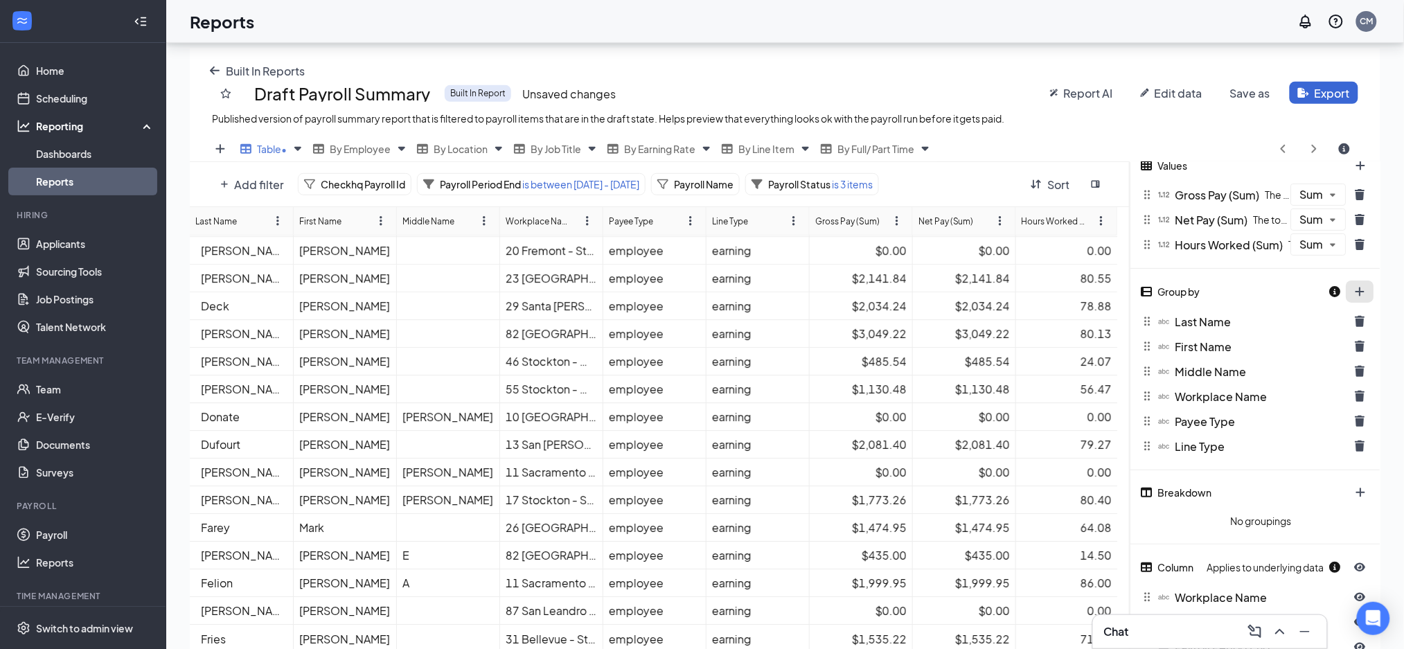
click at [1366, 287] on button "plus icon" at bounding box center [1360, 291] width 28 height 22
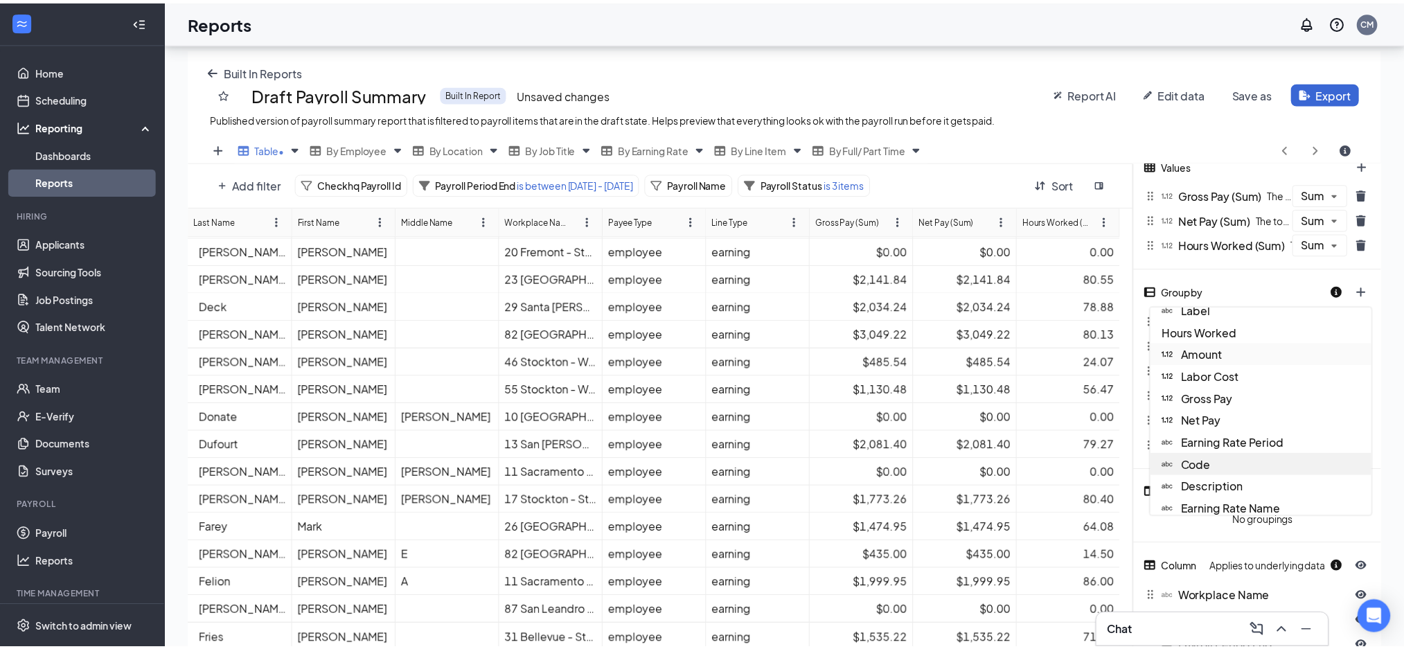
scroll to position [238, 0]
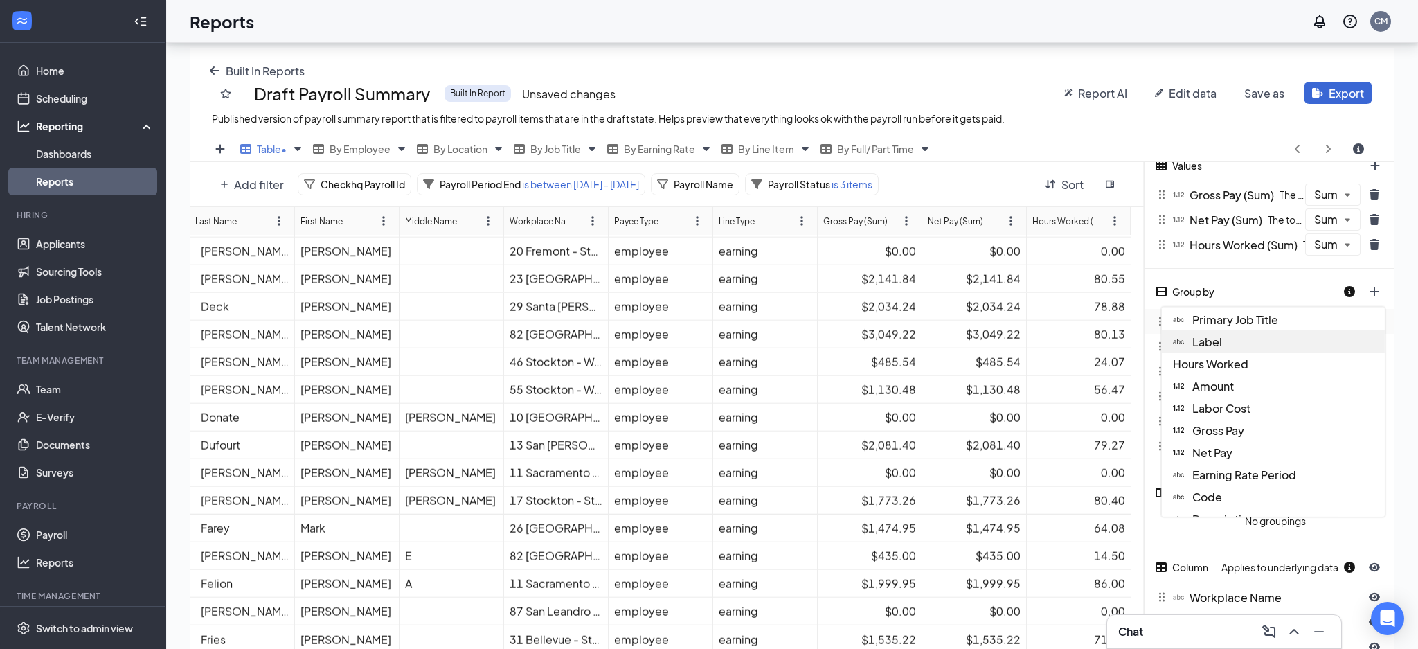
click at [1255, 330] on div "Label" at bounding box center [1273, 341] width 223 height 22
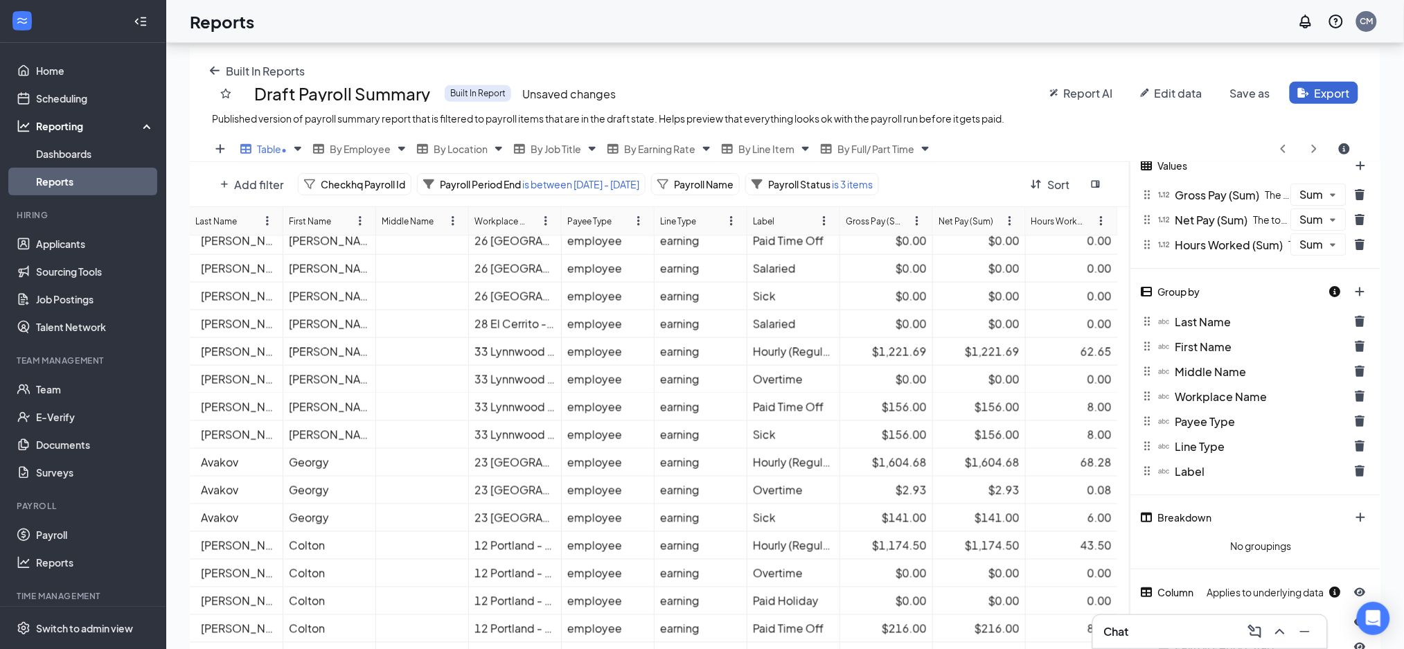
scroll to position [369, 0]
click at [846, 319] on div "$0.00" at bounding box center [886, 323] width 81 height 15
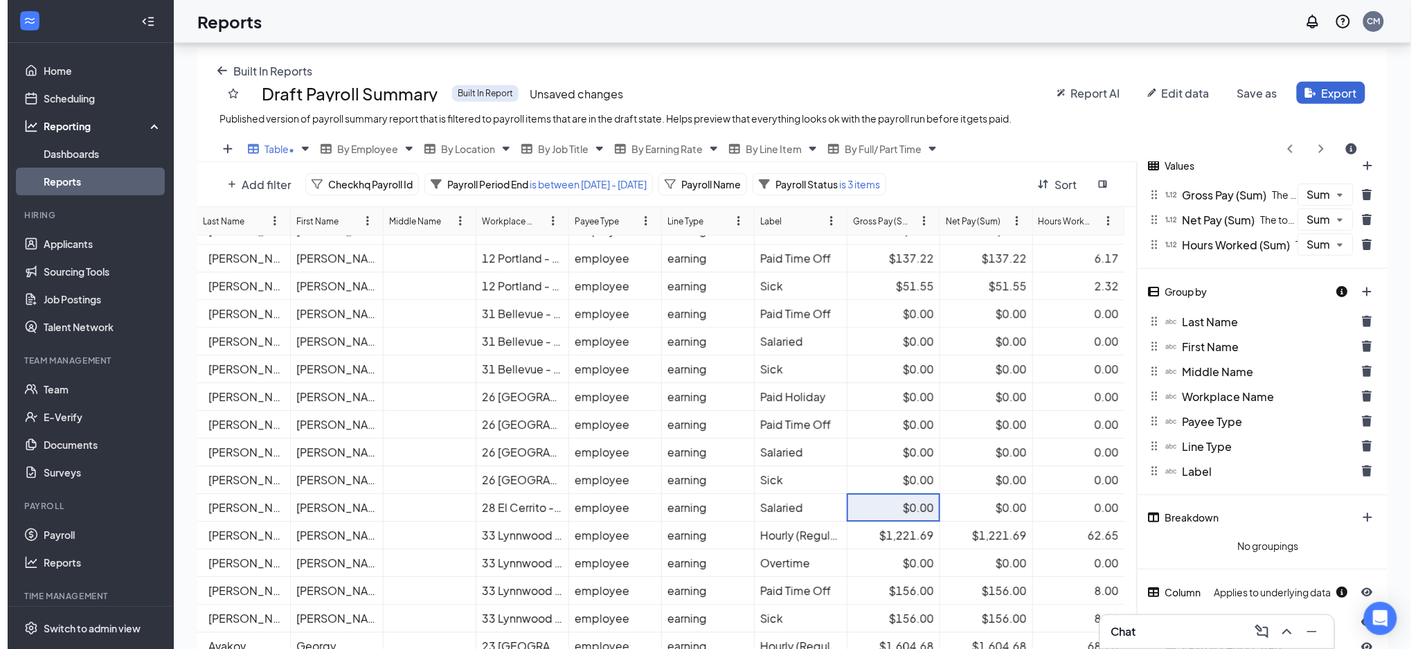
scroll to position [184, 0]
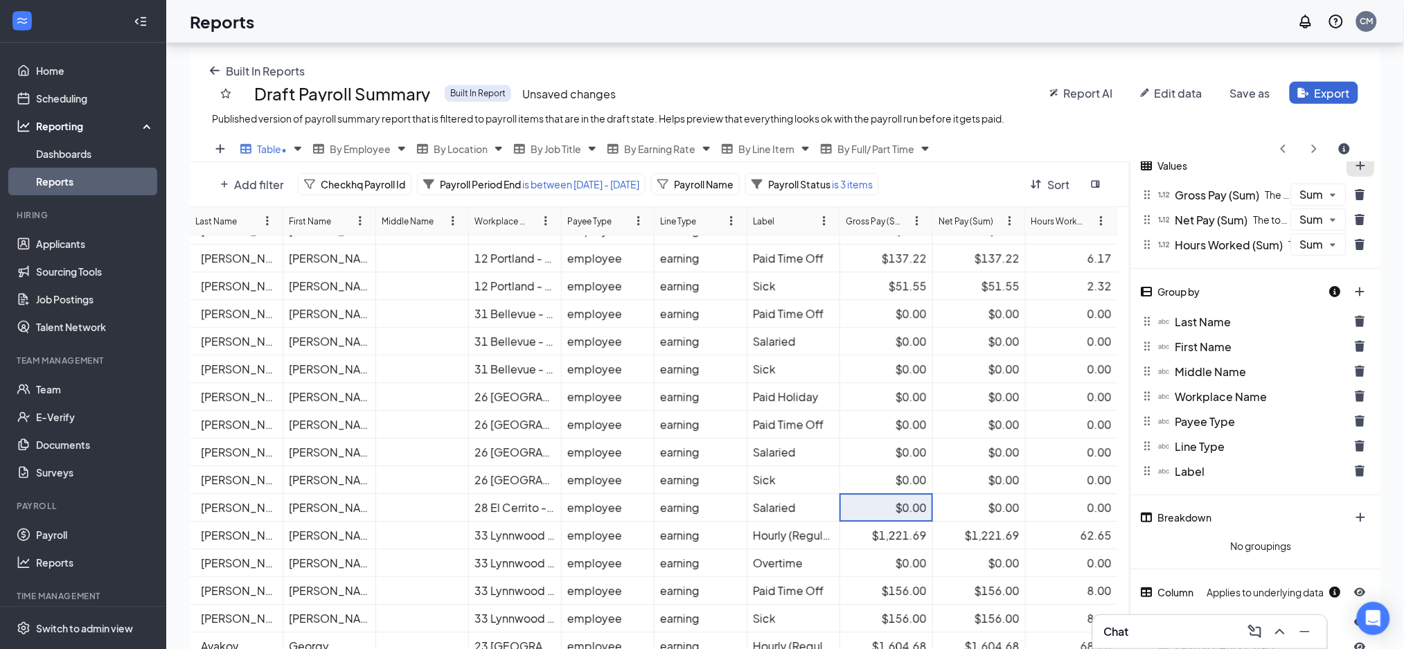
click at [1364, 161] on button "plus icon" at bounding box center [1361, 165] width 28 height 22
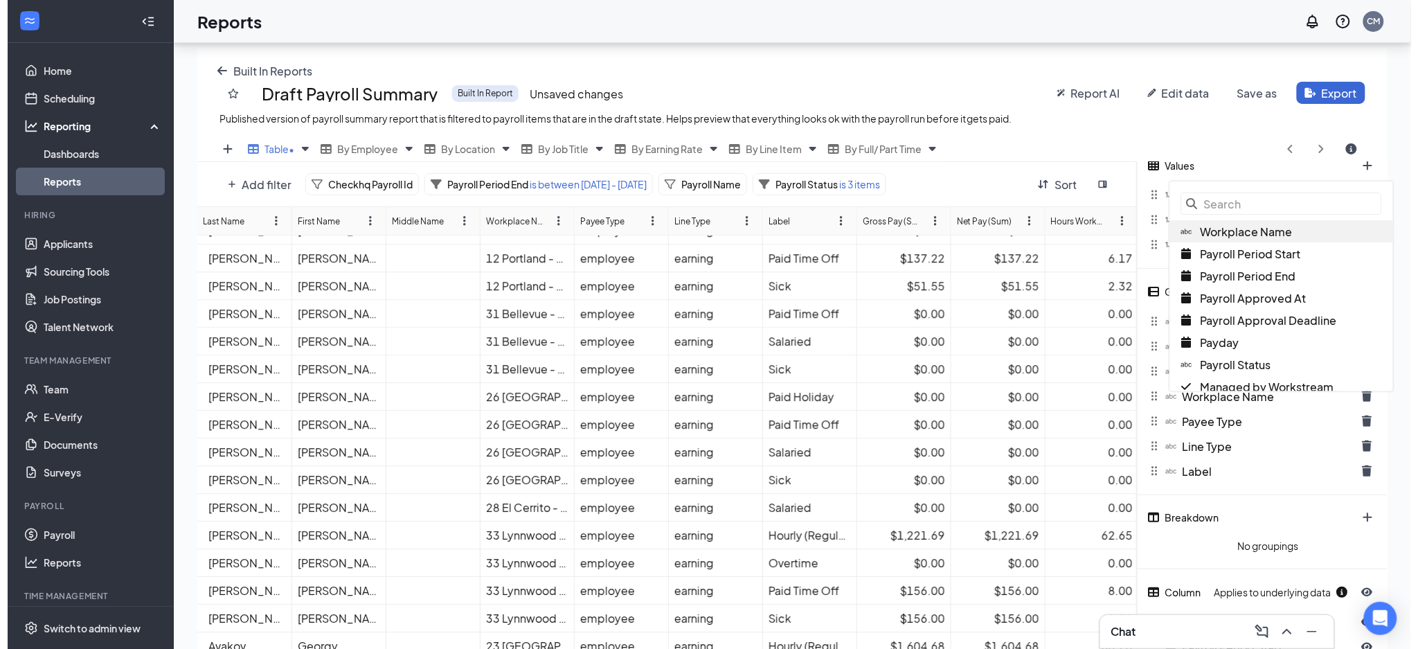
scroll to position [536, 1205]
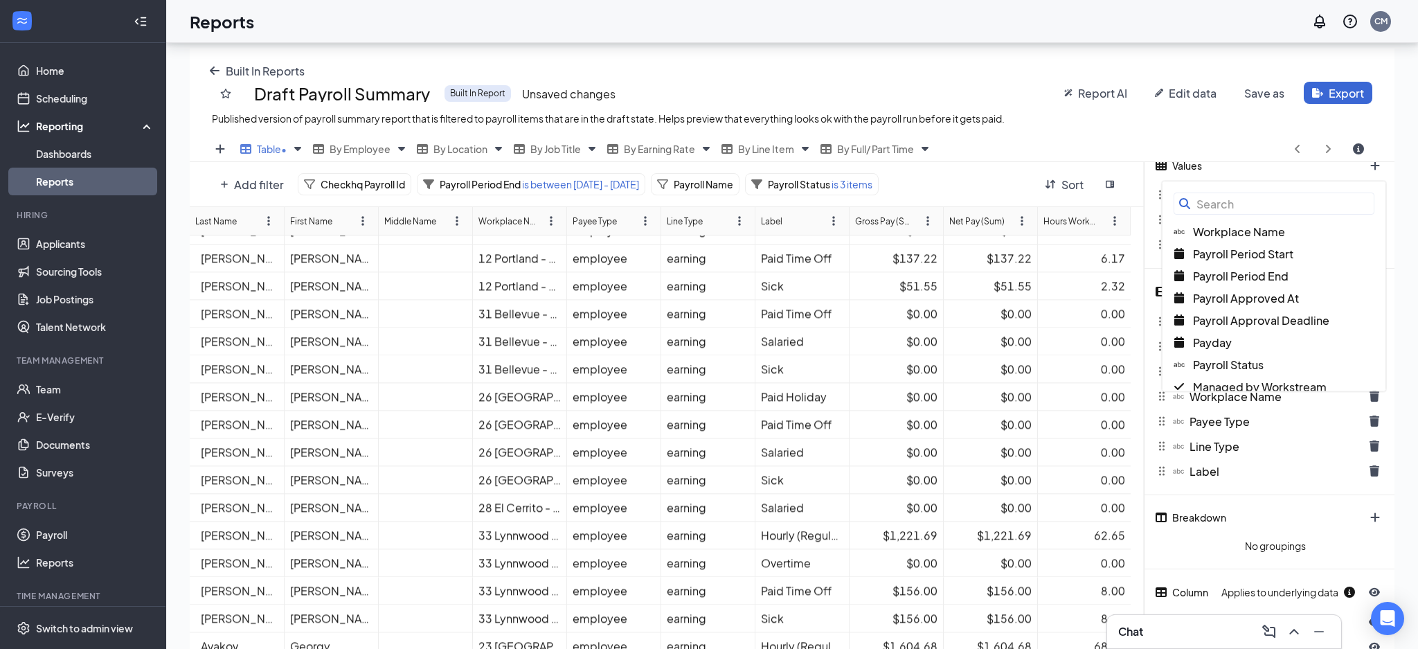
click at [1228, 206] on input "text" at bounding box center [1274, 204] width 201 height 22
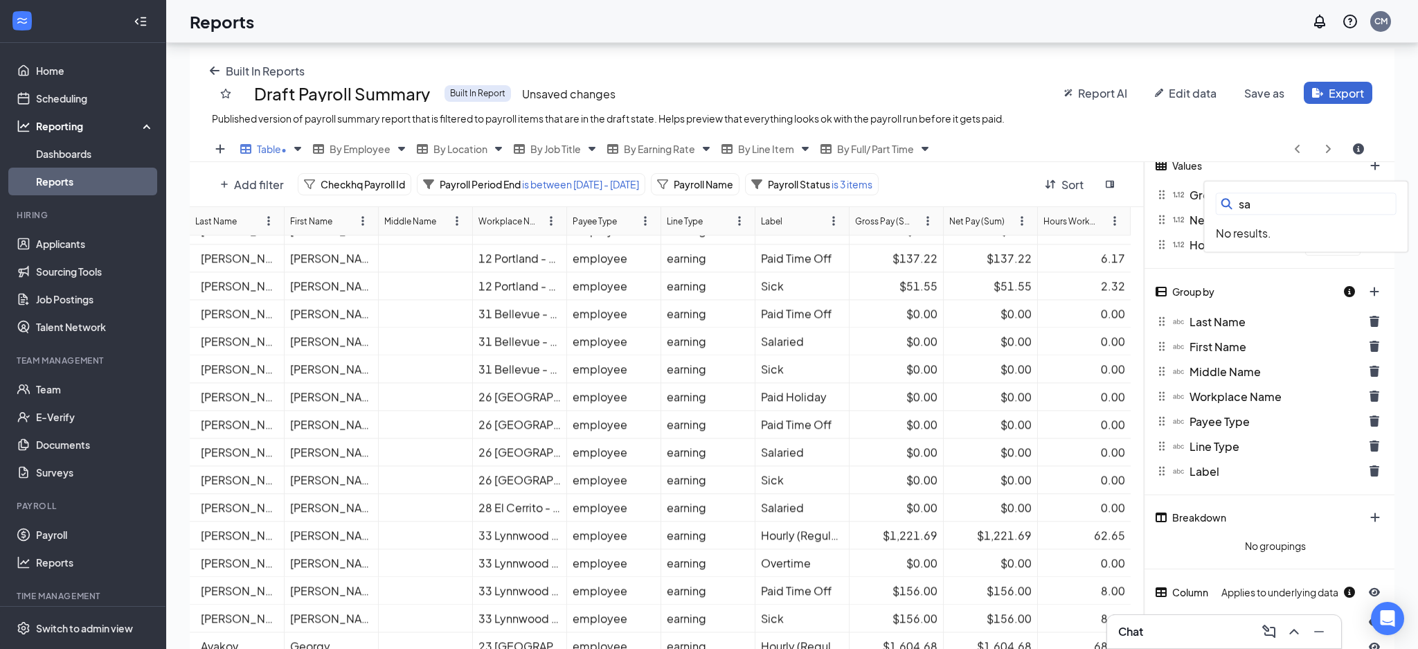
type input "s"
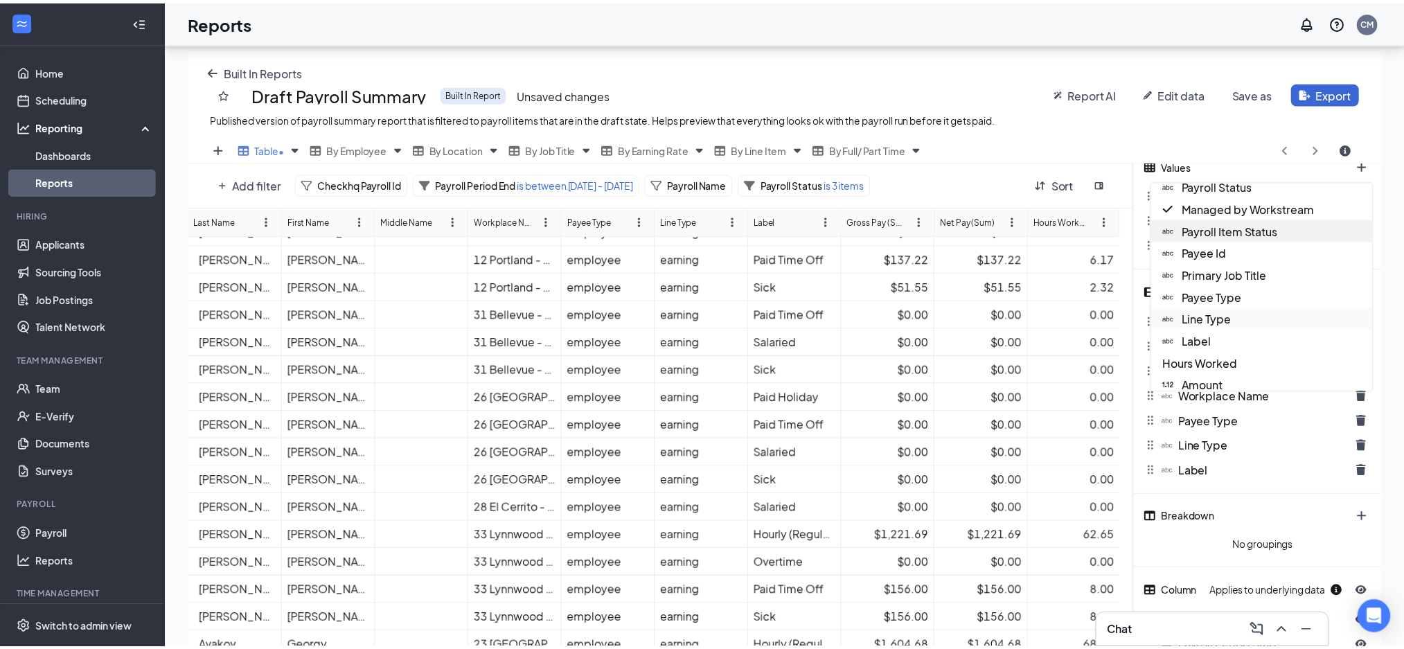
scroll to position [184, 0]
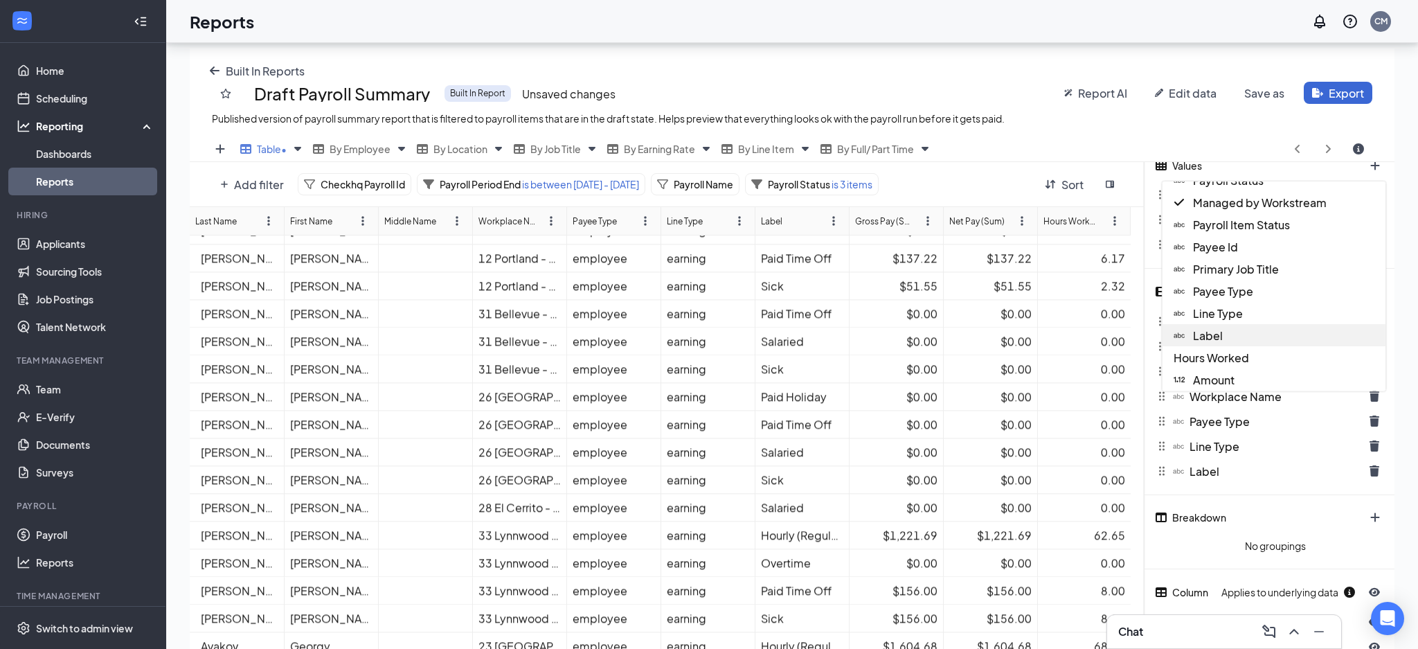
click at [1250, 328] on div "Label" at bounding box center [1274, 335] width 223 height 22
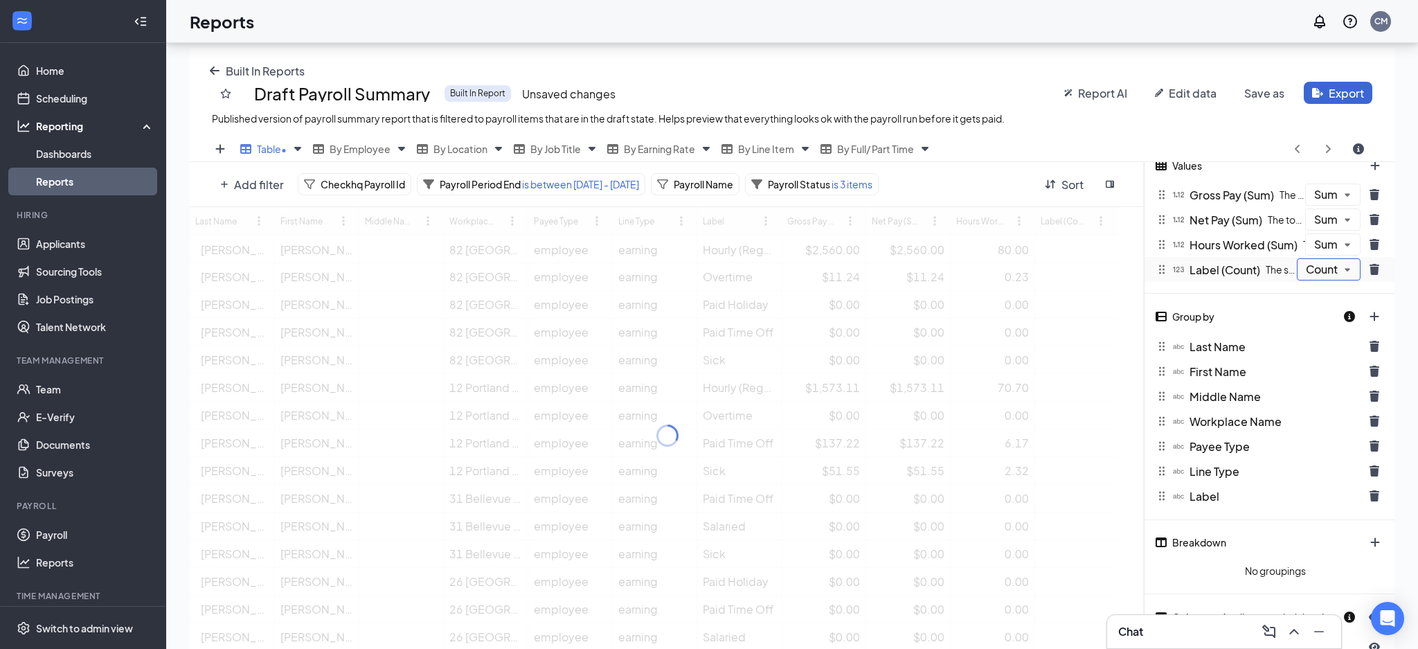
click at [1334, 274] on div "Count" at bounding box center [1329, 269] width 64 height 22
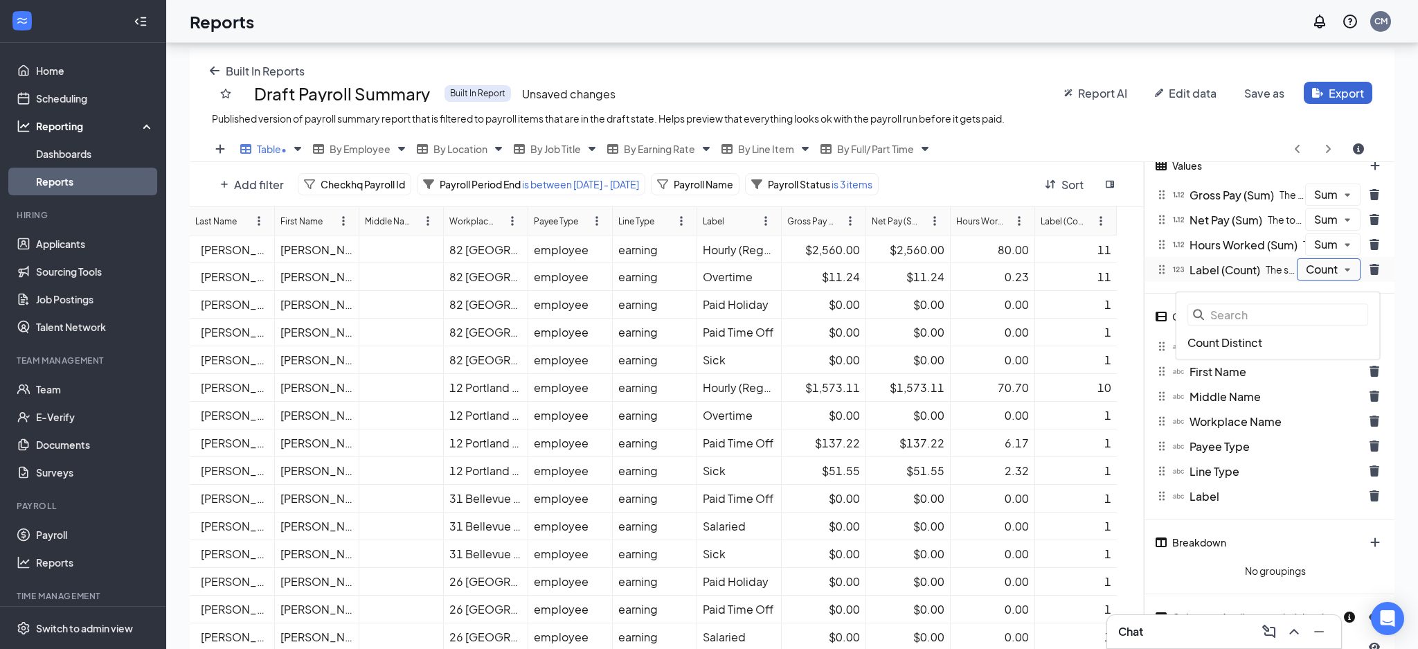
click at [1331, 274] on div "Count" at bounding box center [1329, 269] width 64 height 22
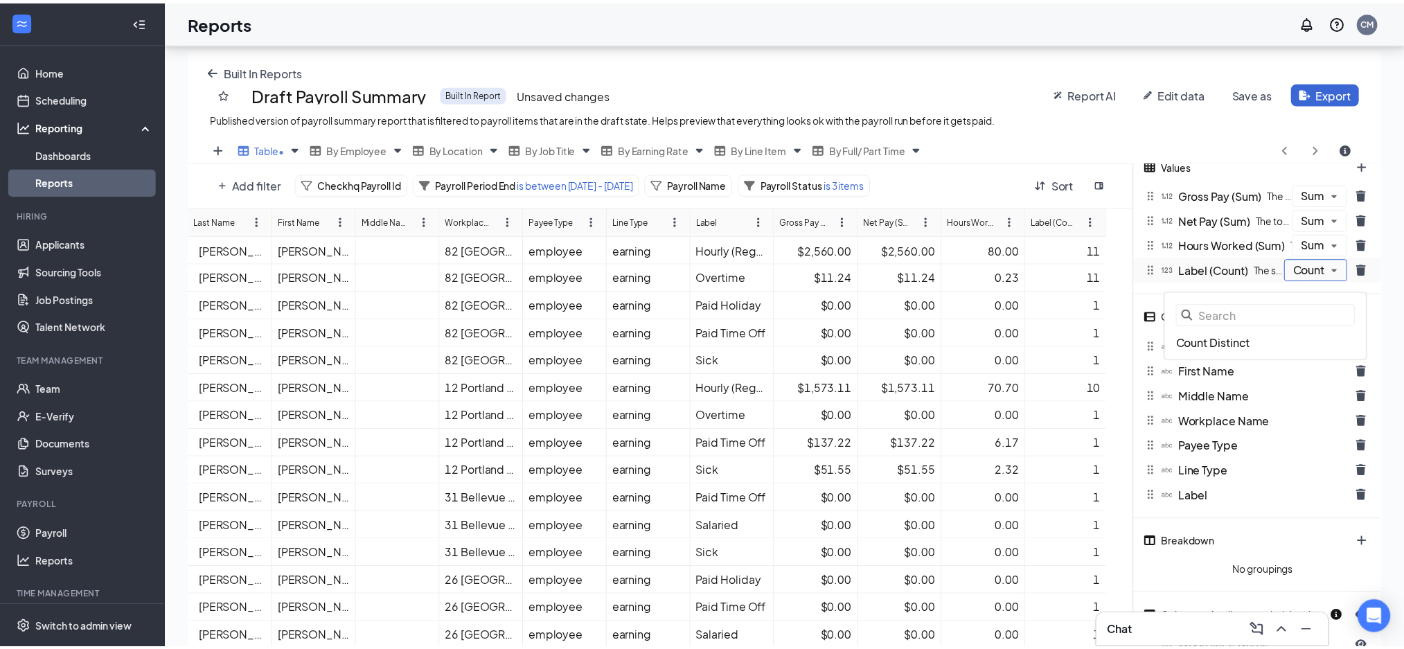
scroll to position [84, 0]
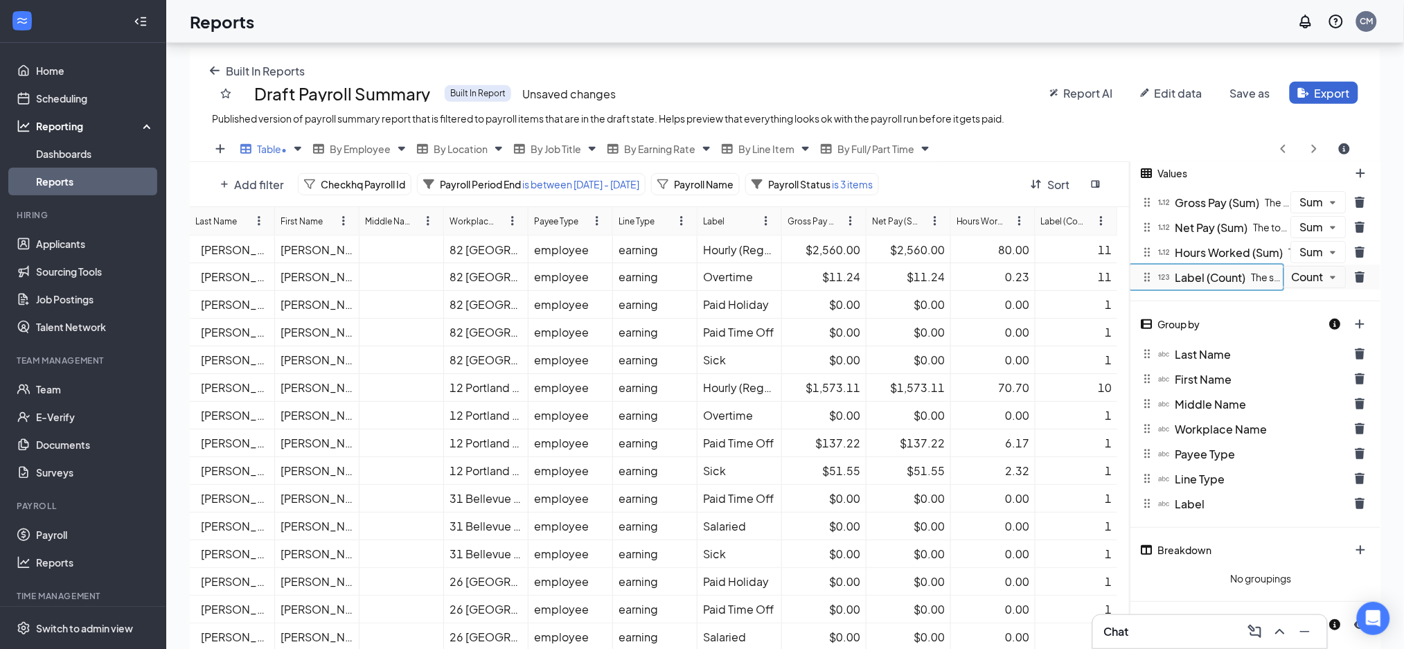
click at [1354, 474] on button "trash icon" at bounding box center [1360, 478] width 28 height 22
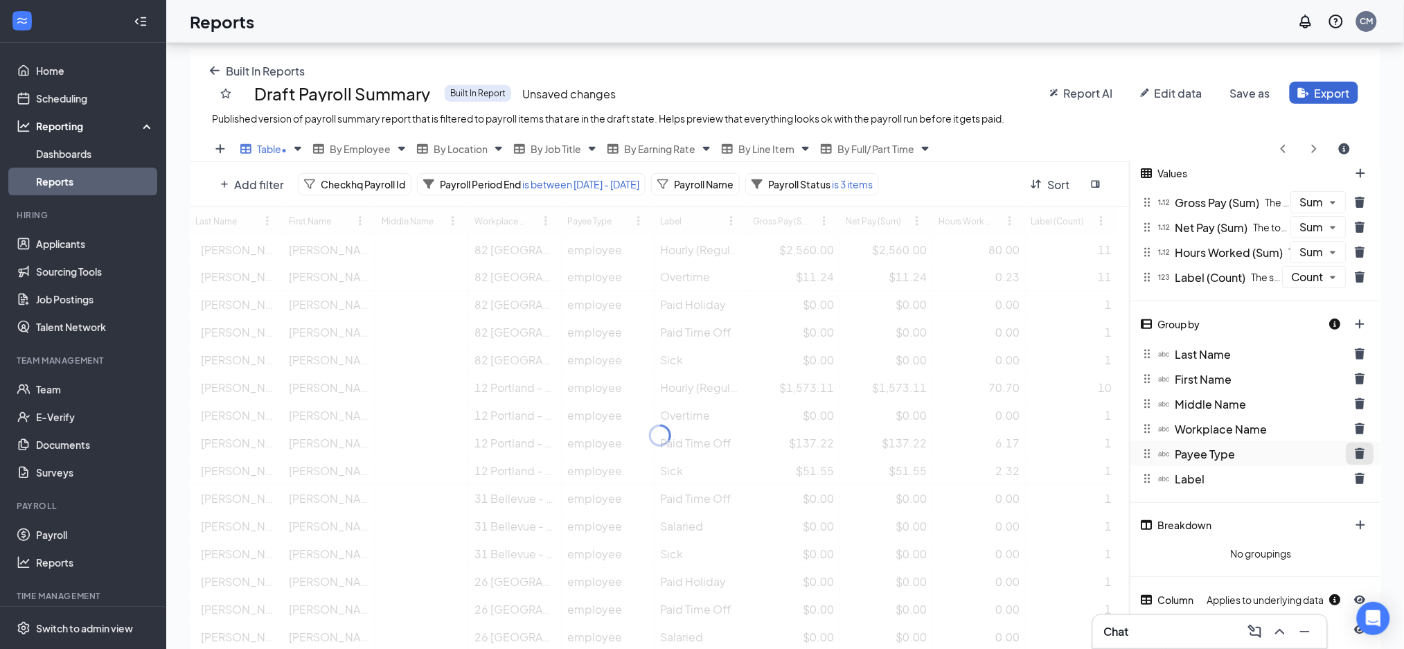
click at [1357, 448] on icon "trash icon" at bounding box center [1359, 453] width 11 height 11
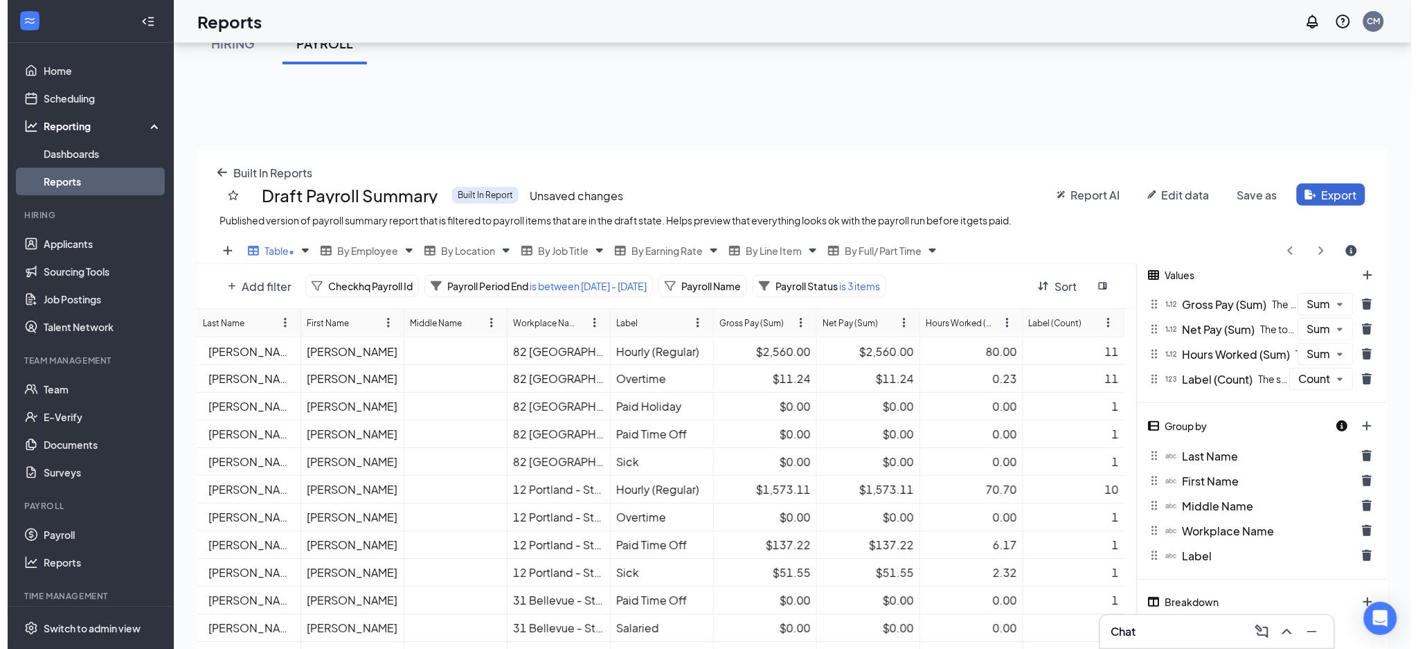
scroll to position [184, 0]
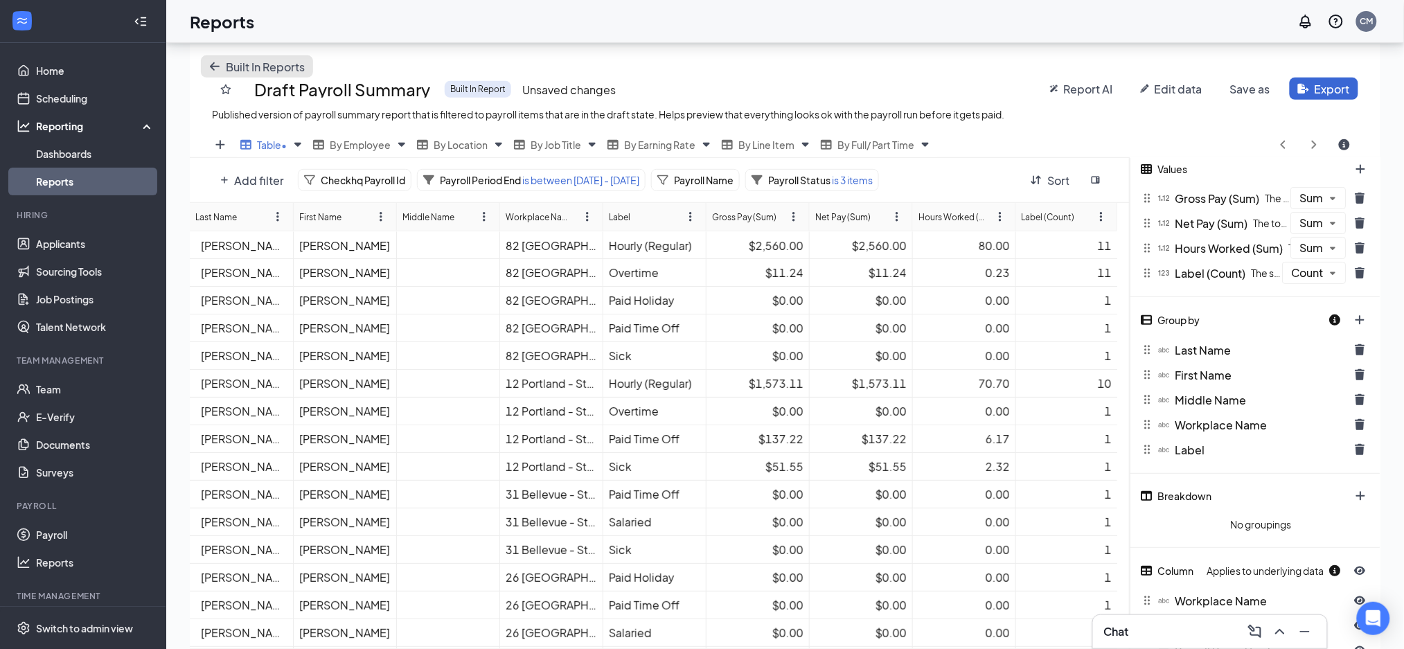
click at [206, 63] on button "Built In Reports" at bounding box center [257, 66] width 112 height 22
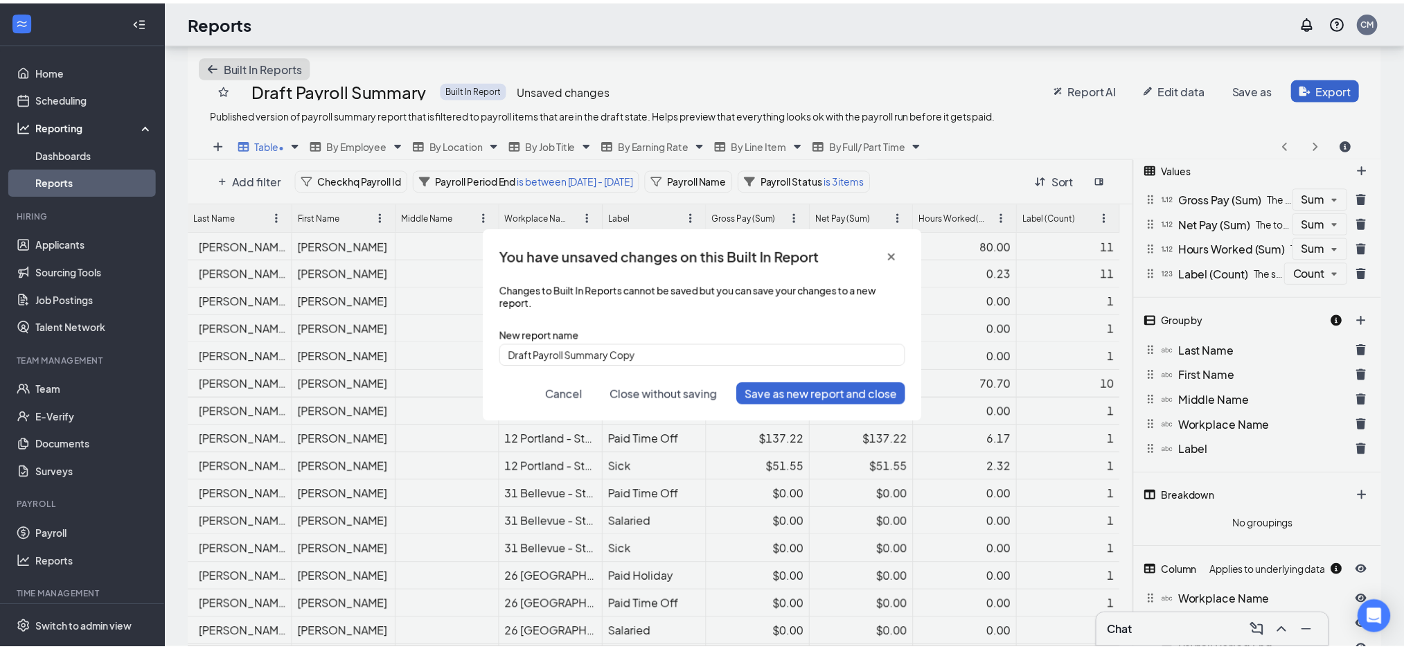
scroll to position [536, 1205]
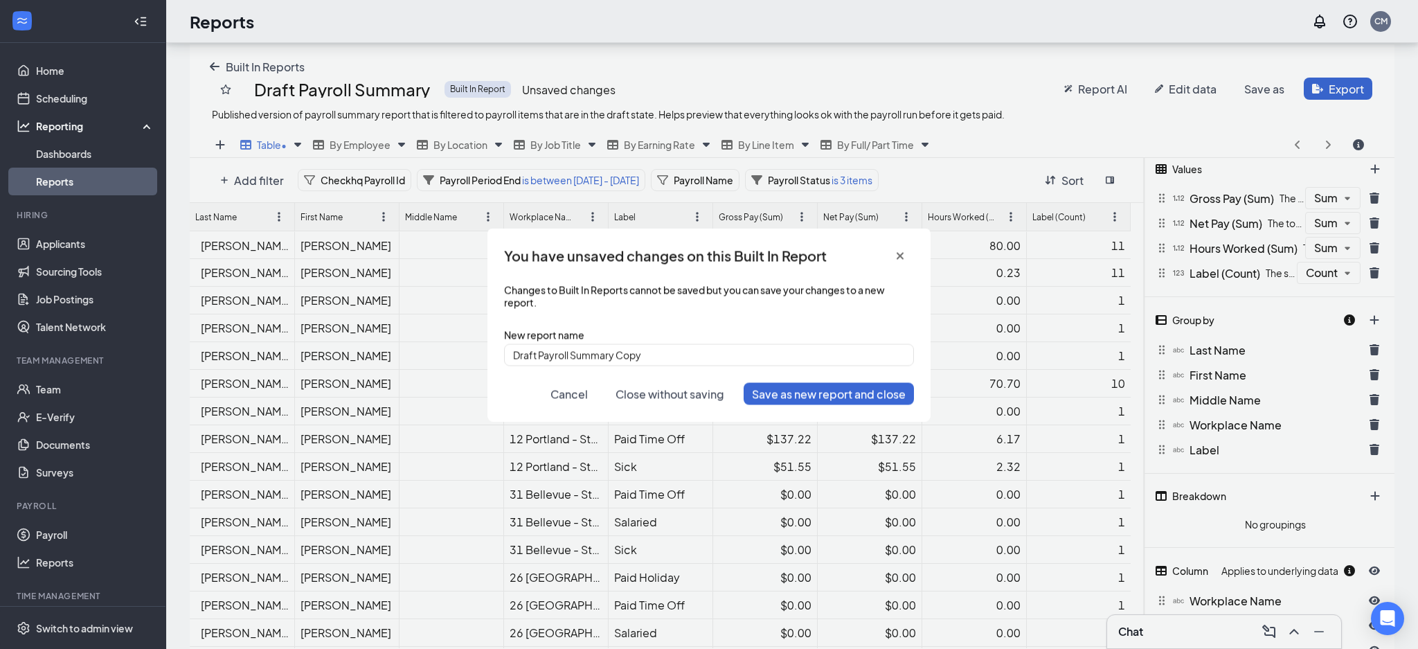
click at [643, 395] on span "Close without saving" at bounding box center [670, 393] width 109 height 15
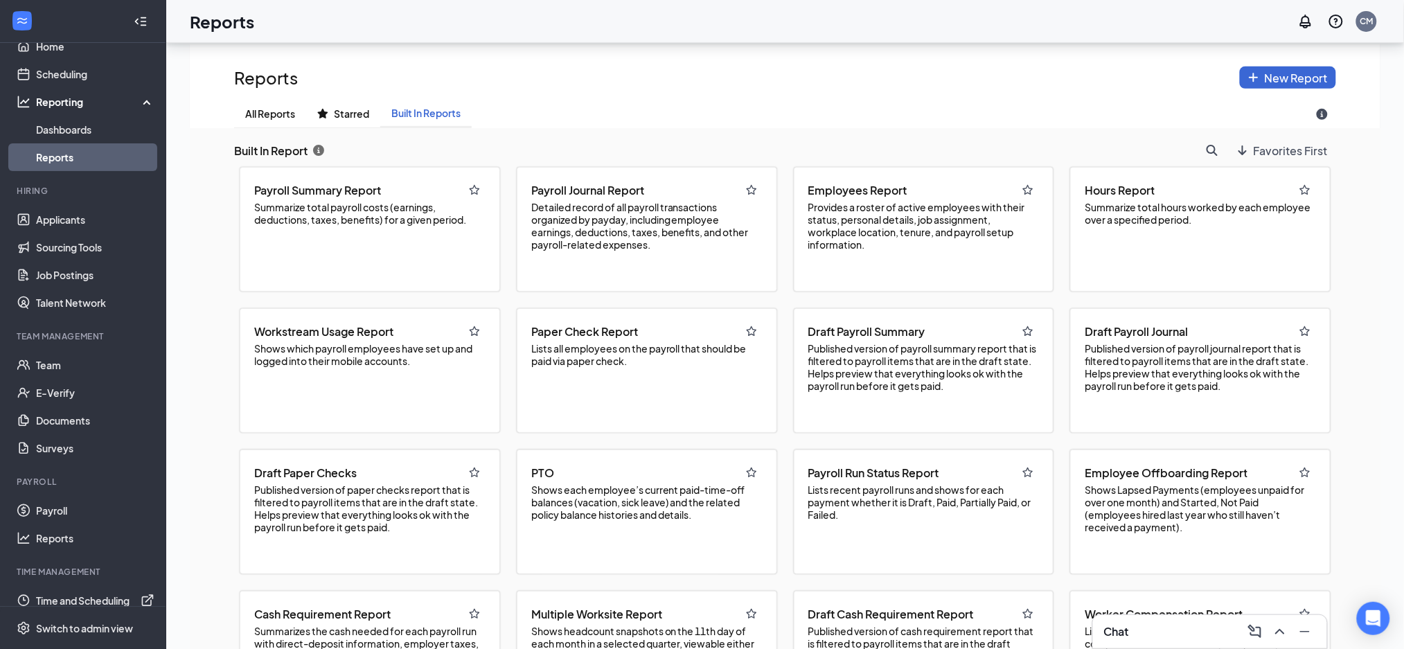
scroll to position [37, 0]
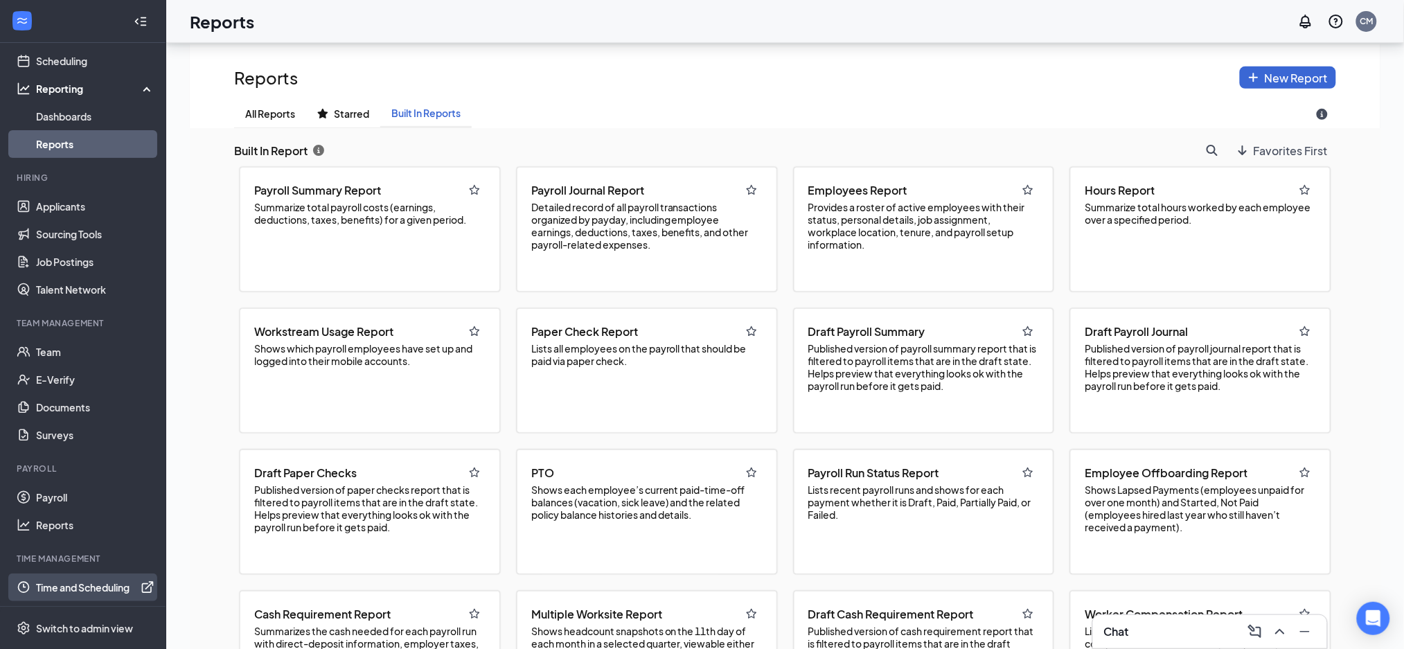
click at [72, 587] on link "Time and Scheduling" at bounding box center [95, 587] width 118 height 28
